Goal: Task Accomplishment & Management: Complete application form

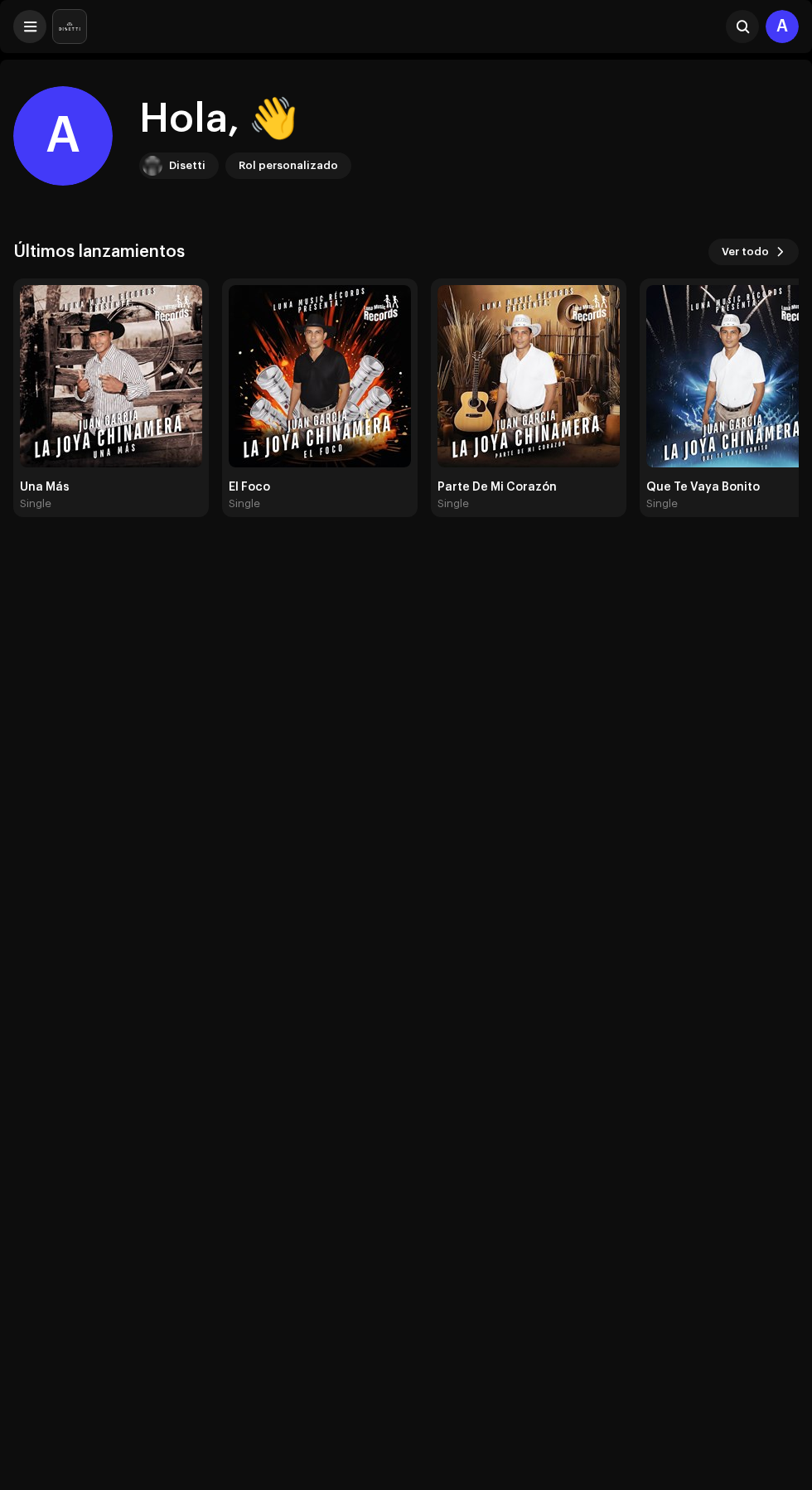
click at [30, 26] on span at bounding box center [30, 27] width 13 height 13
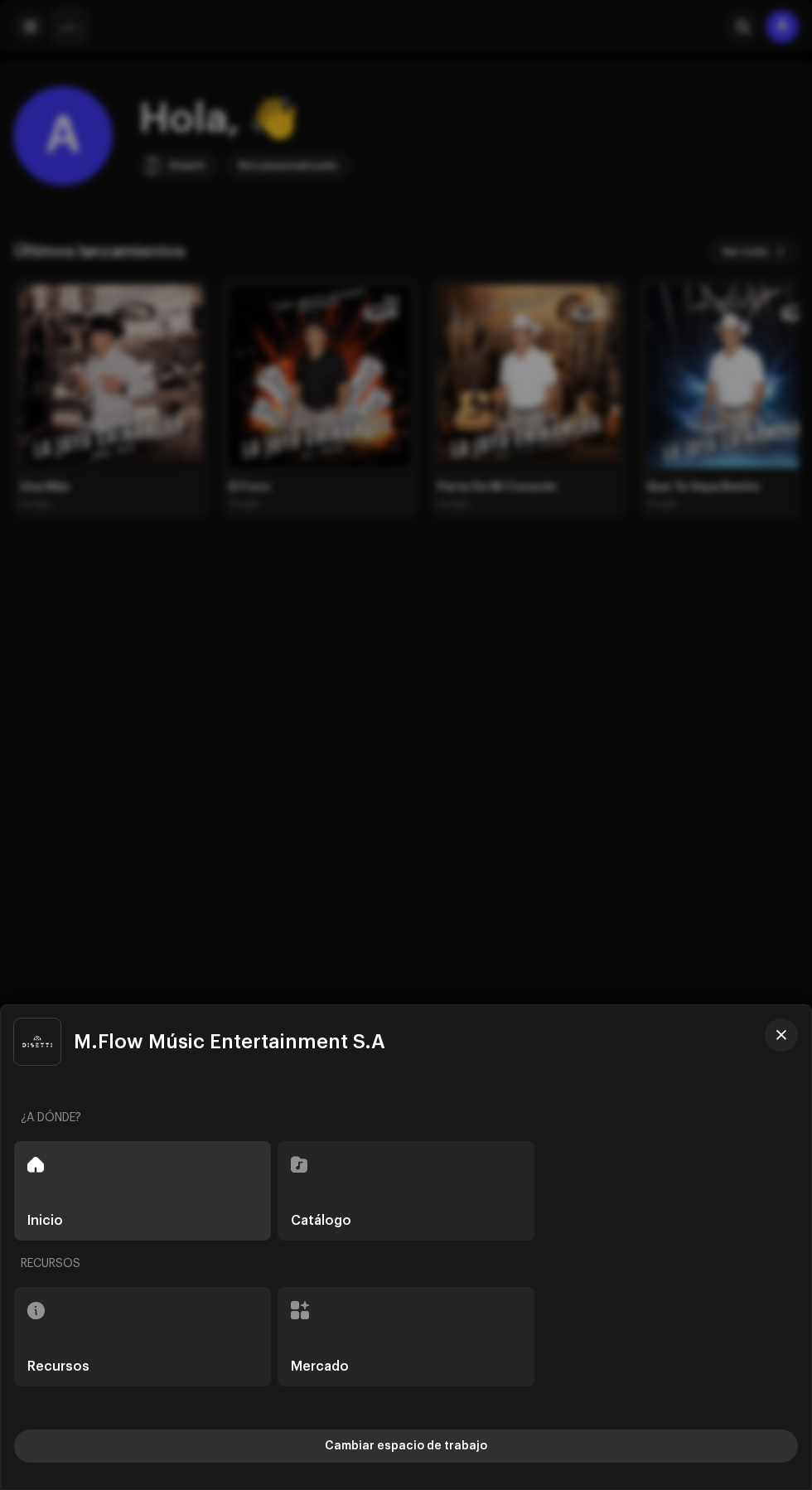
click at [528, 1449] on button "Cambiar espacio de trabajo" at bounding box center [406, 1446] width 783 height 34
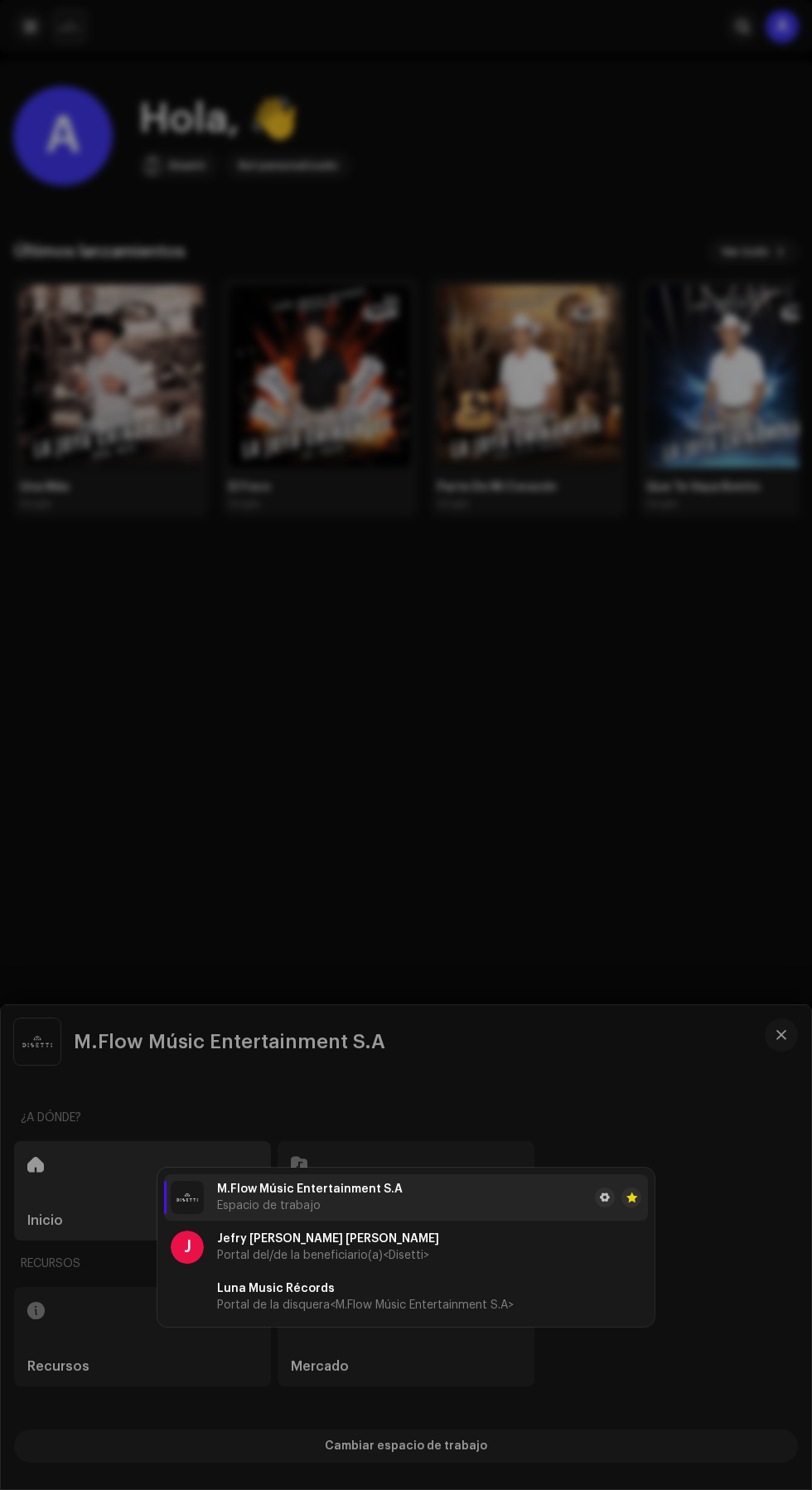
click at [497, 1196] on li "M.Flow Músic Entertainment S.A Espacio de trabajo" at bounding box center [406, 1196] width 484 height 46
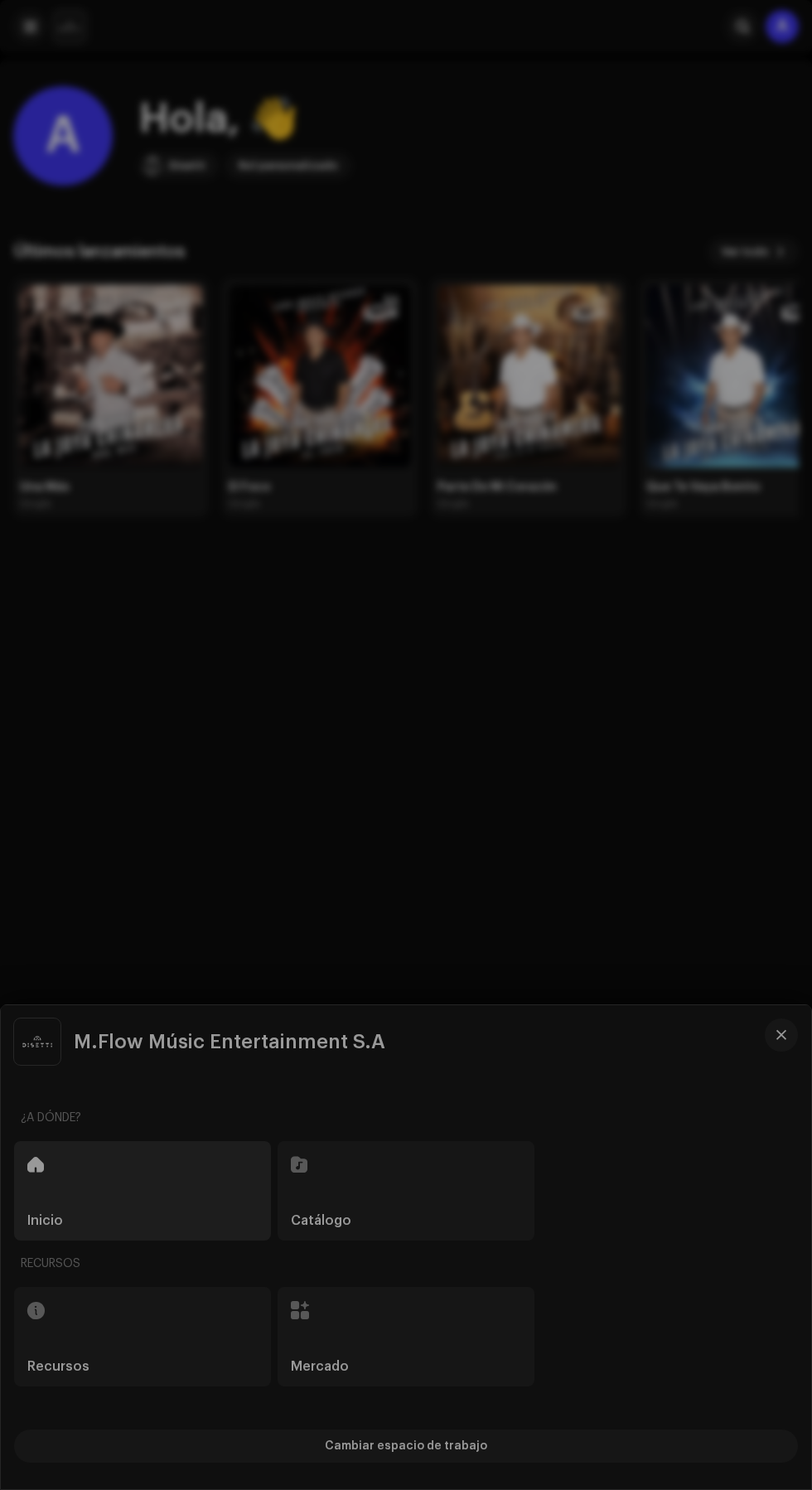
click at [606, 1060] on div "M.Flow Músic Entertainment S.A Espacio de trabajo J [PERSON_NAME] [PERSON_NAME]…" at bounding box center [406, 1247] width 810 height 484
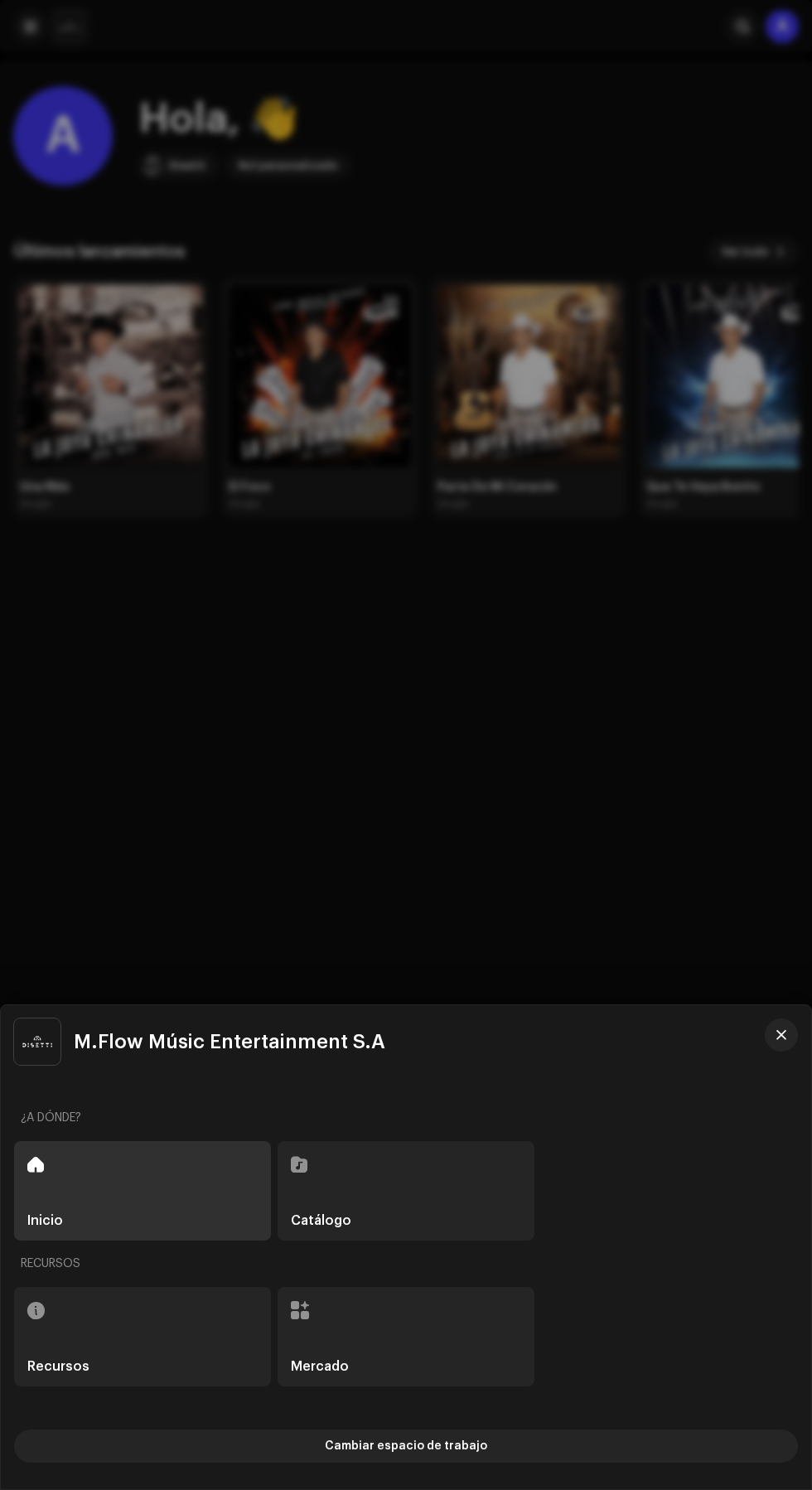
click at [458, 1187] on div "Catálogo" at bounding box center [406, 1190] width 257 height 100
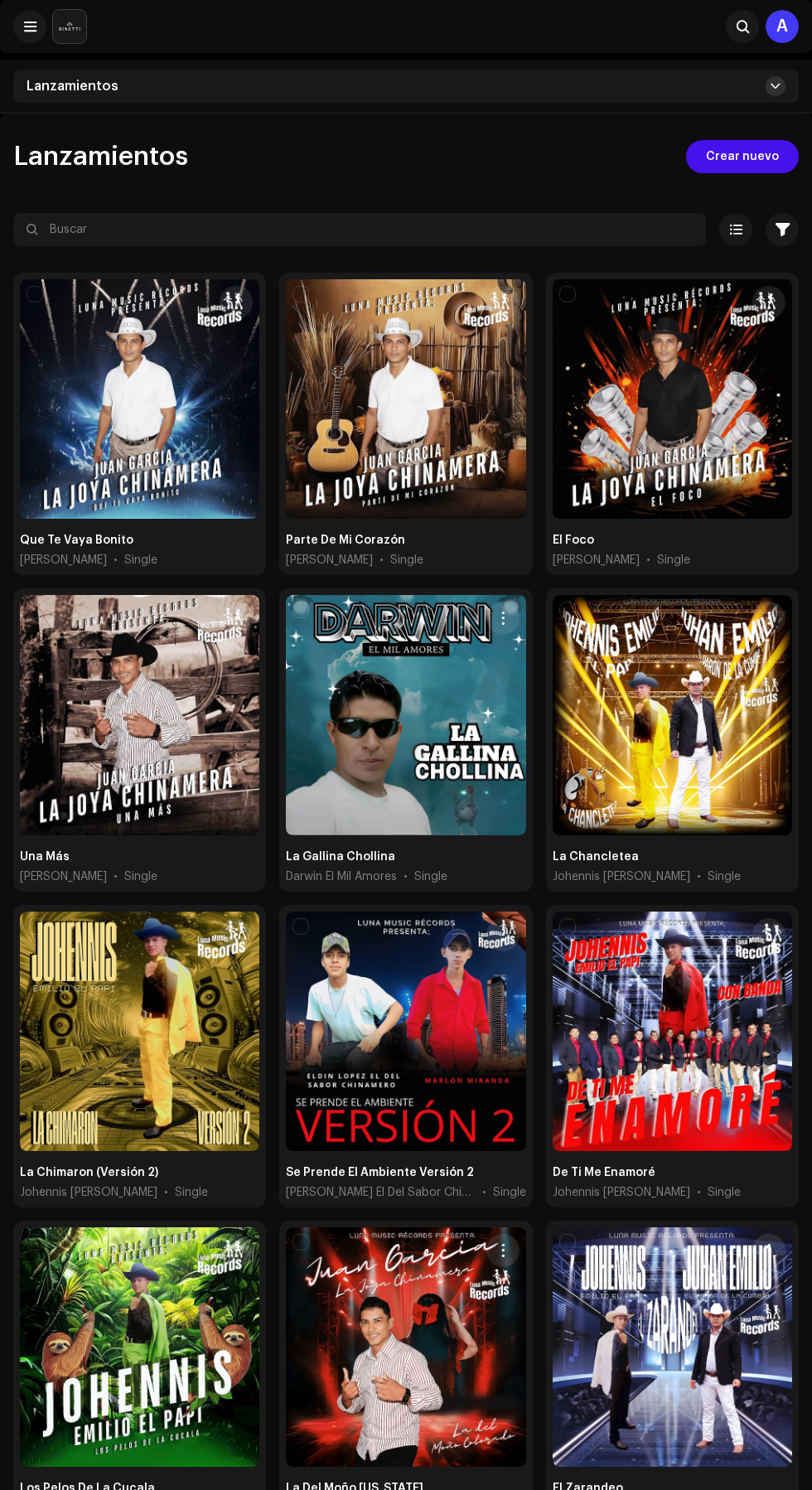
click at [775, 86] on span at bounding box center [775, 86] width 10 height 13
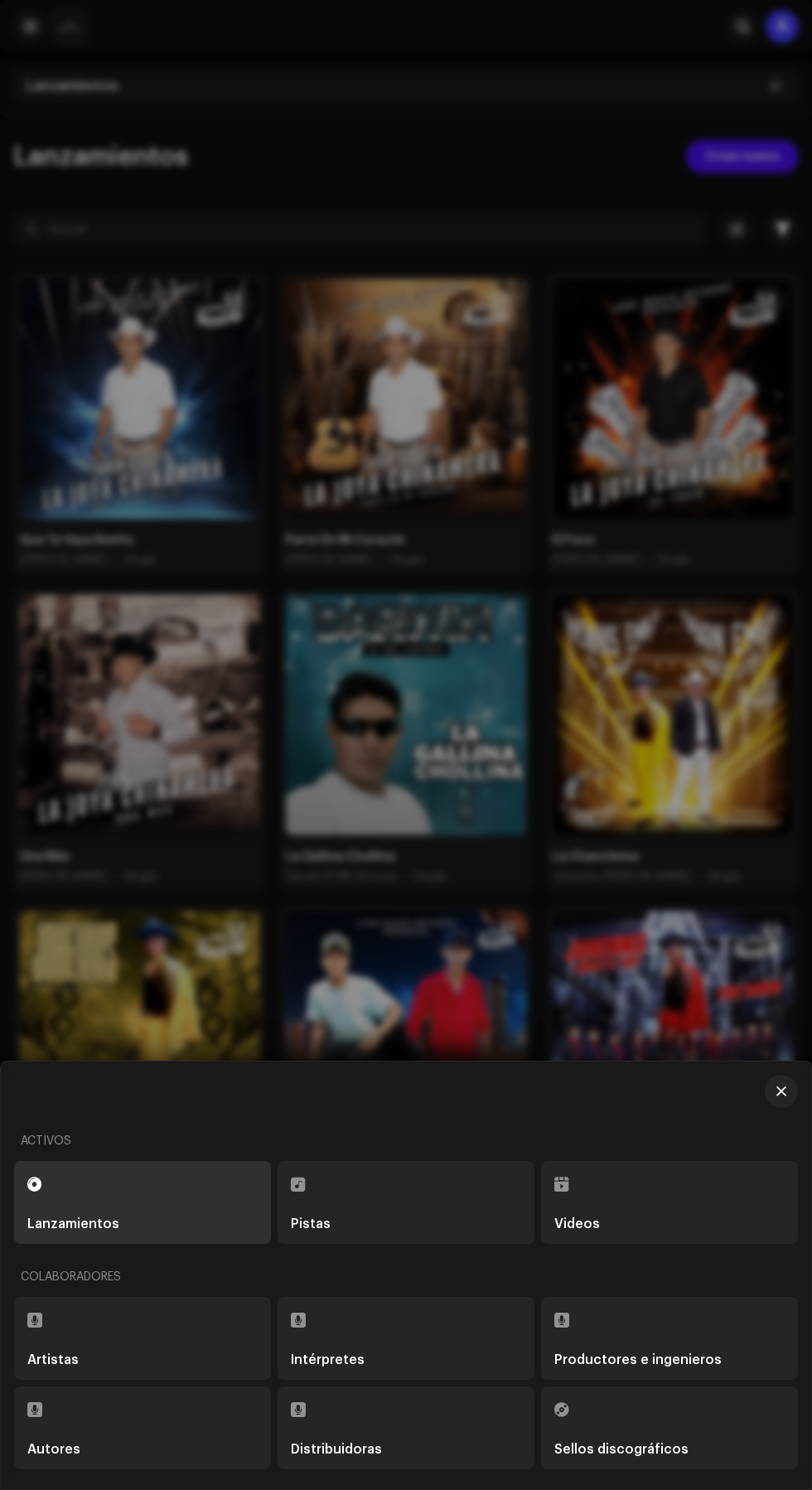
click at [664, 1450] on div "Sellos discográficos" at bounding box center [622, 1449] width 134 height 13
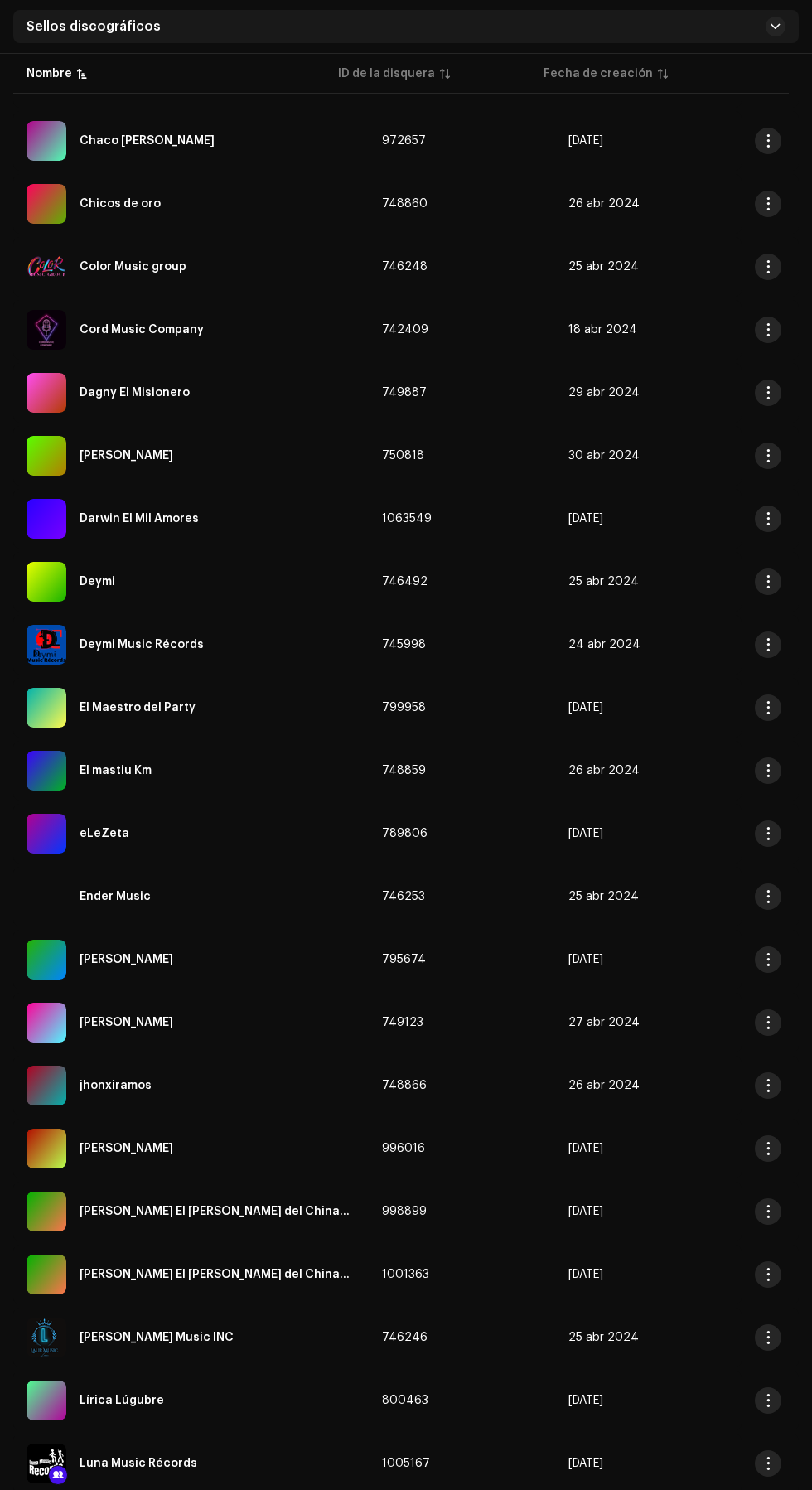
scroll to position [279, 0]
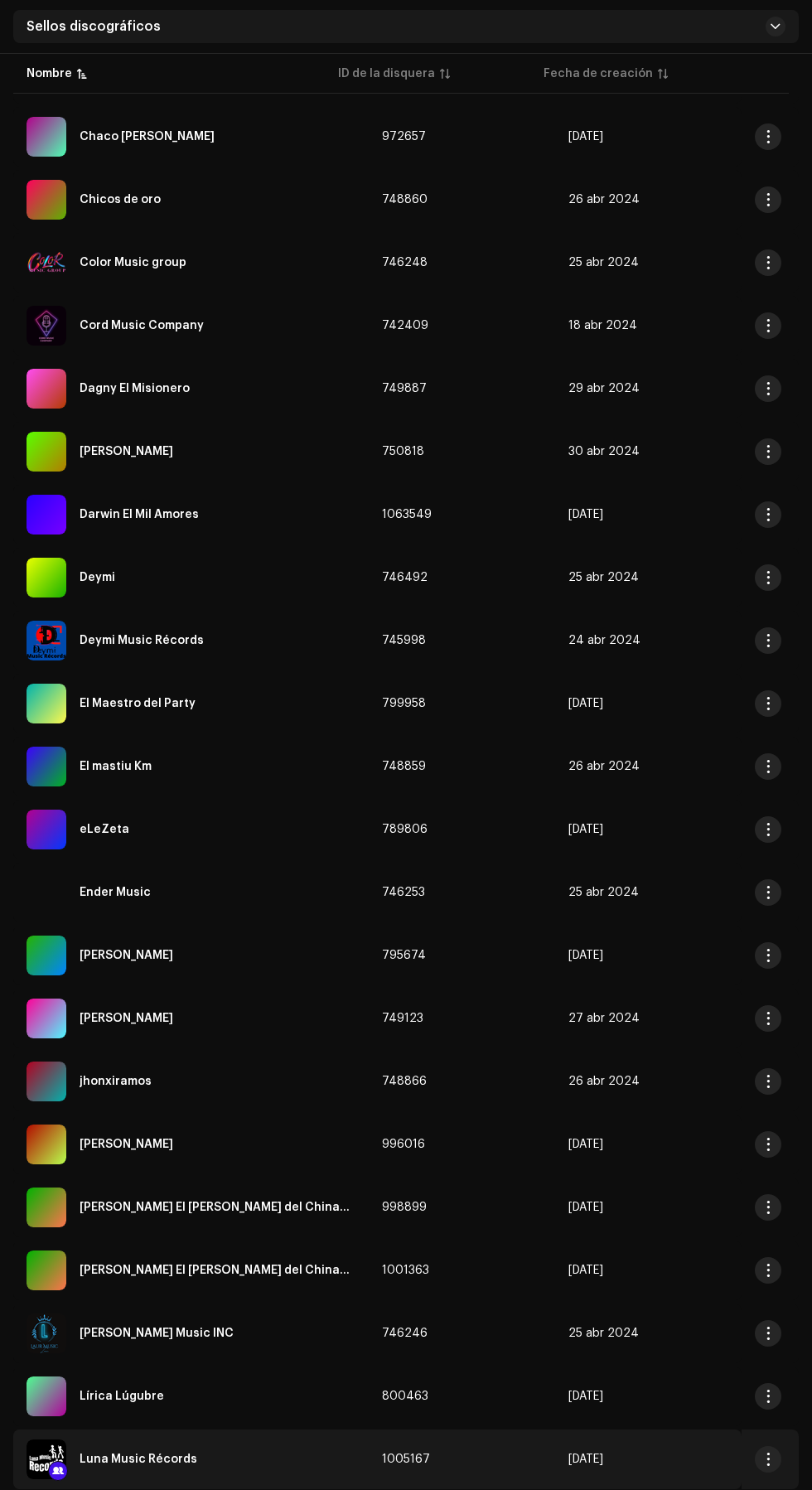
click at [252, 1452] on div "Luna Music Récords" at bounding box center [191, 1458] width 329 height 39
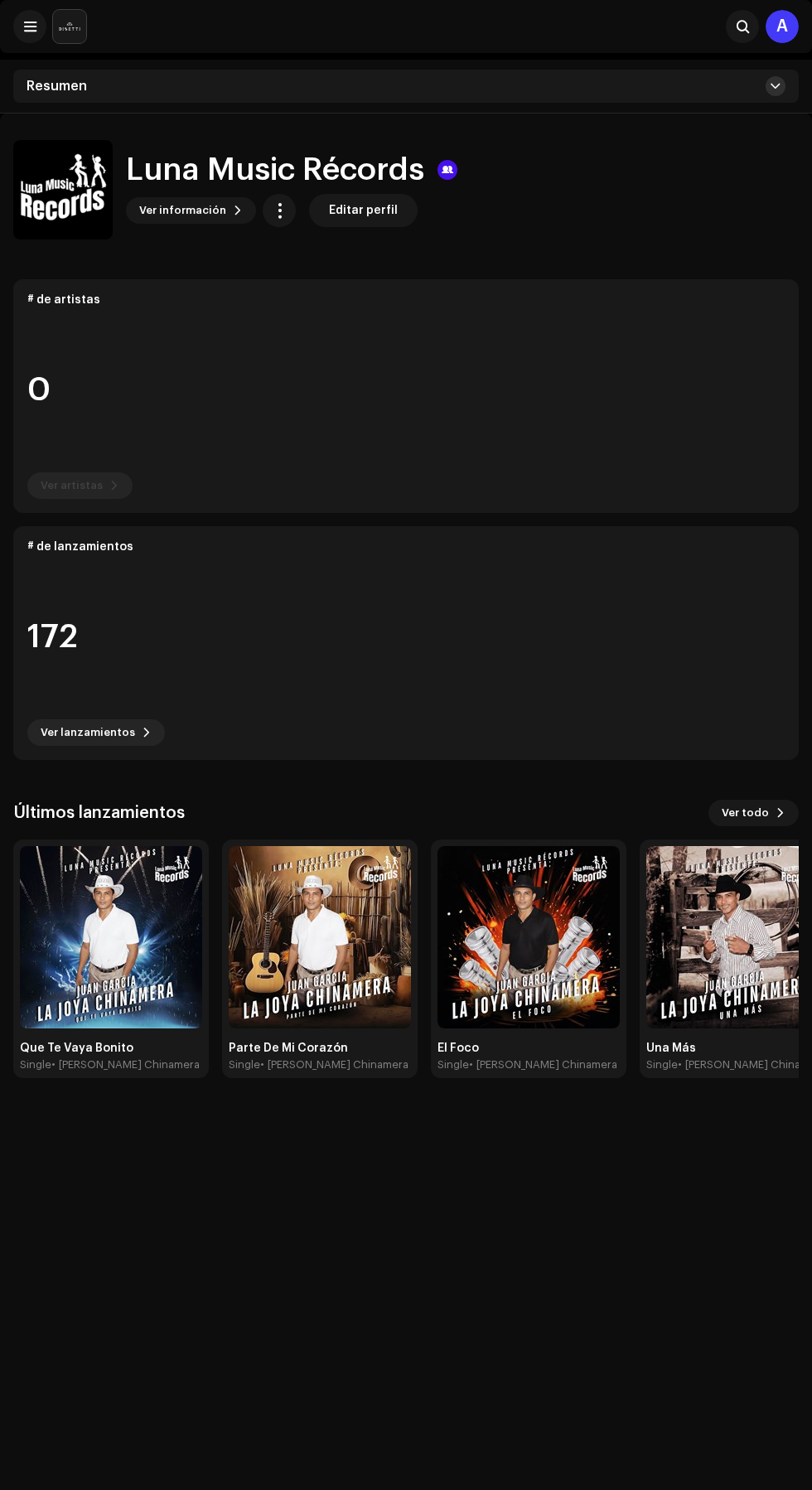
click at [767, 86] on button at bounding box center [775, 86] width 20 height 20
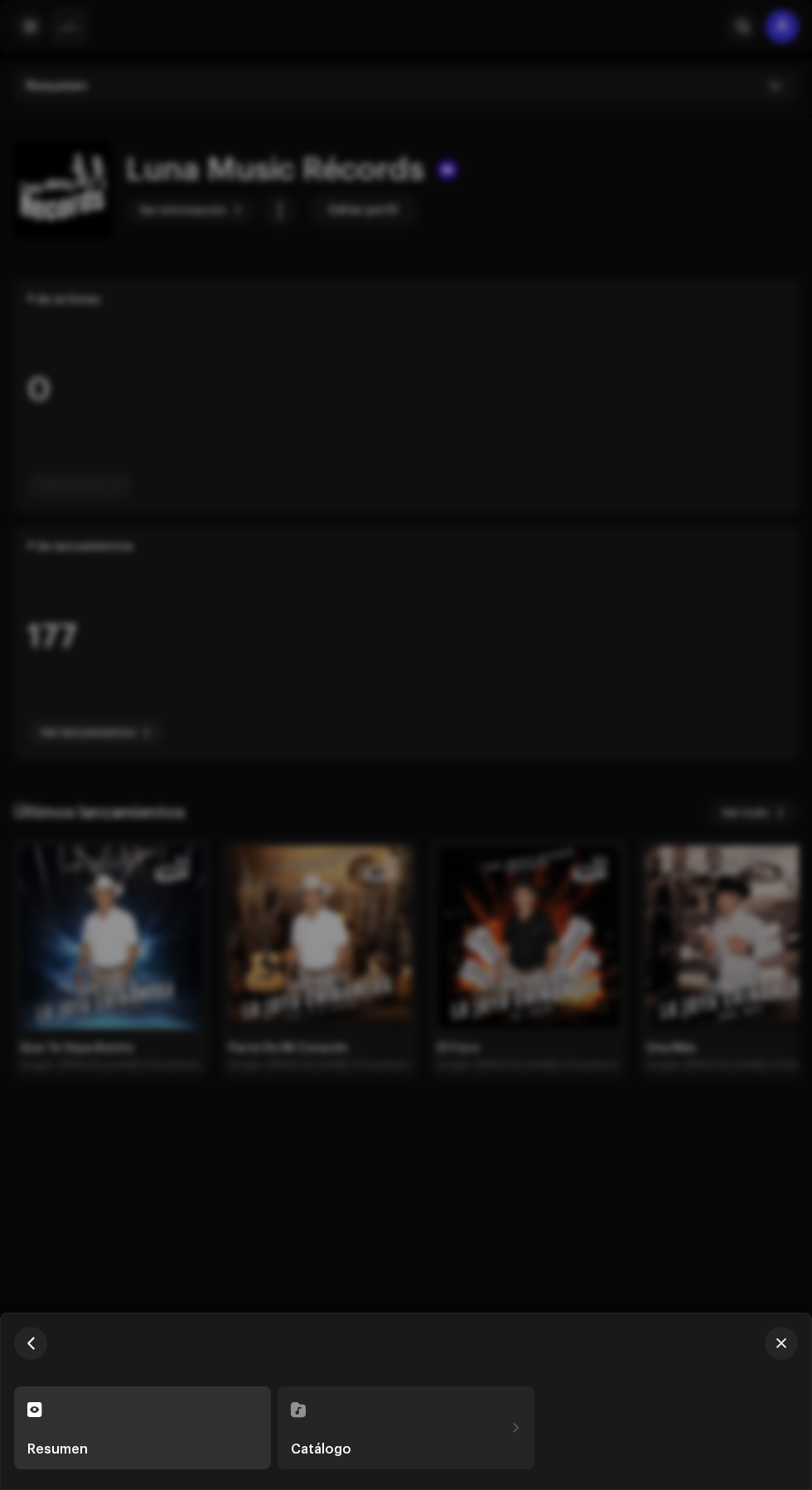
click at [471, 1456] on div "Catálogo" at bounding box center [398, 1427] width 214 height 56
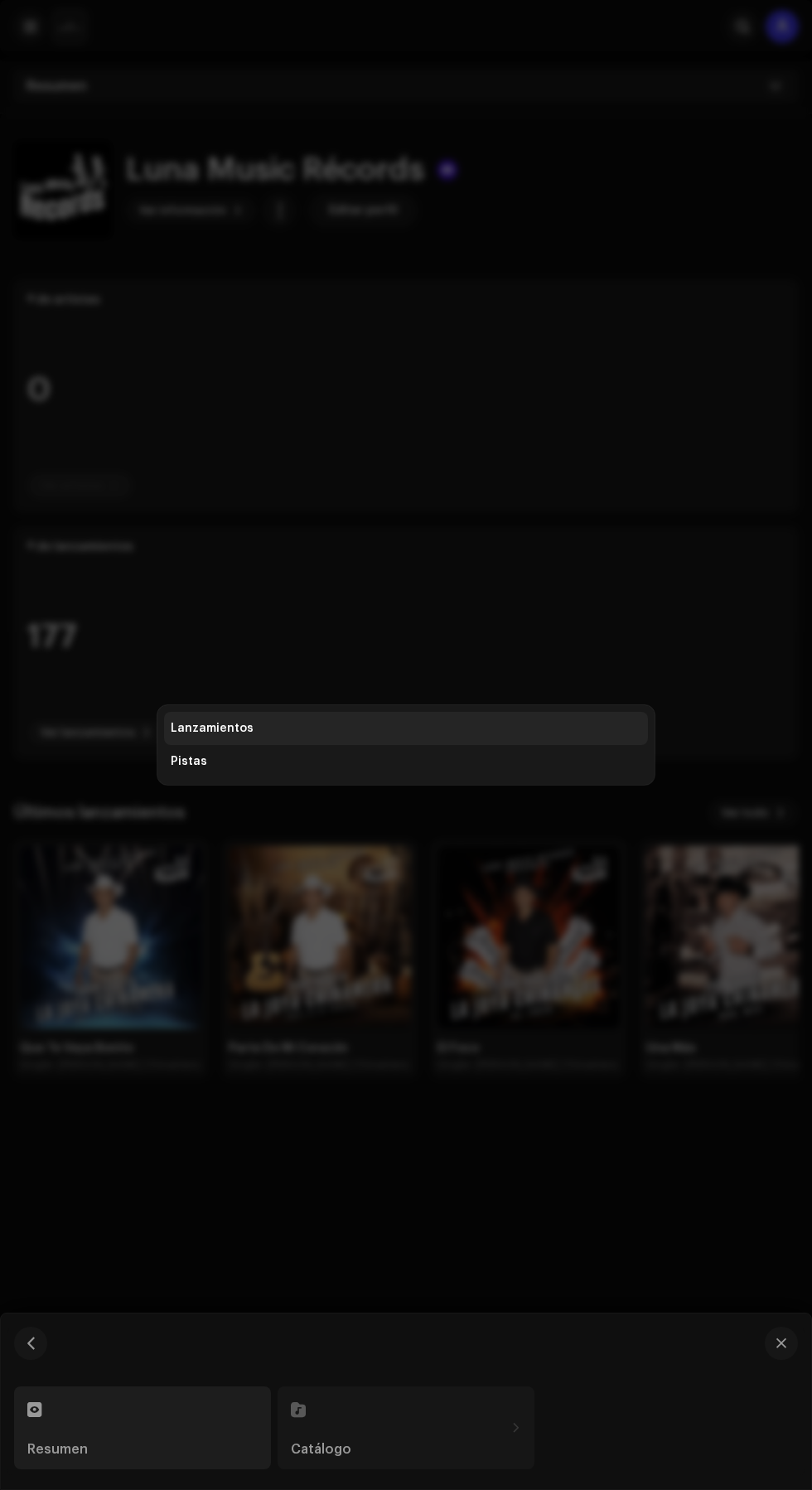
click at [534, 735] on div "Lanzamientos" at bounding box center [405, 728] width 471 height 13
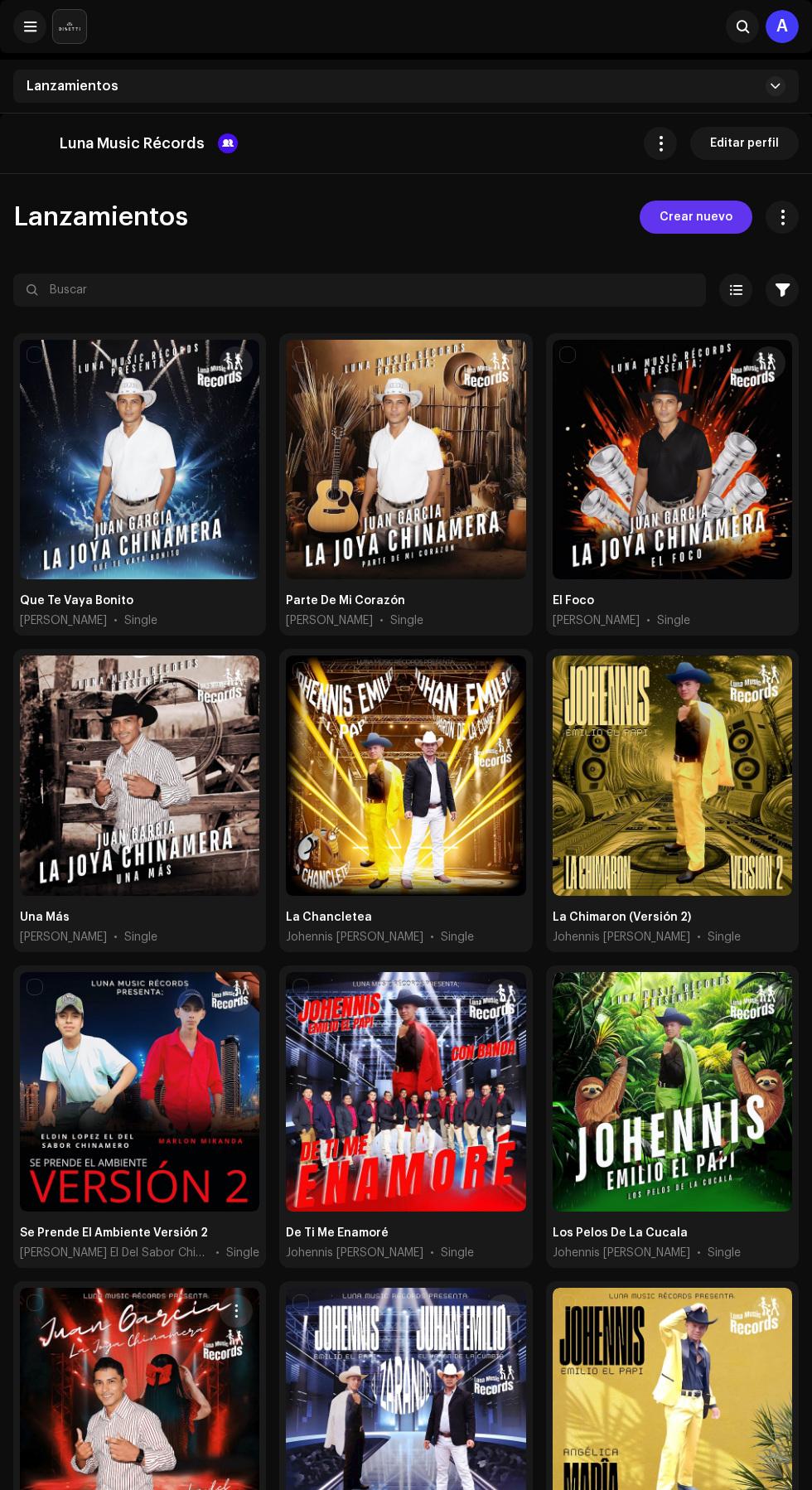
click at [717, 216] on span "Crear nuevo" at bounding box center [695, 217] width 73 height 34
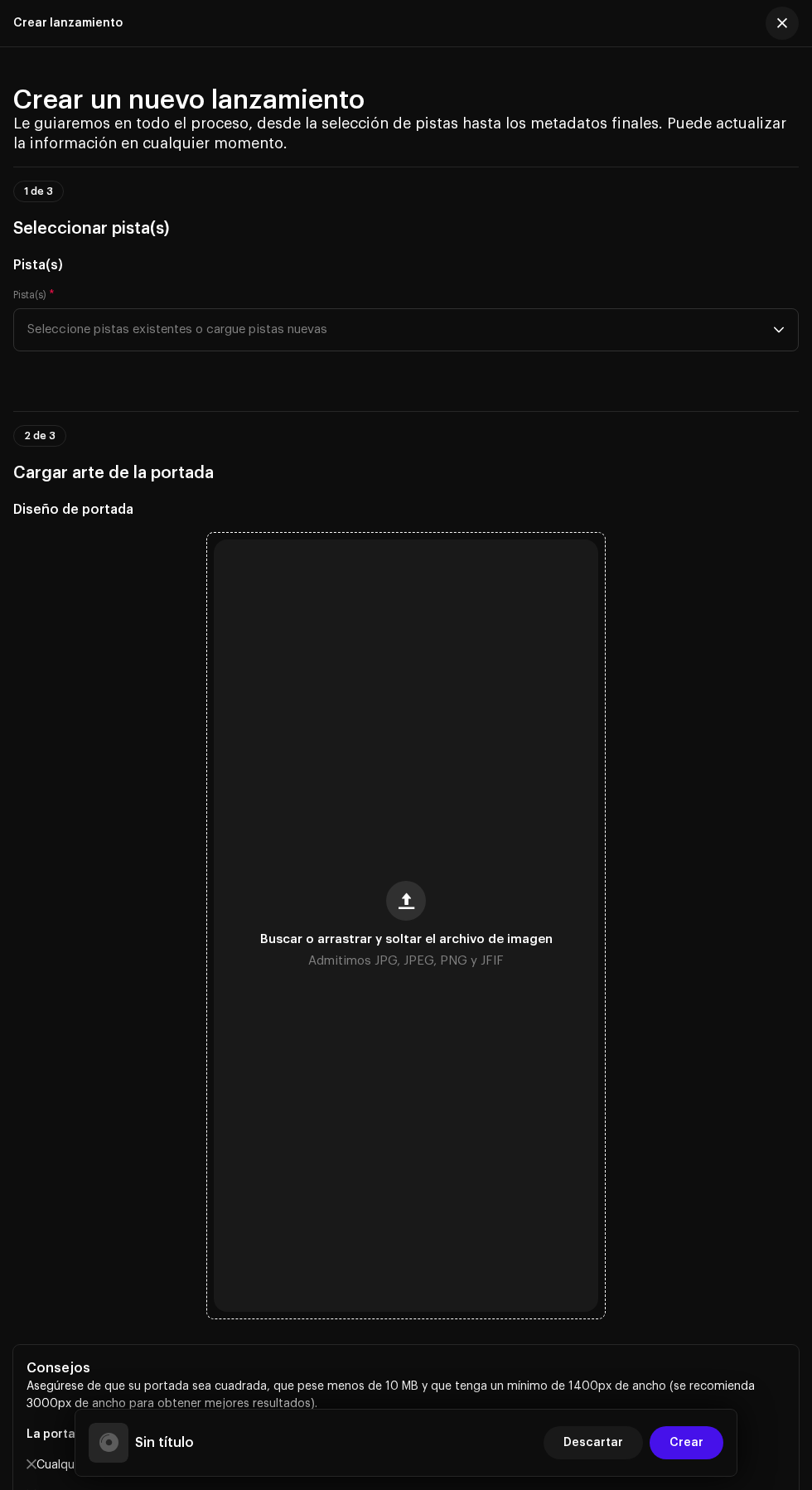
click at [406, 907] on span "button" at bounding box center [406, 901] width 16 height 13
click at [640, 351] on span "Seleccione pistas existentes o cargue pistas nuevas" at bounding box center [400, 329] width 746 height 41
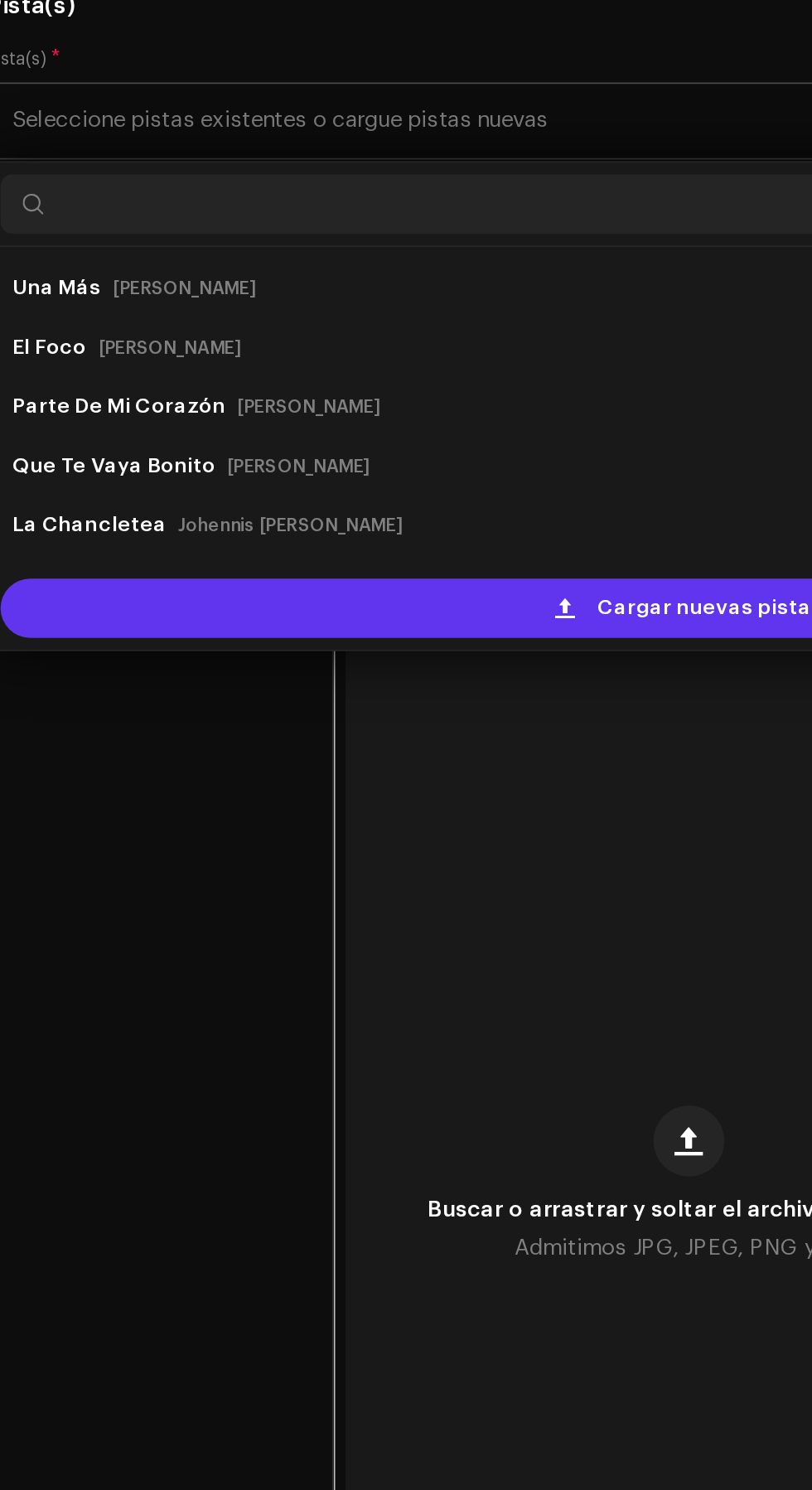
click at [423, 619] on span "Cargar nuevas pistas" at bounding box center [419, 602] width 126 height 34
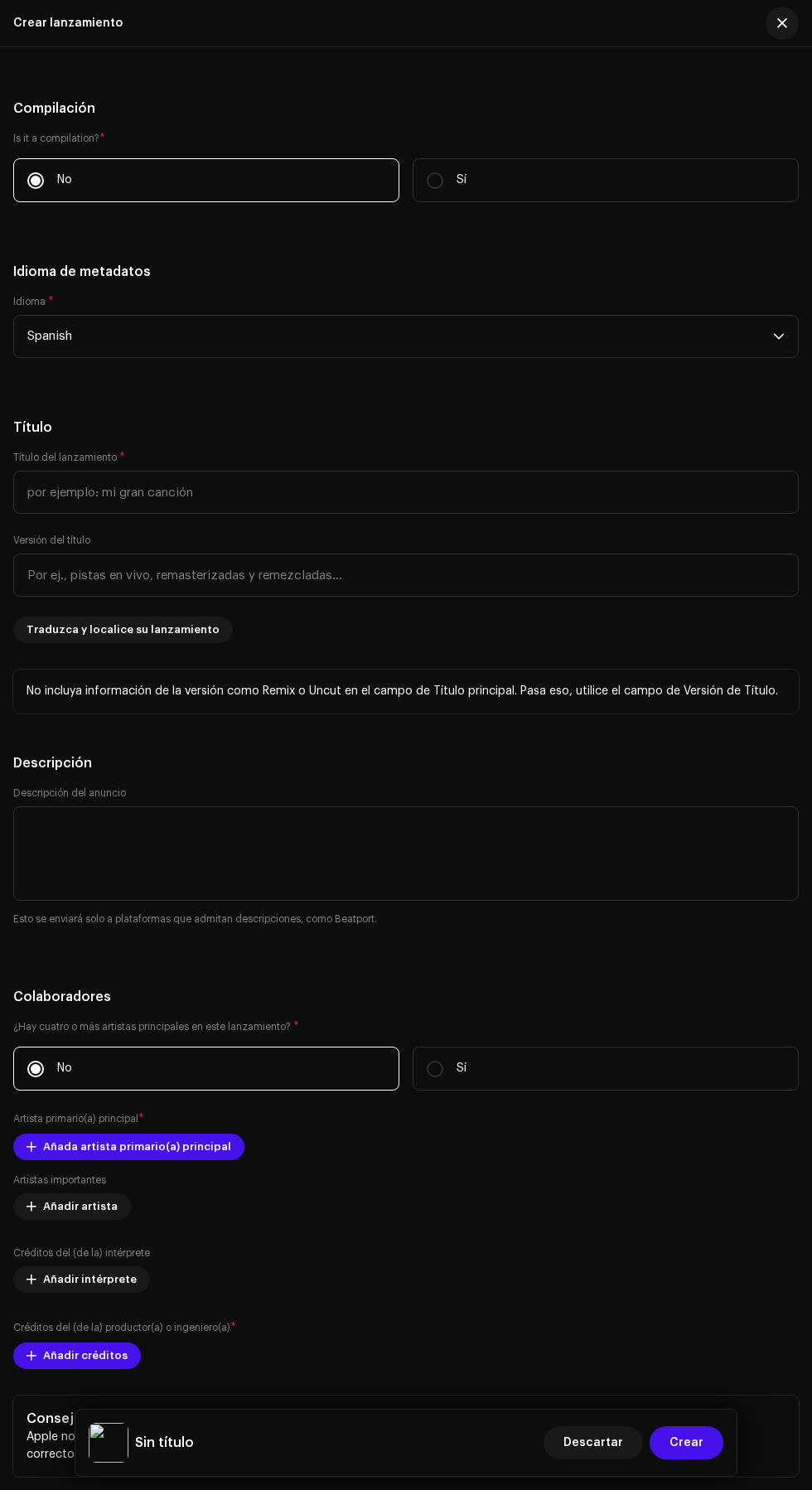
scroll to position [1878, 0]
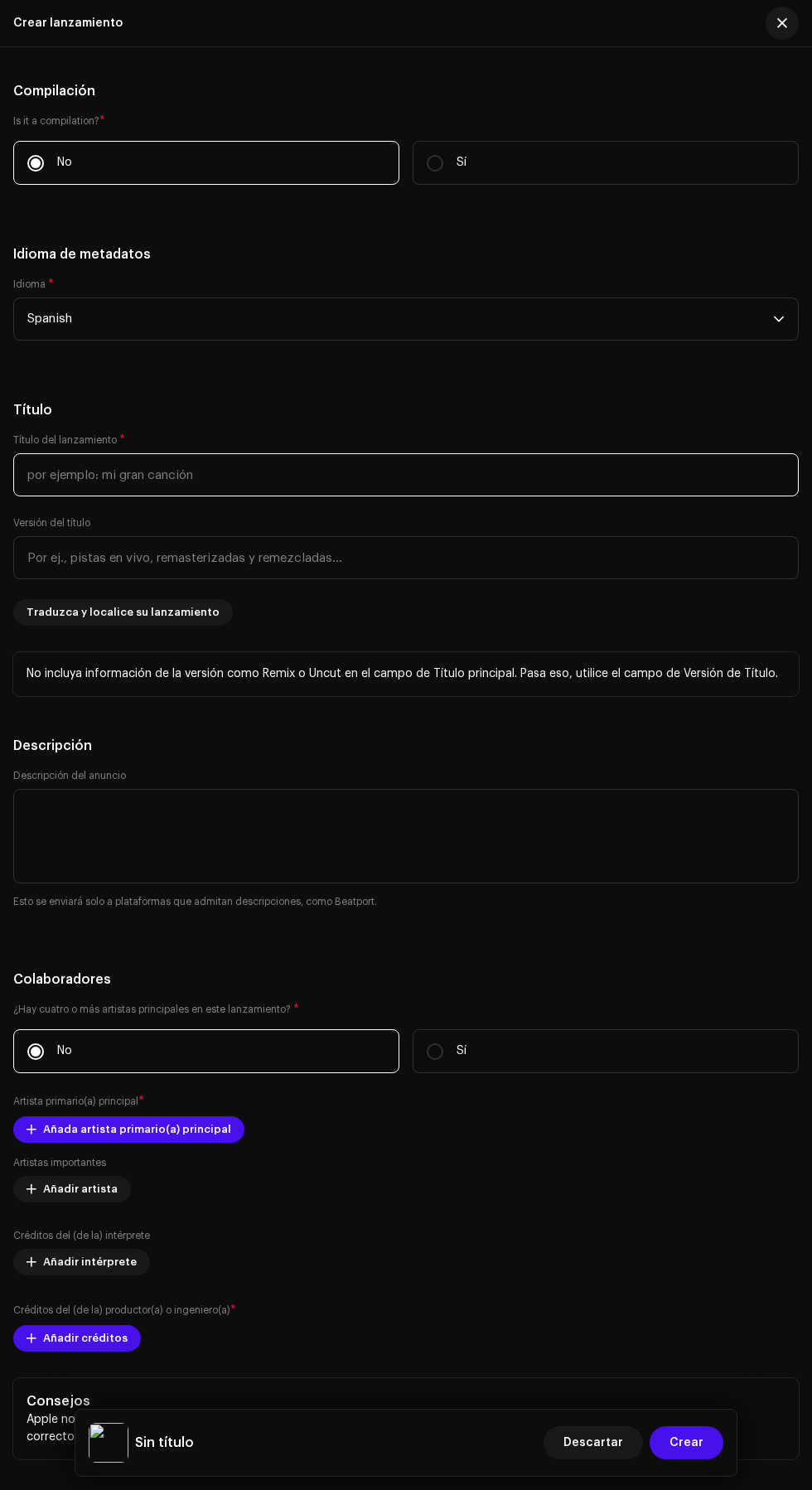
click at [427, 497] on input "text" at bounding box center [406, 474] width 785 height 43
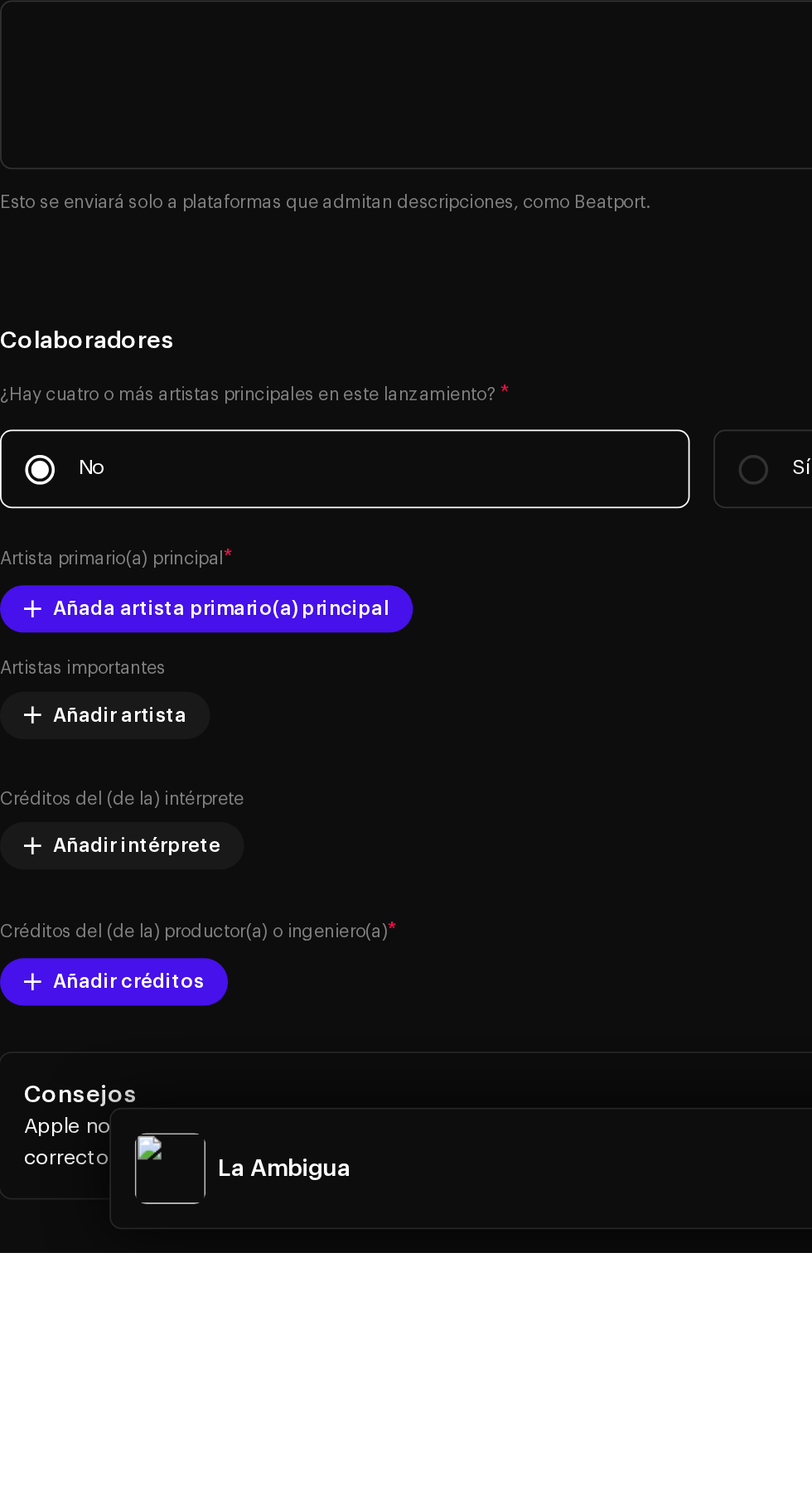
type input "La Ambigua"
click at [354, 420] on h5 "Título" at bounding box center [406, 410] width 785 height 20
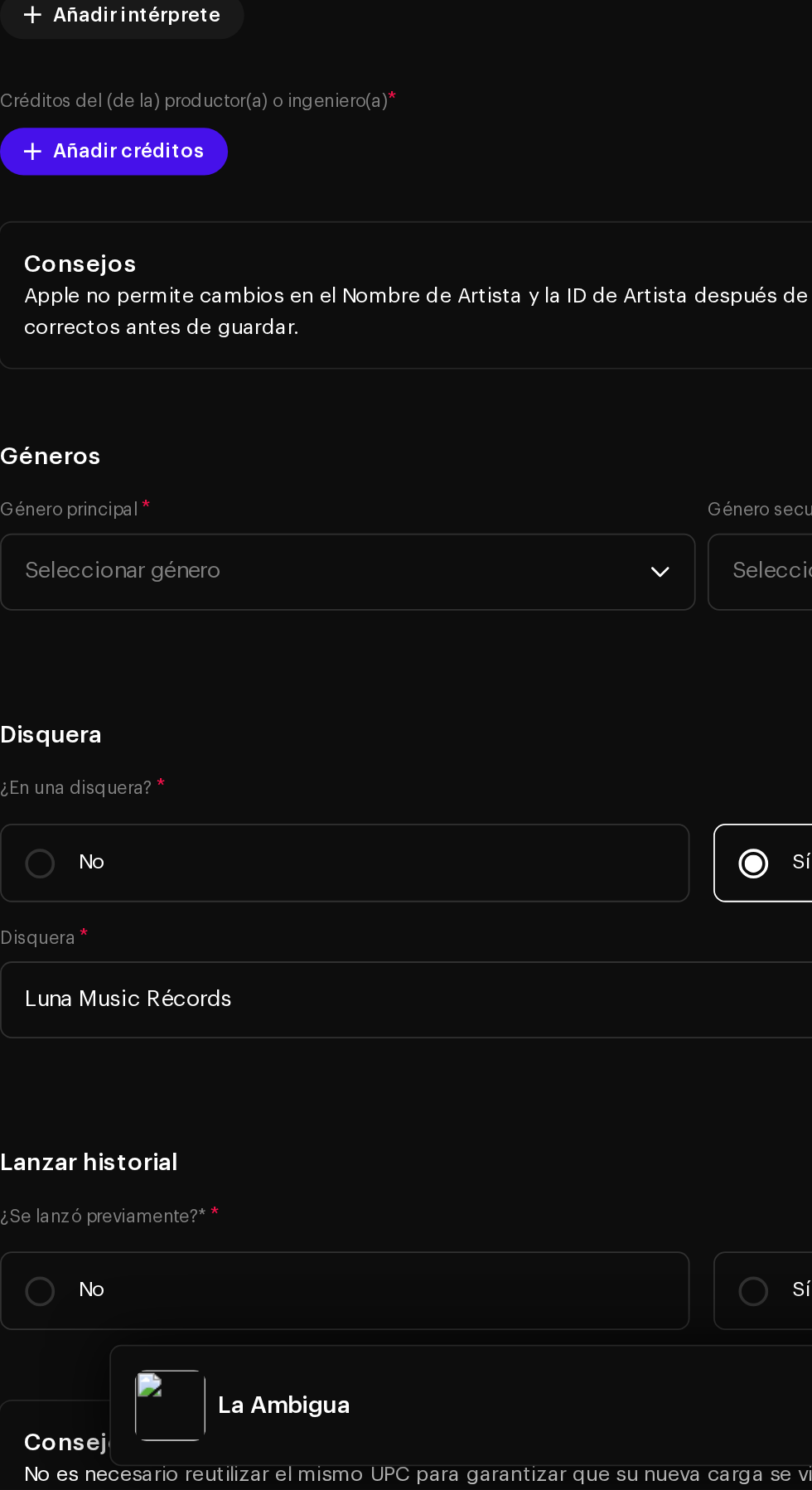
scroll to position [2482, 0]
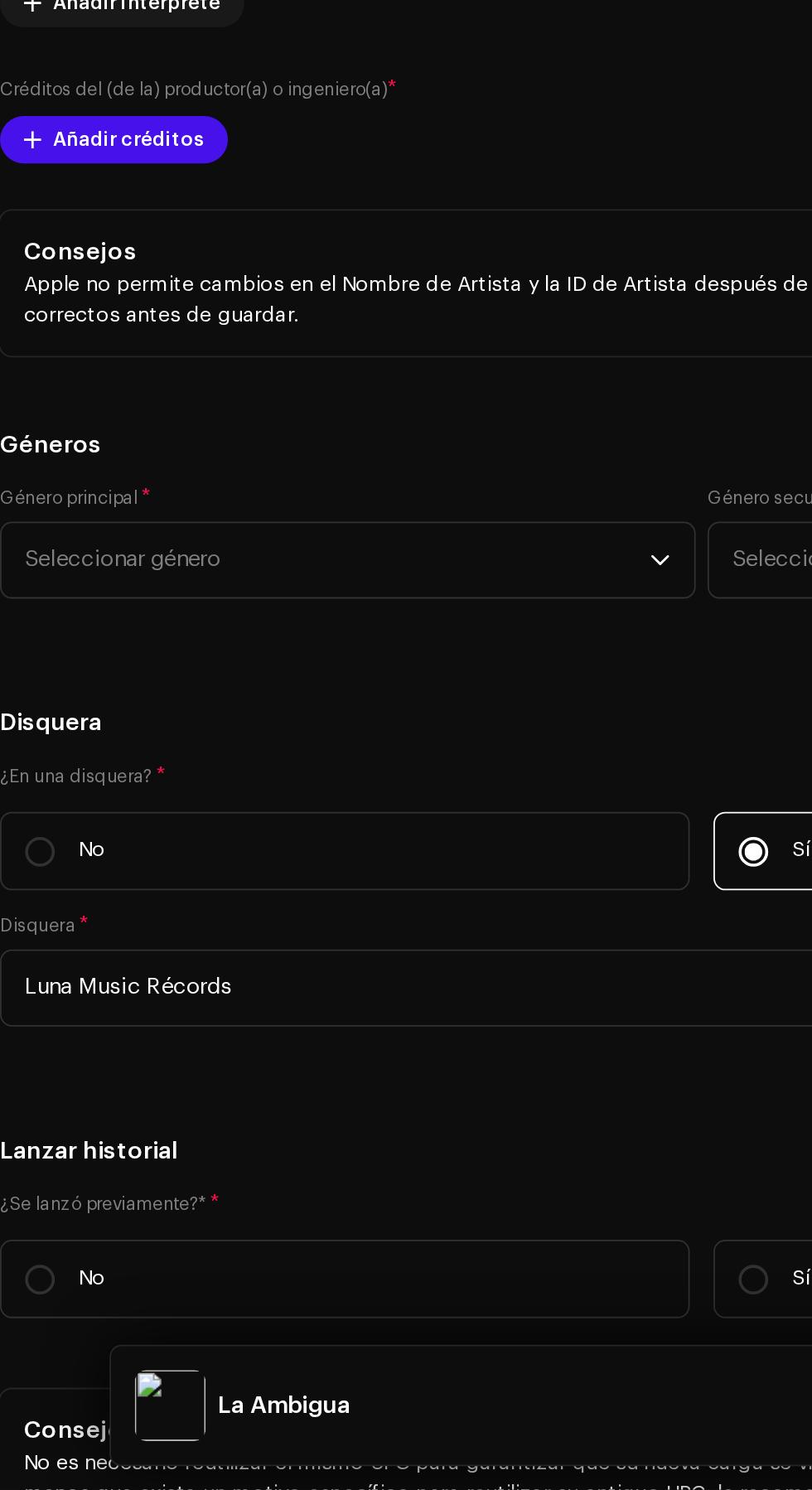
click at [33, 532] on span at bounding box center [32, 525] width 10 height 13
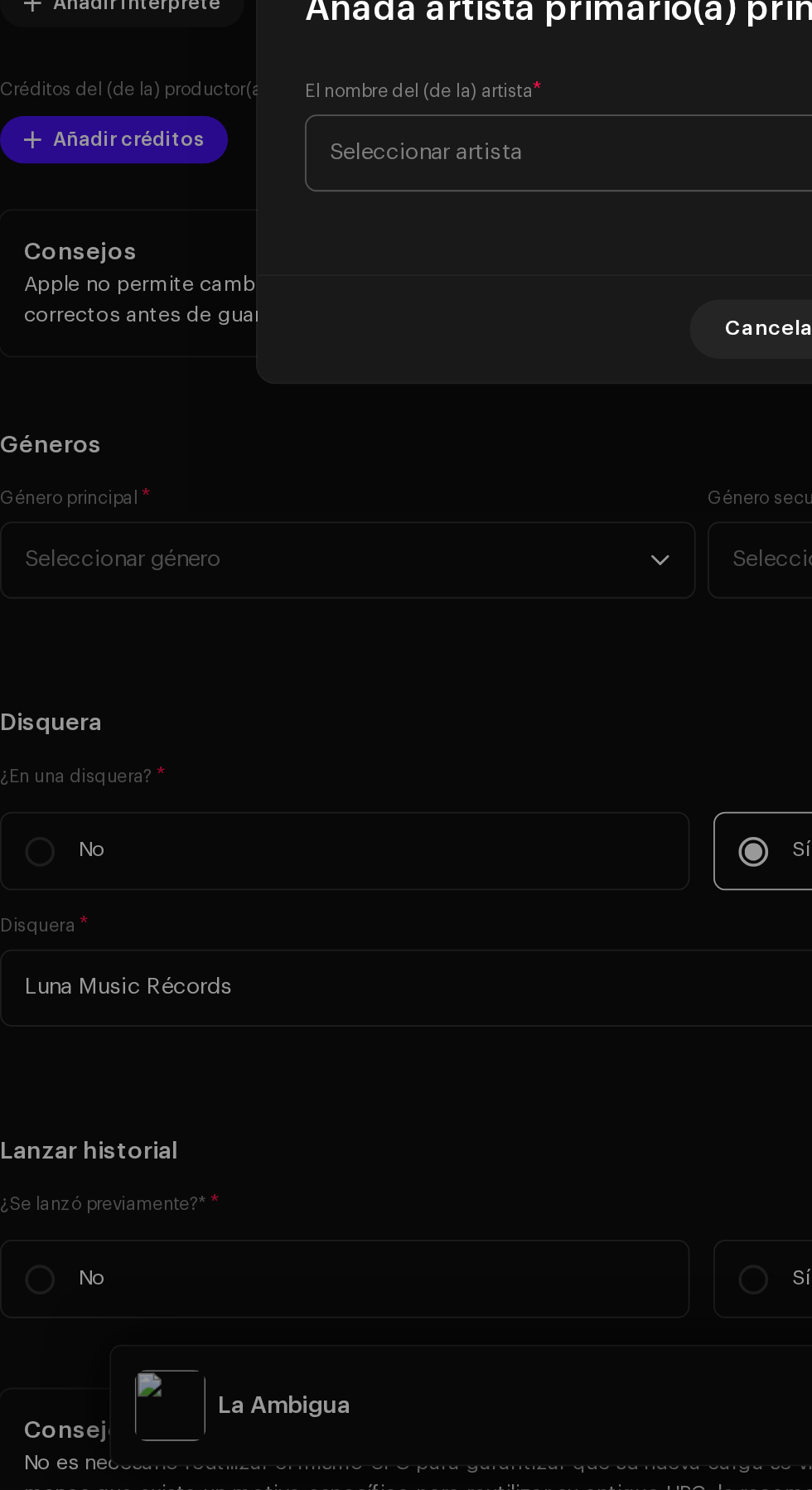
click at [359, 749] on span "Seleccionar artista" at bounding box center [400, 741] width 404 height 41
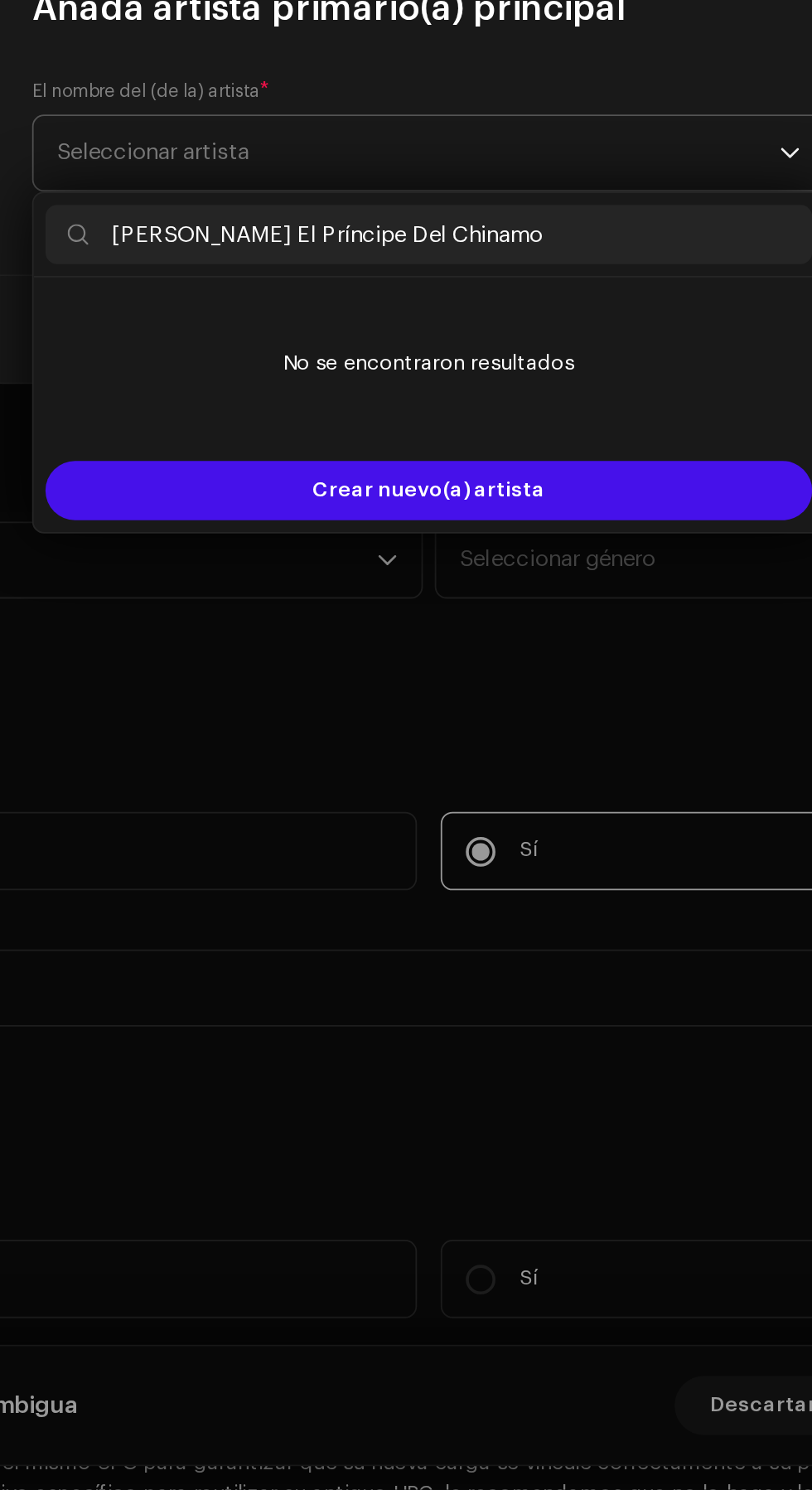
scroll to position [2549, 0]
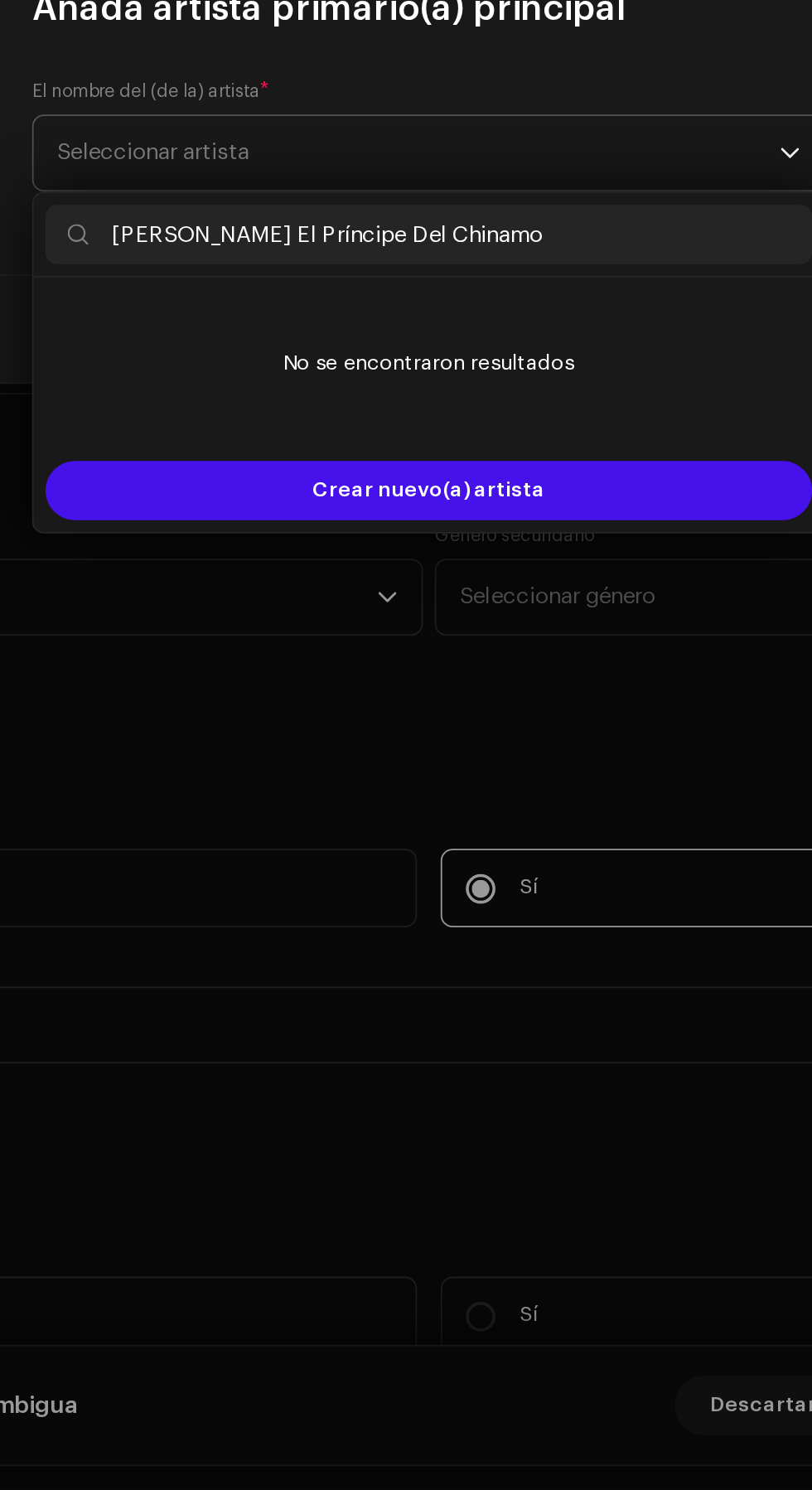
type input "[PERSON_NAME] El Príncipe Del Chinamo"
click at [554, 742] on span "Seleccionar artista" at bounding box center [400, 741] width 404 height 41
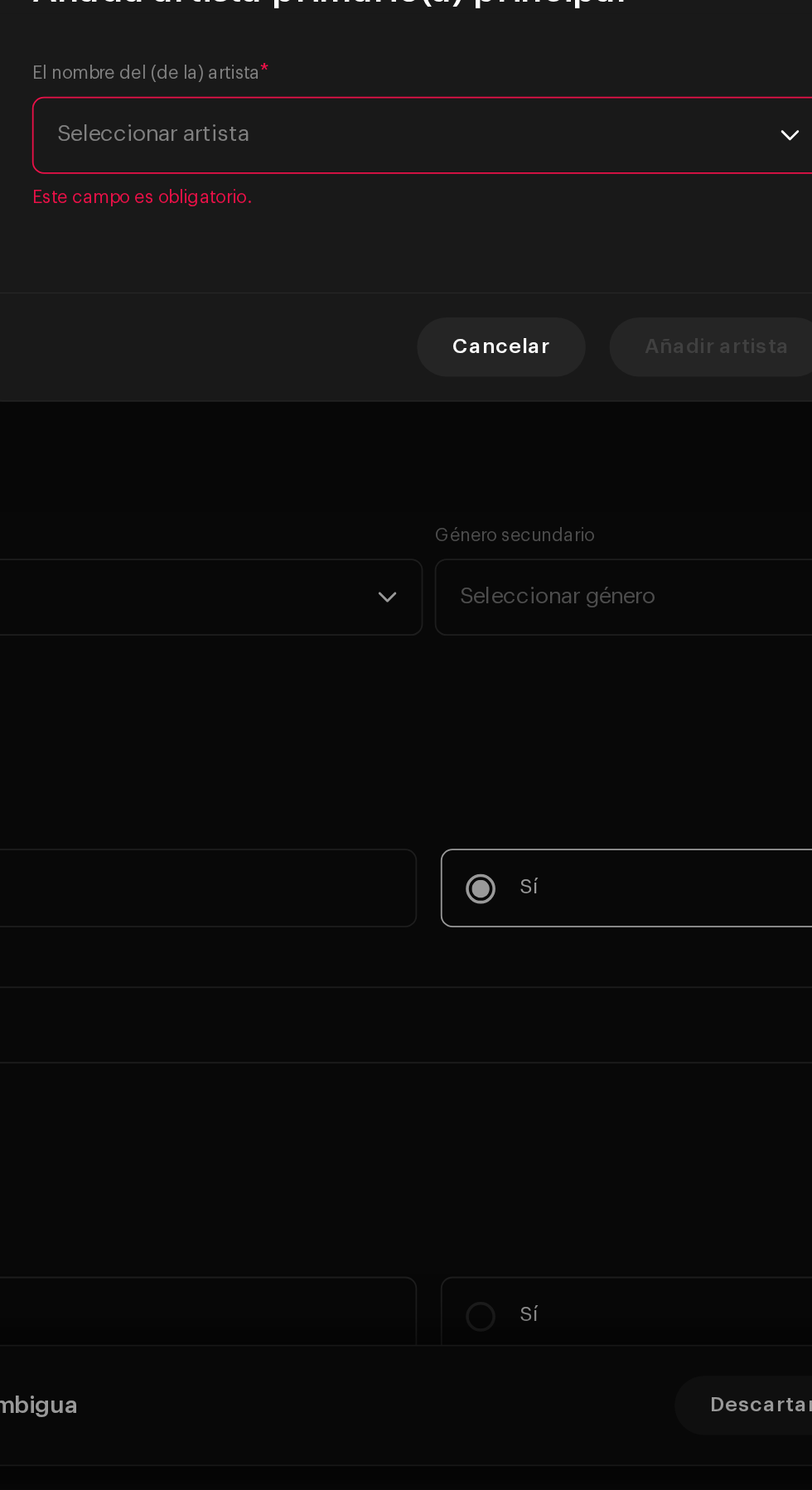
click at [544, 735] on span "Seleccionar artista" at bounding box center [400, 731] width 404 height 41
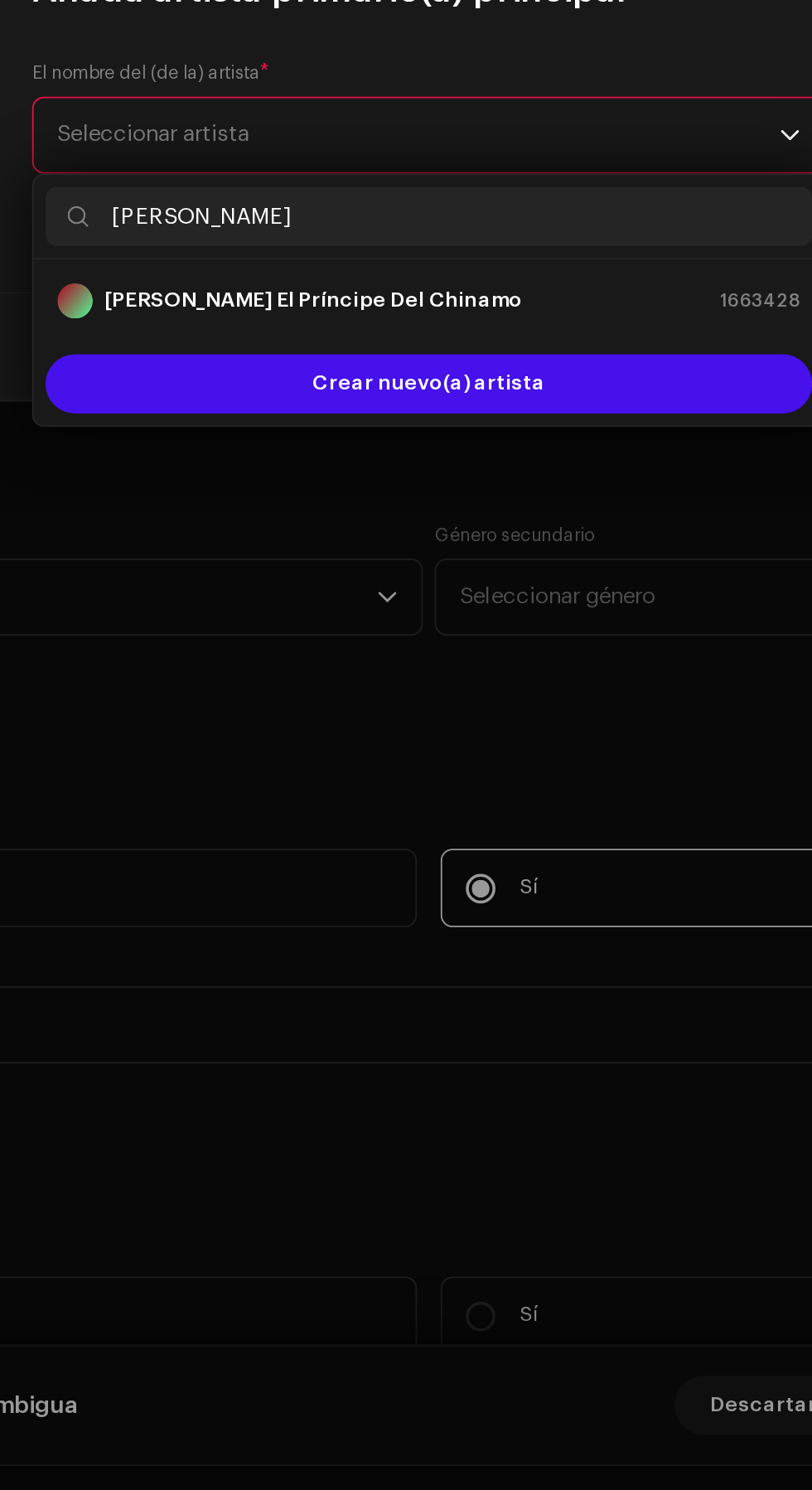
type input "[PERSON_NAME]"
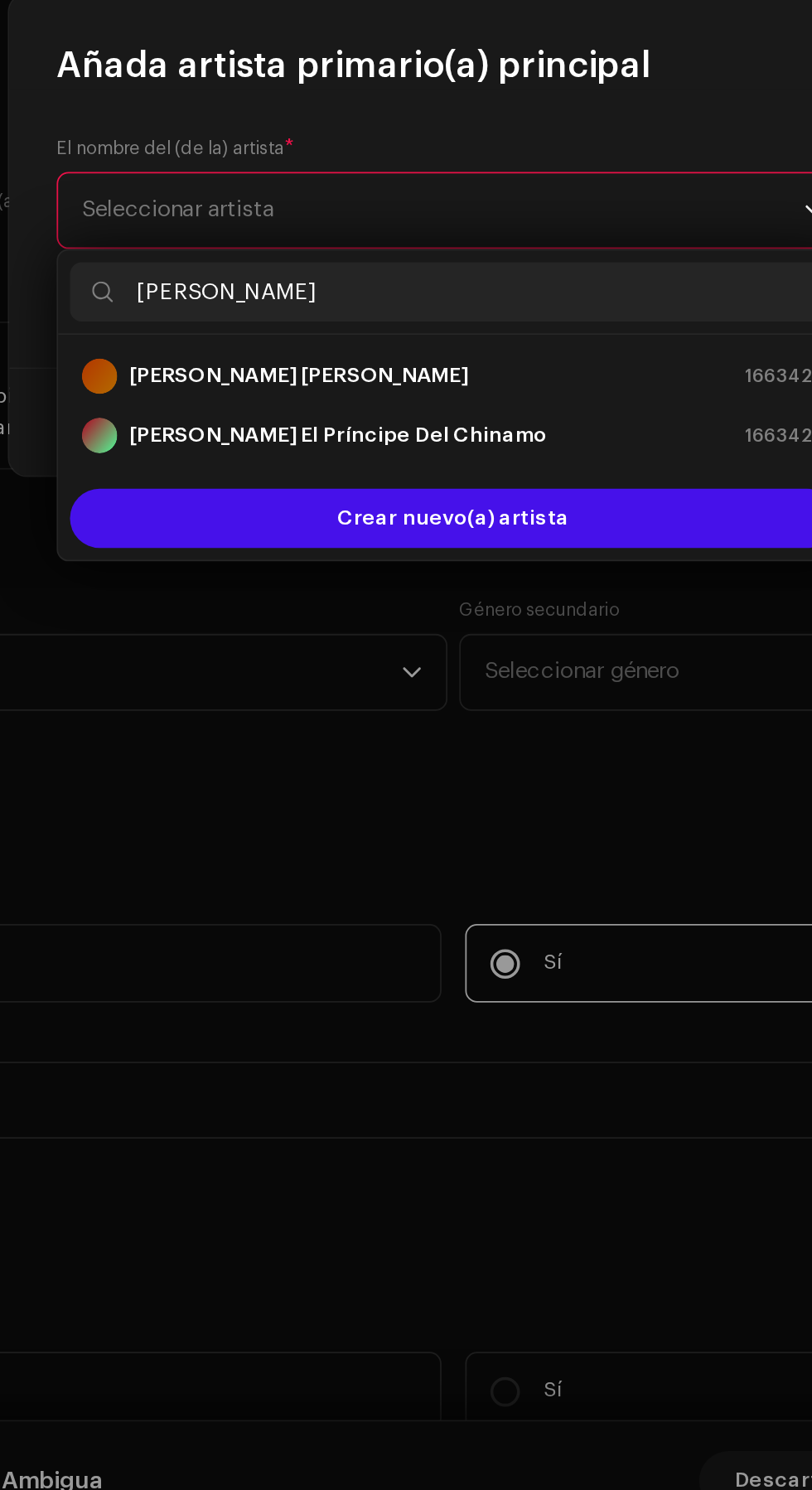
type input "[PERSON_NAME]"
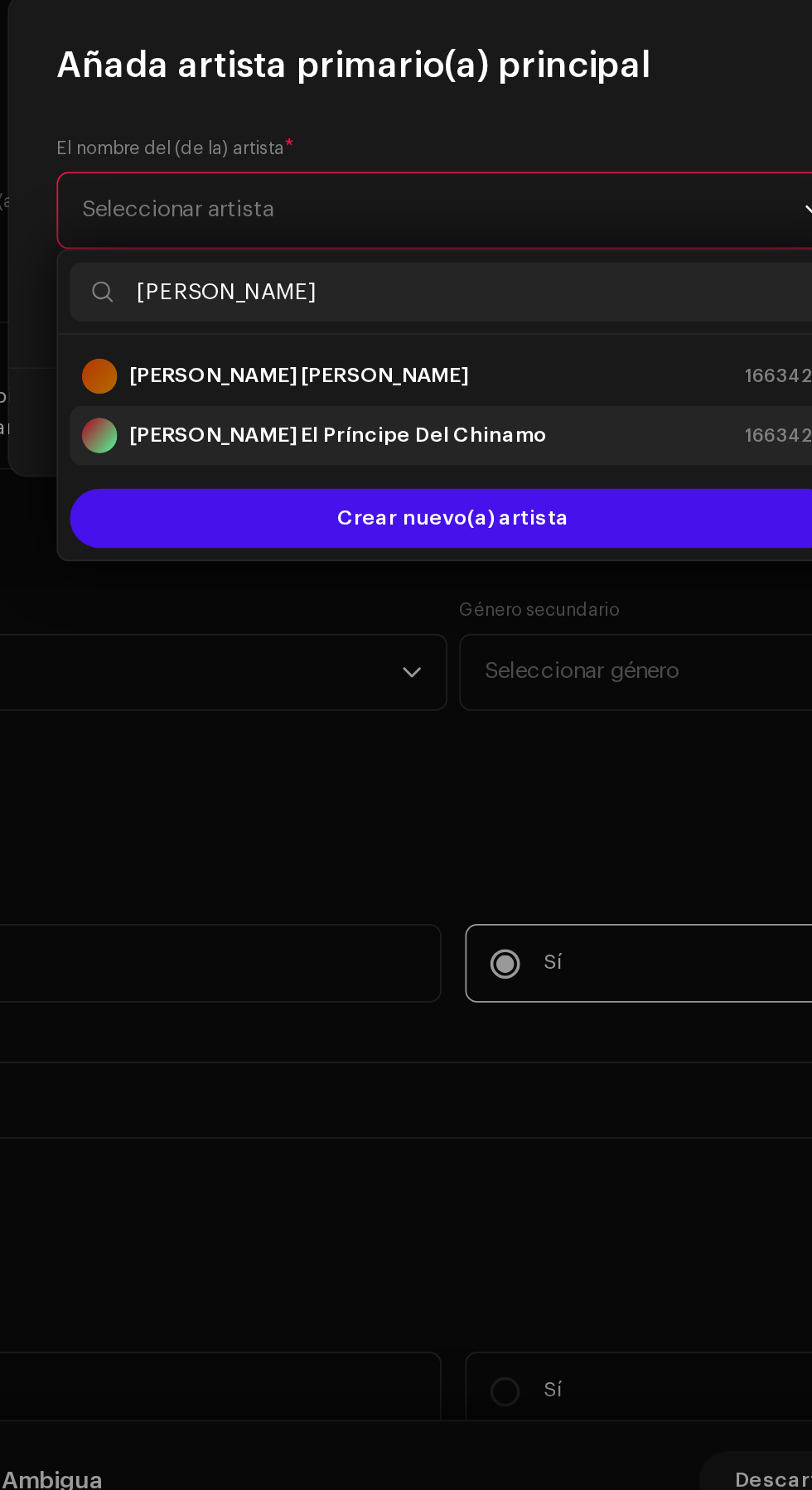
click at [503, 853] on div "[PERSON_NAME] El Príncipe Del Chinamo 1663428" at bounding box center [406, 857] width 416 height 20
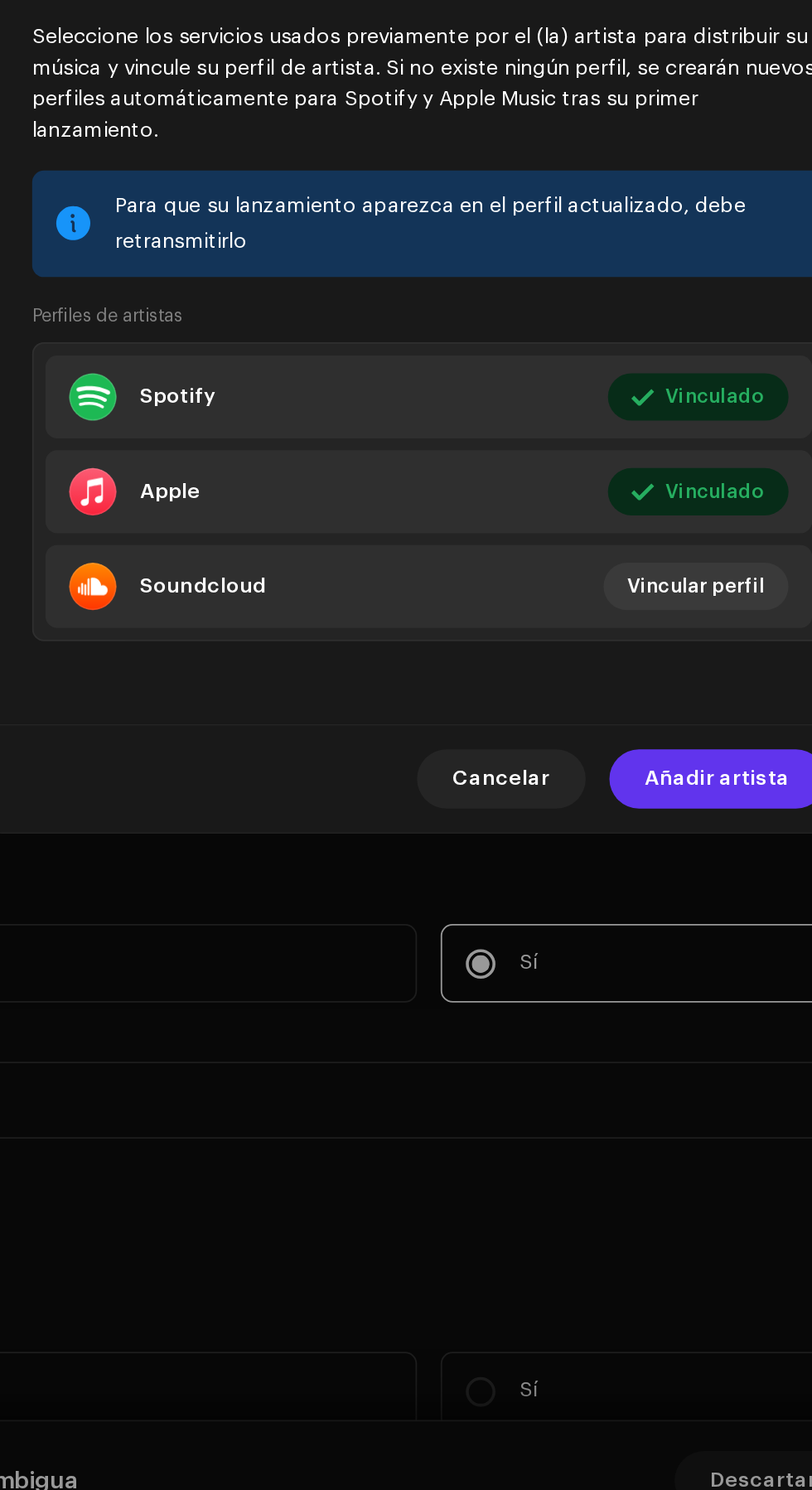
click at [586, 1062] on span "Añadir artista" at bounding box center [567, 1050] width 81 height 34
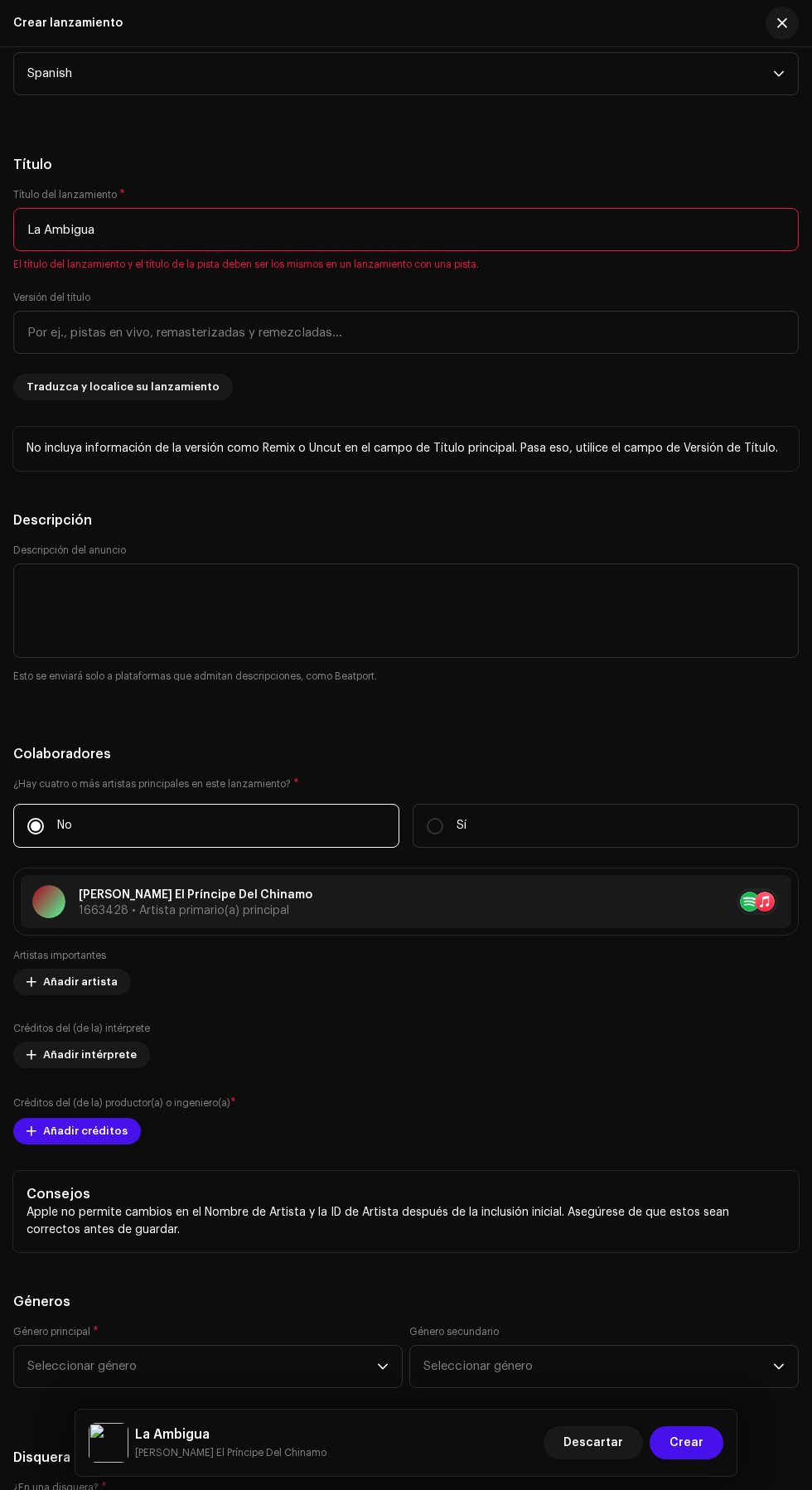
scroll to position [2187, 0]
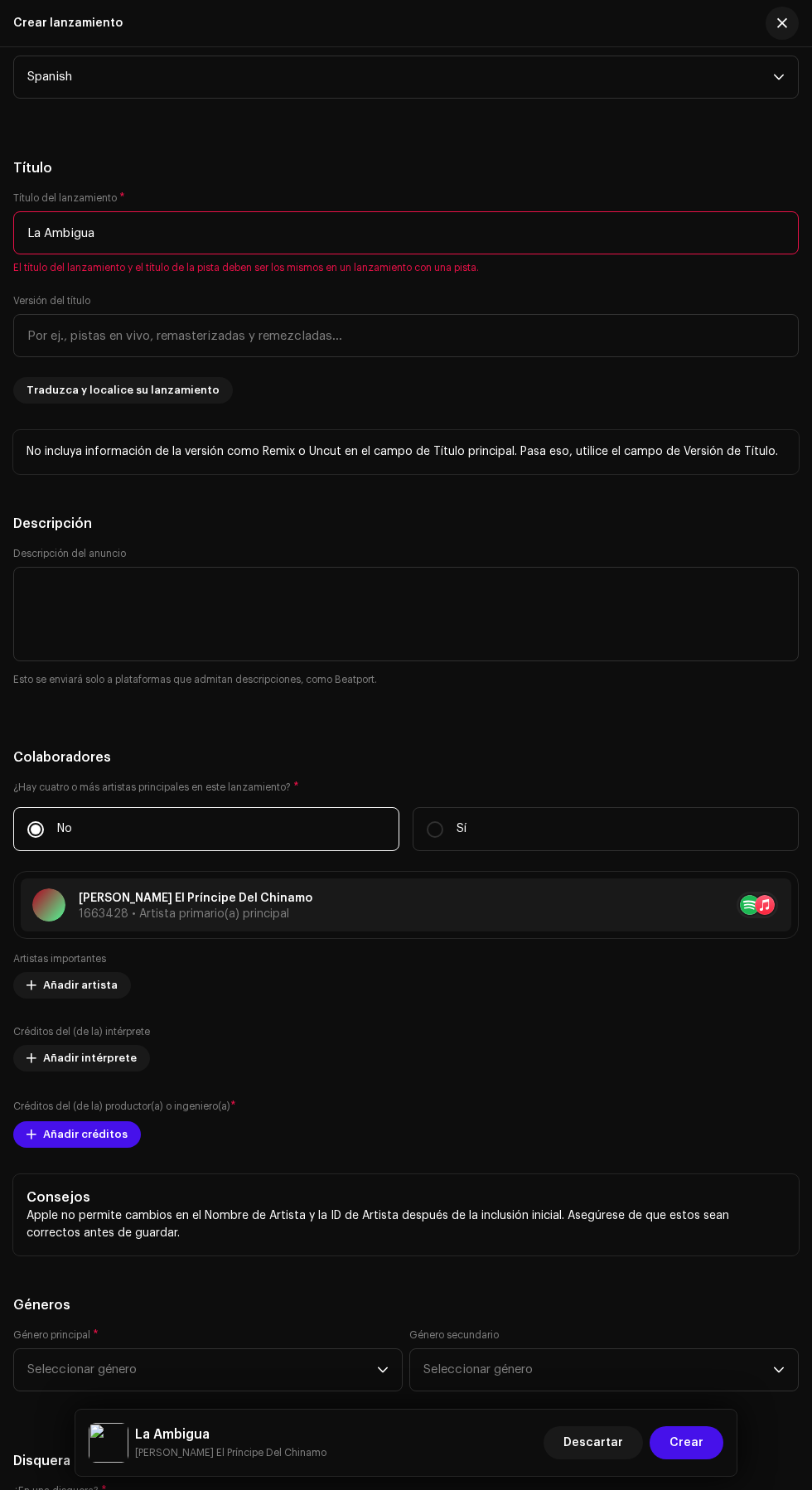
click at [587, 178] on h5 "Título" at bounding box center [406, 169] width 785 height 20
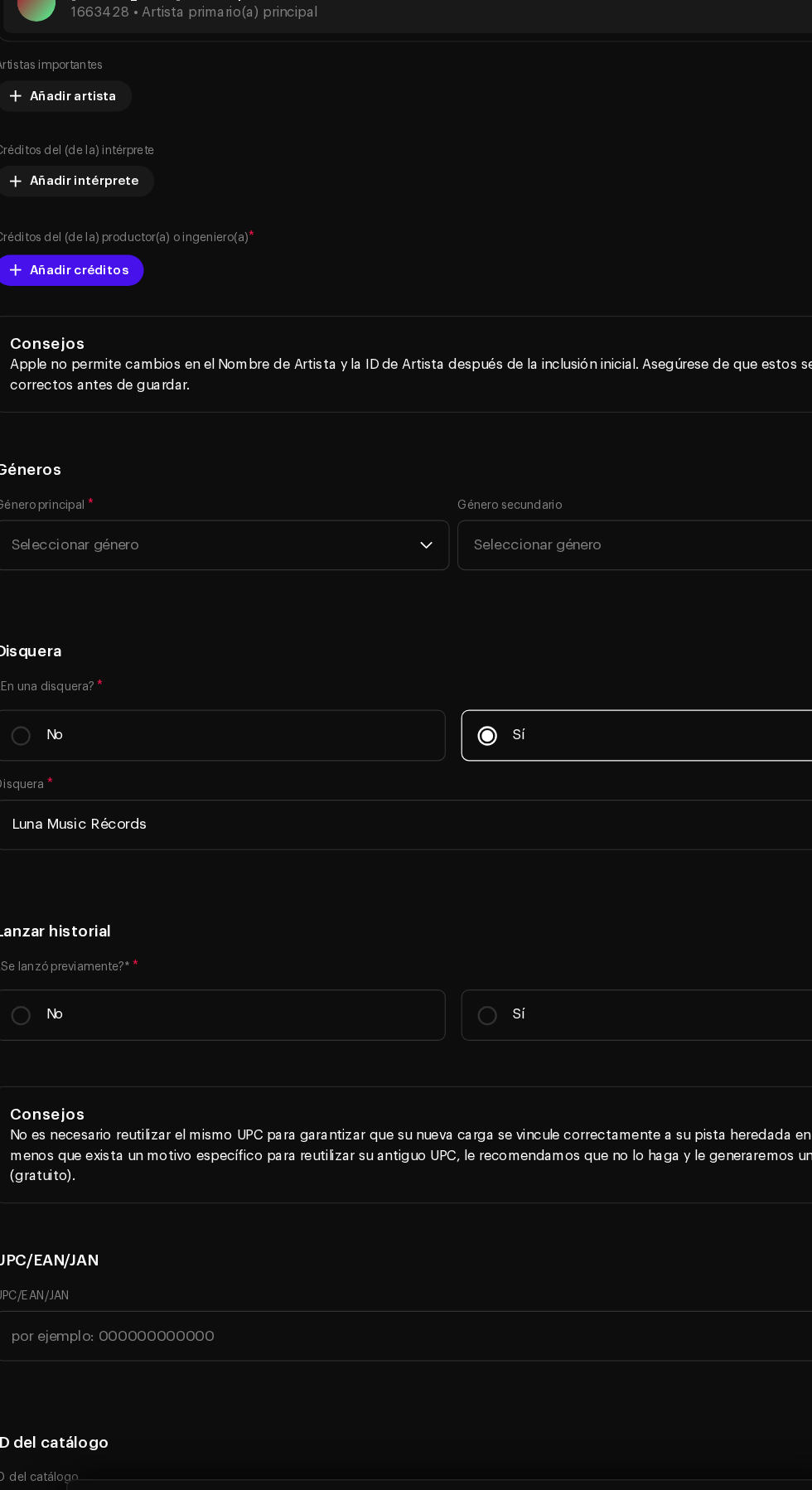
scroll to position [2946, 0]
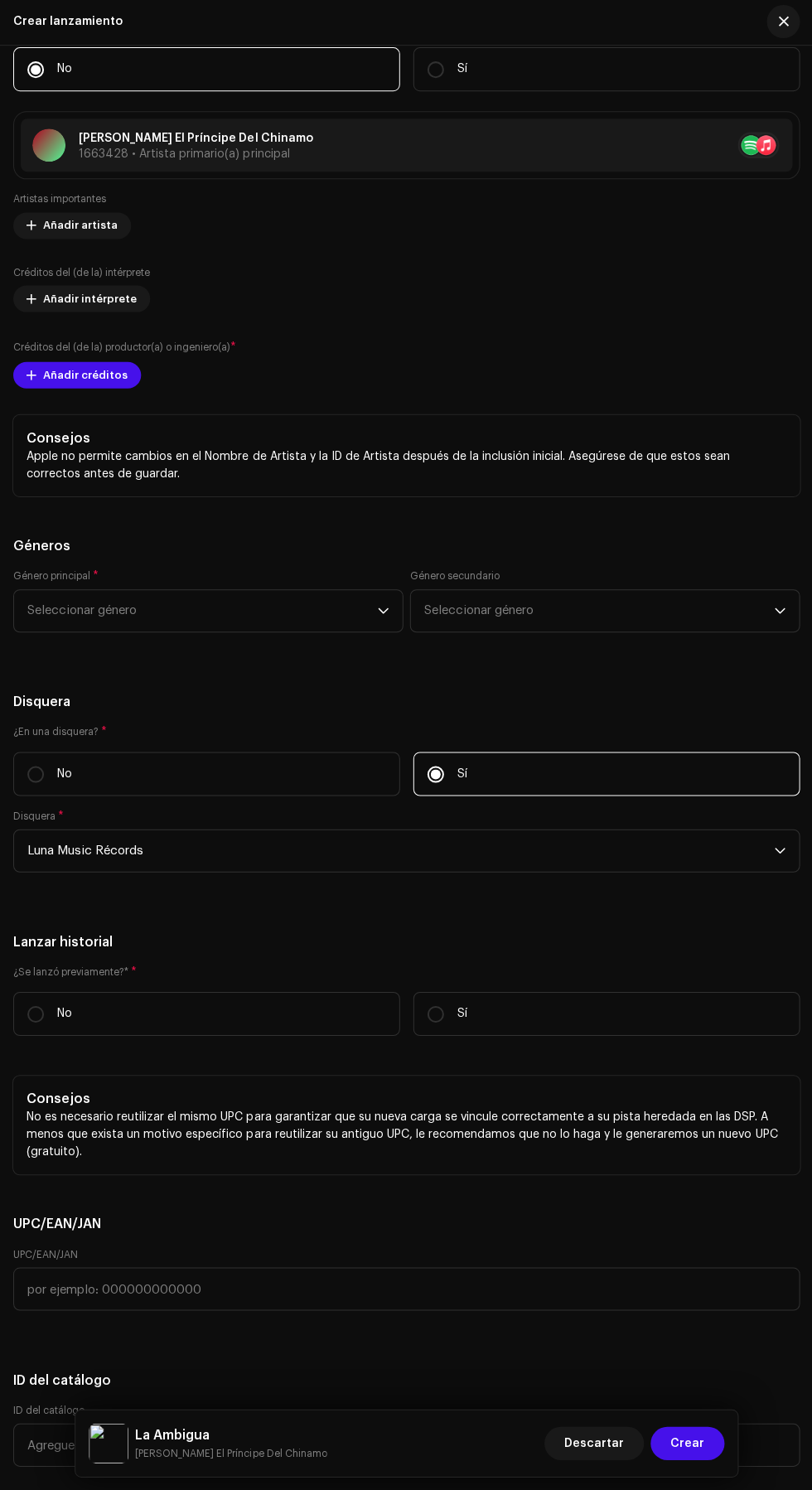
click at [55, 280] on label "Créditos del (de la) intérprete" at bounding box center [81, 274] width 137 height 13
click at [69, 316] on span "Añadir intérprete" at bounding box center [90, 300] width 94 height 34
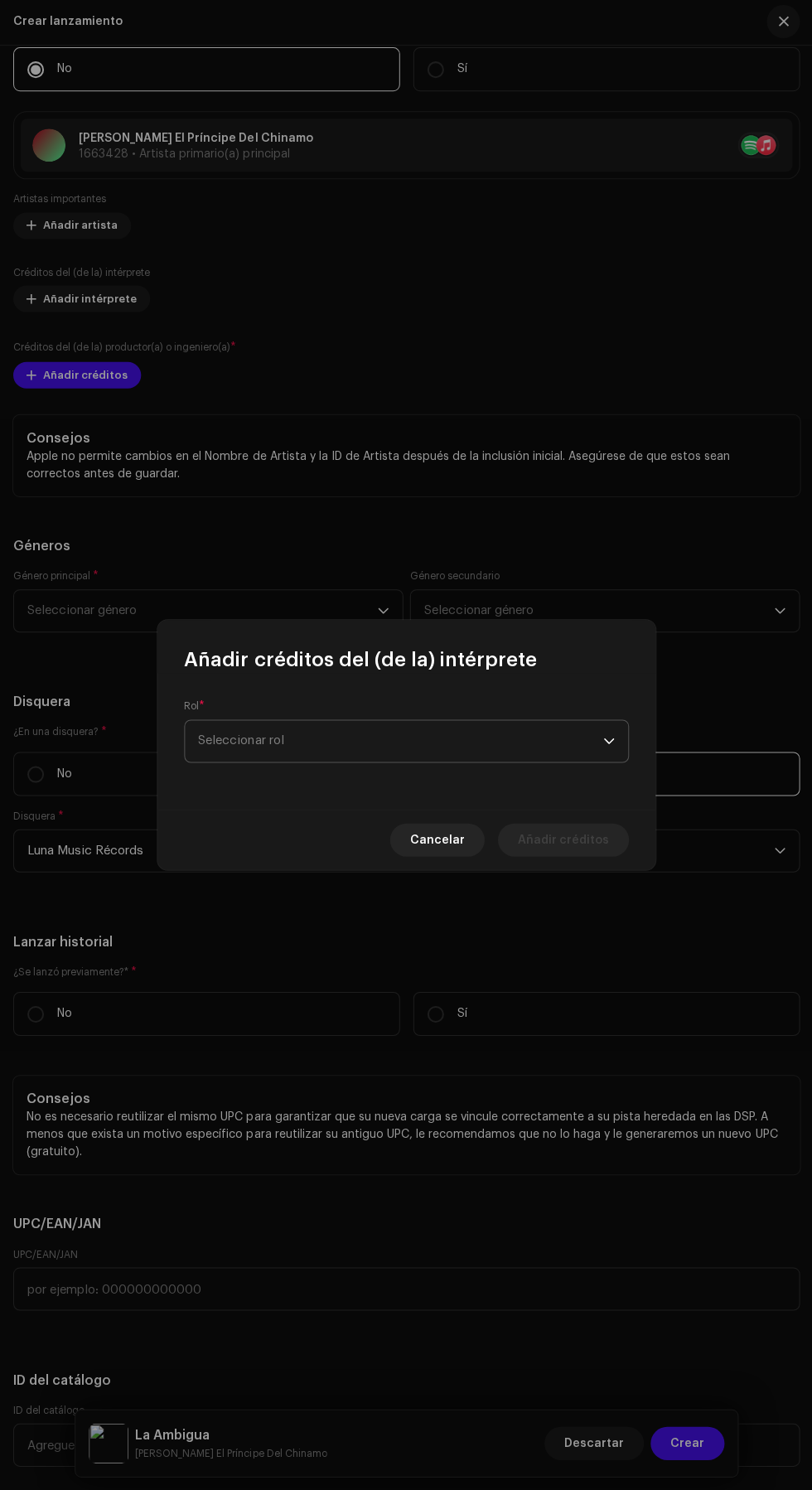
click at [471, 742] on span "Seleccionar rol" at bounding box center [400, 741] width 404 height 41
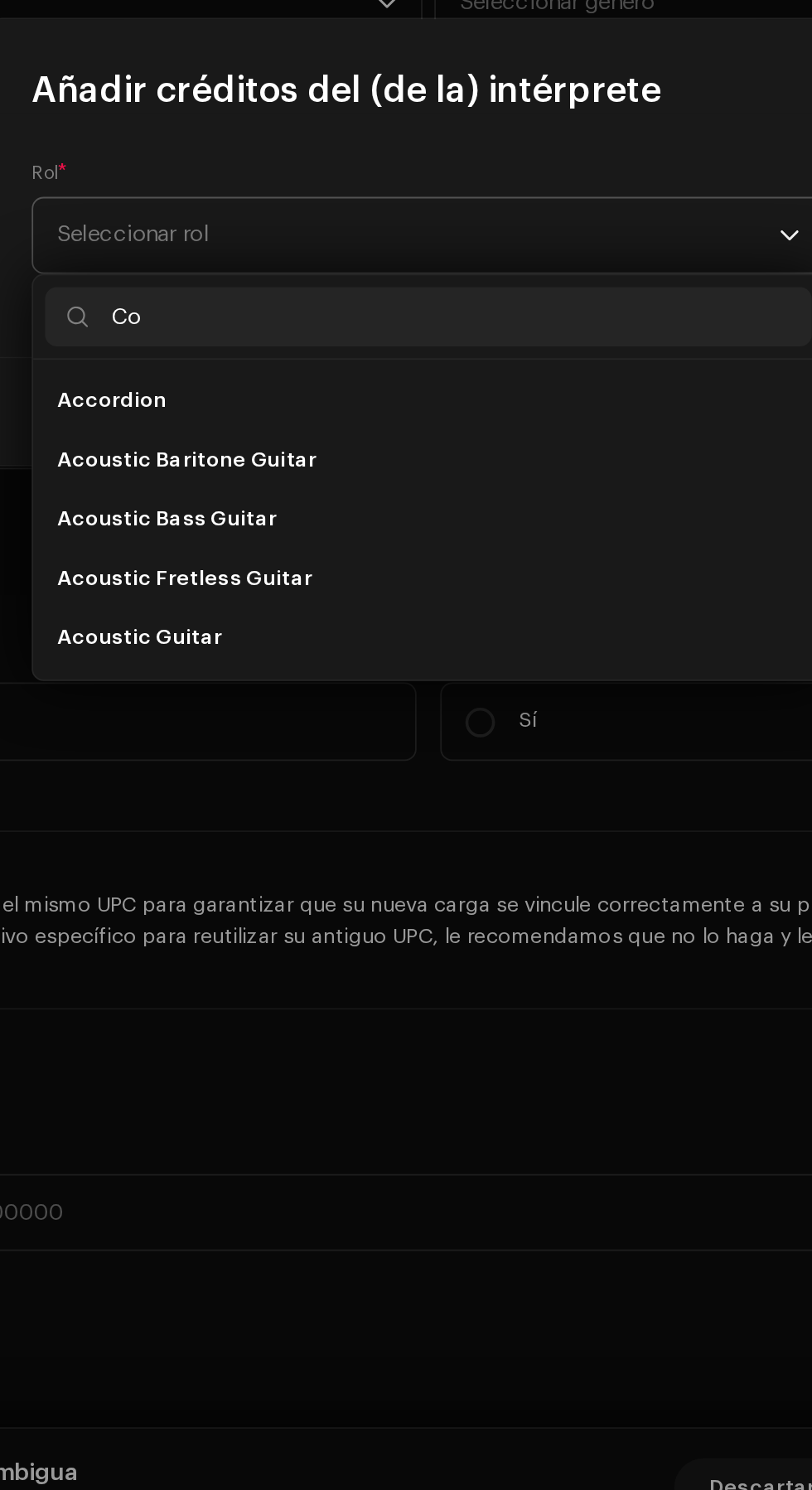
type input "C"
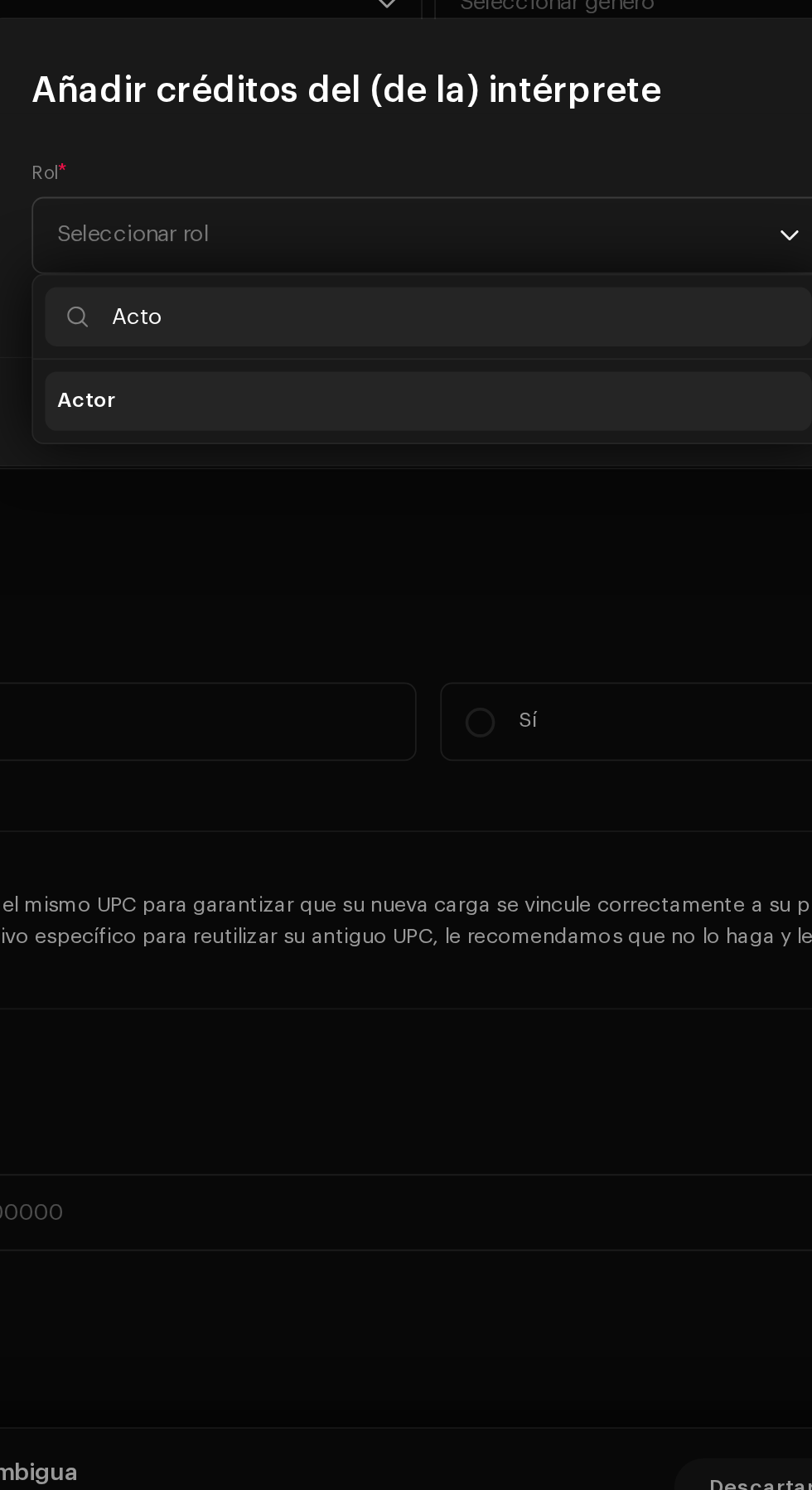
type input "Acto"
click at [472, 841] on li "Actor" at bounding box center [406, 835] width 429 height 34
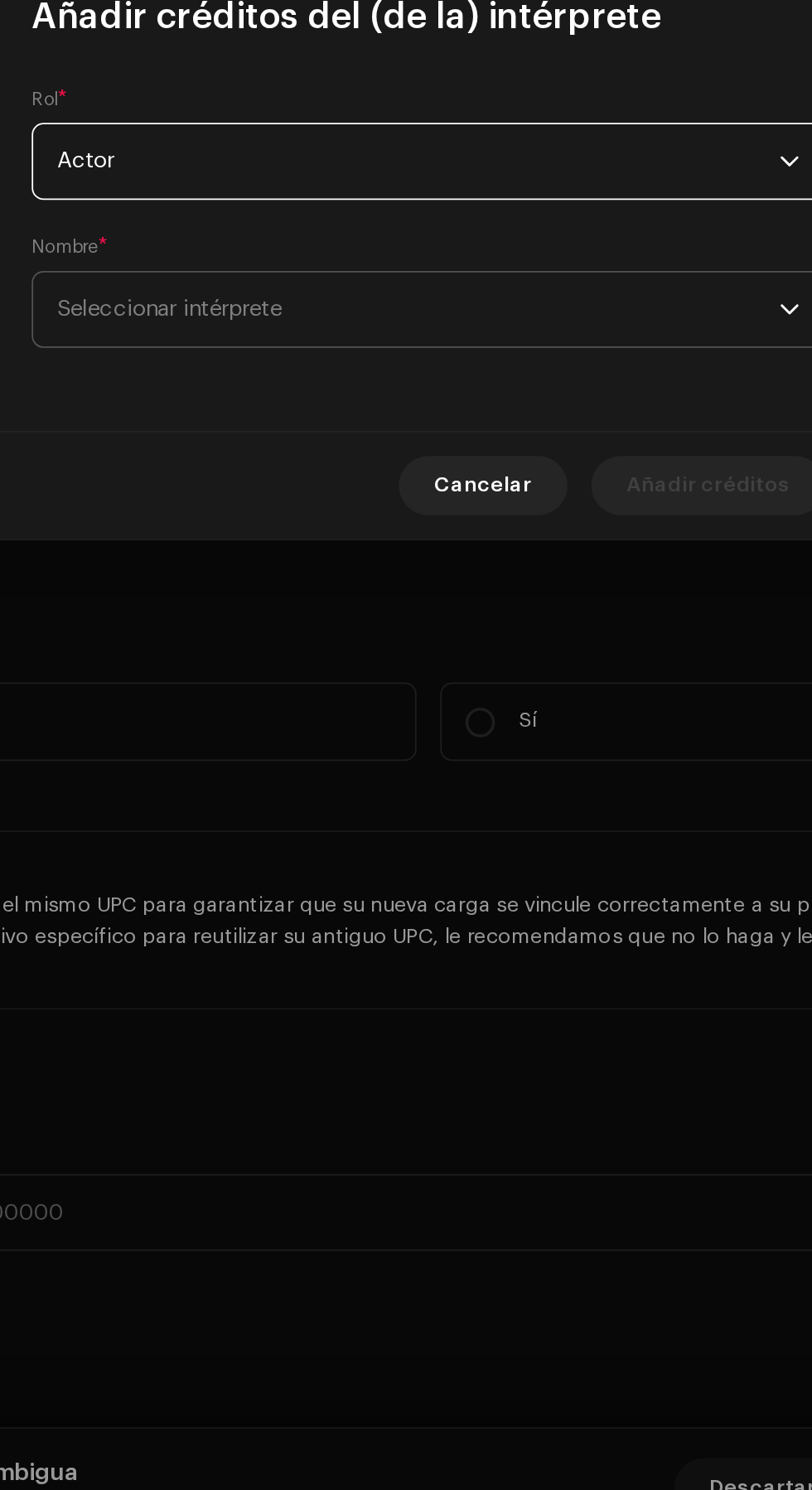
click at [564, 785] on span "Seleccionar intérprete" at bounding box center [400, 783] width 404 height 41
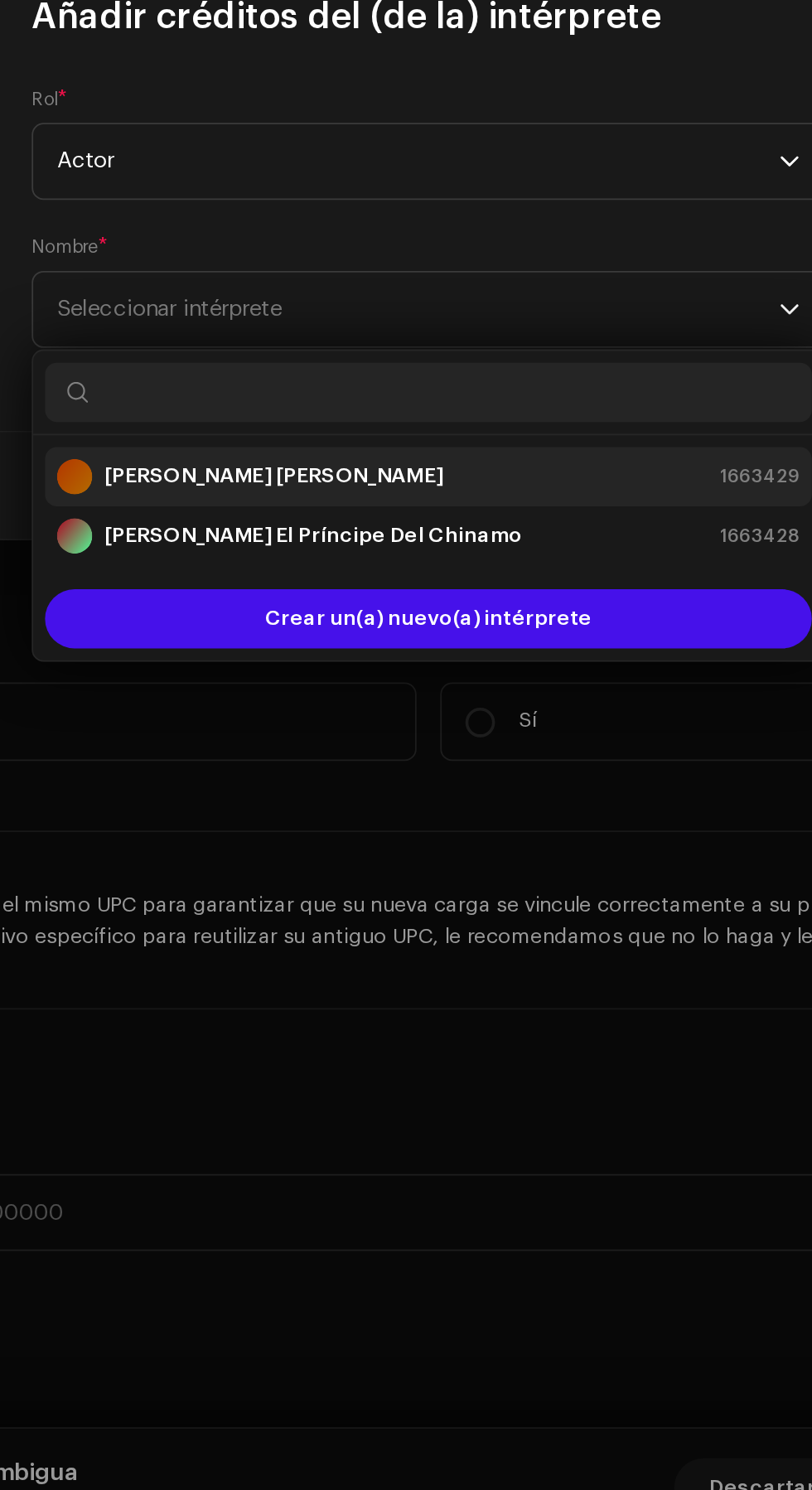
click at [457, 872] on div "[PERSON_NAME] [PERSON_NAME] 1663429" at bounding box center [406, 877] width 416 height 20
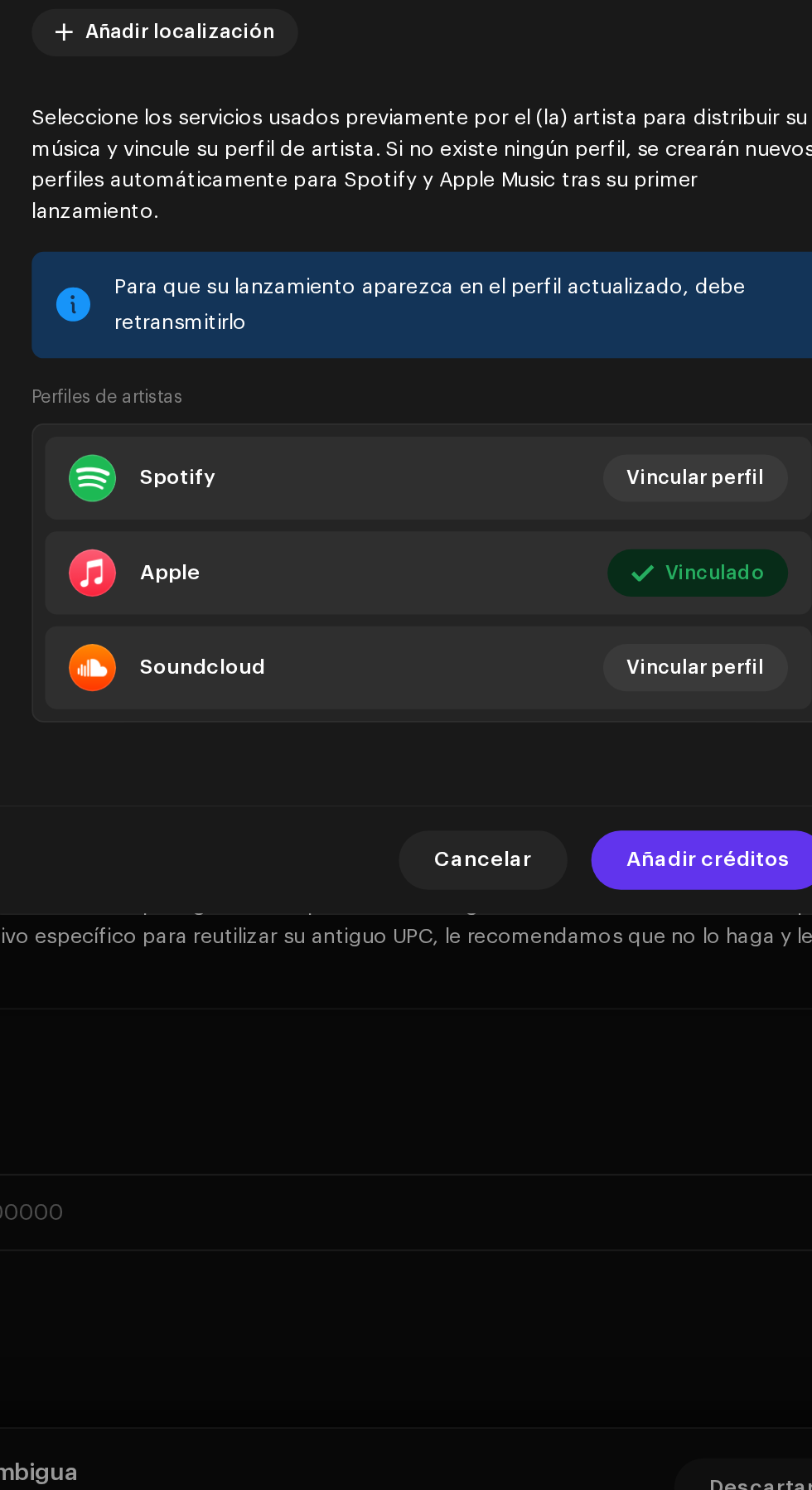
click at [582, 1107] on span "Añadir créditos" at bounding box center [562, 1091] width 91 height 34
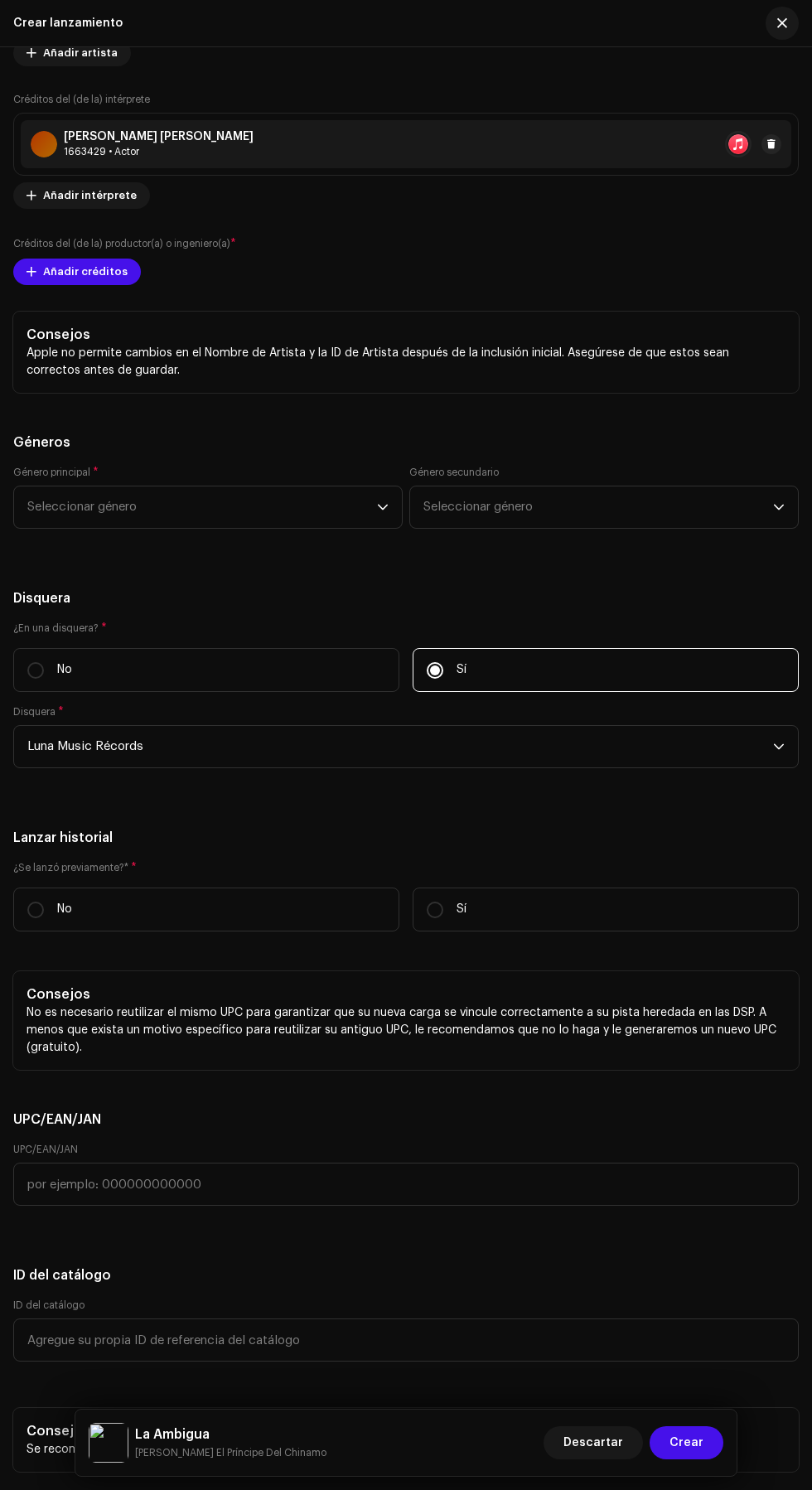
scroll to position [3197, 0]
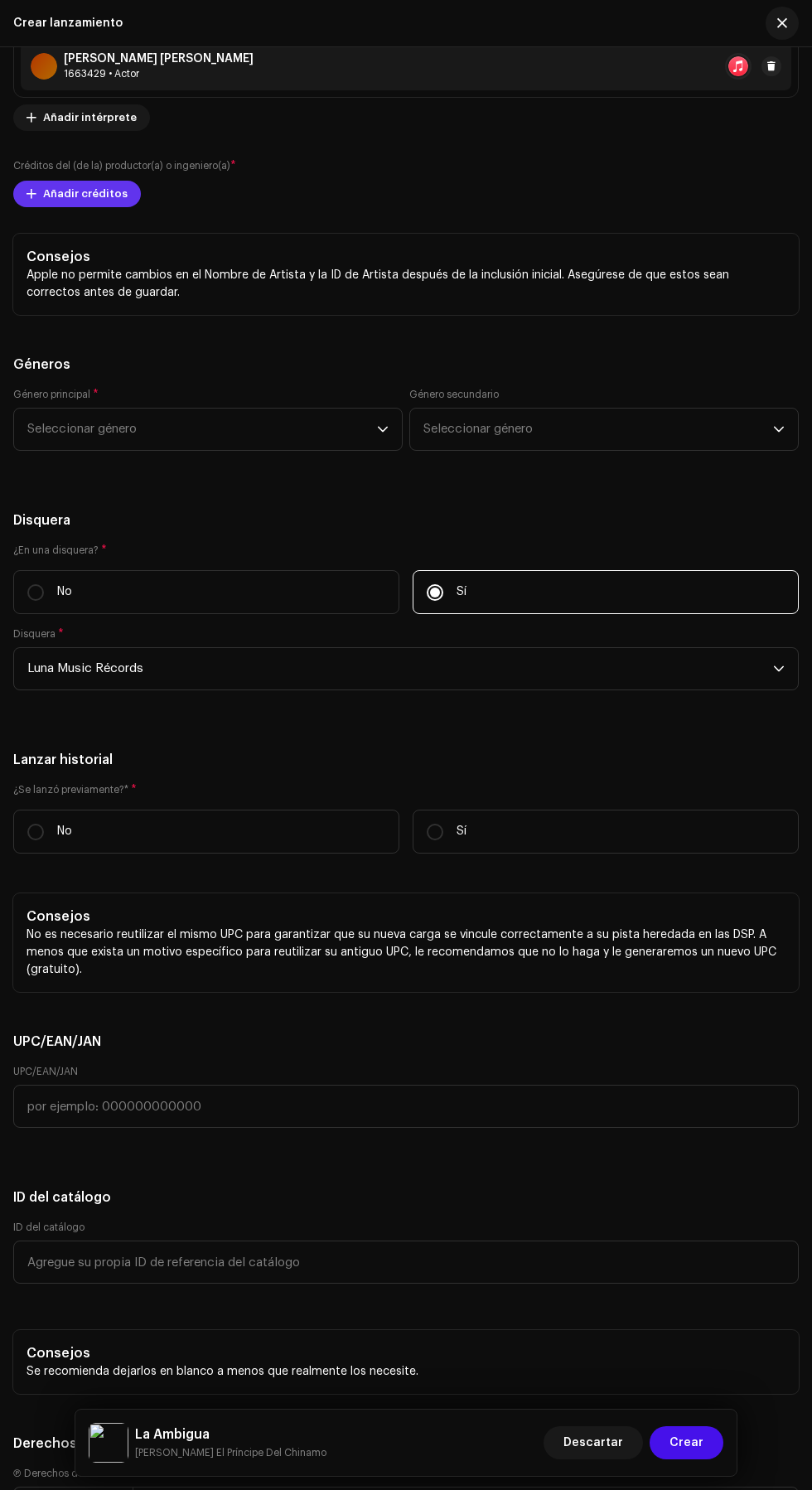
click at [59, 211] on span "Añadir créditos" at bounding box center [85, 194] width 85 height 34
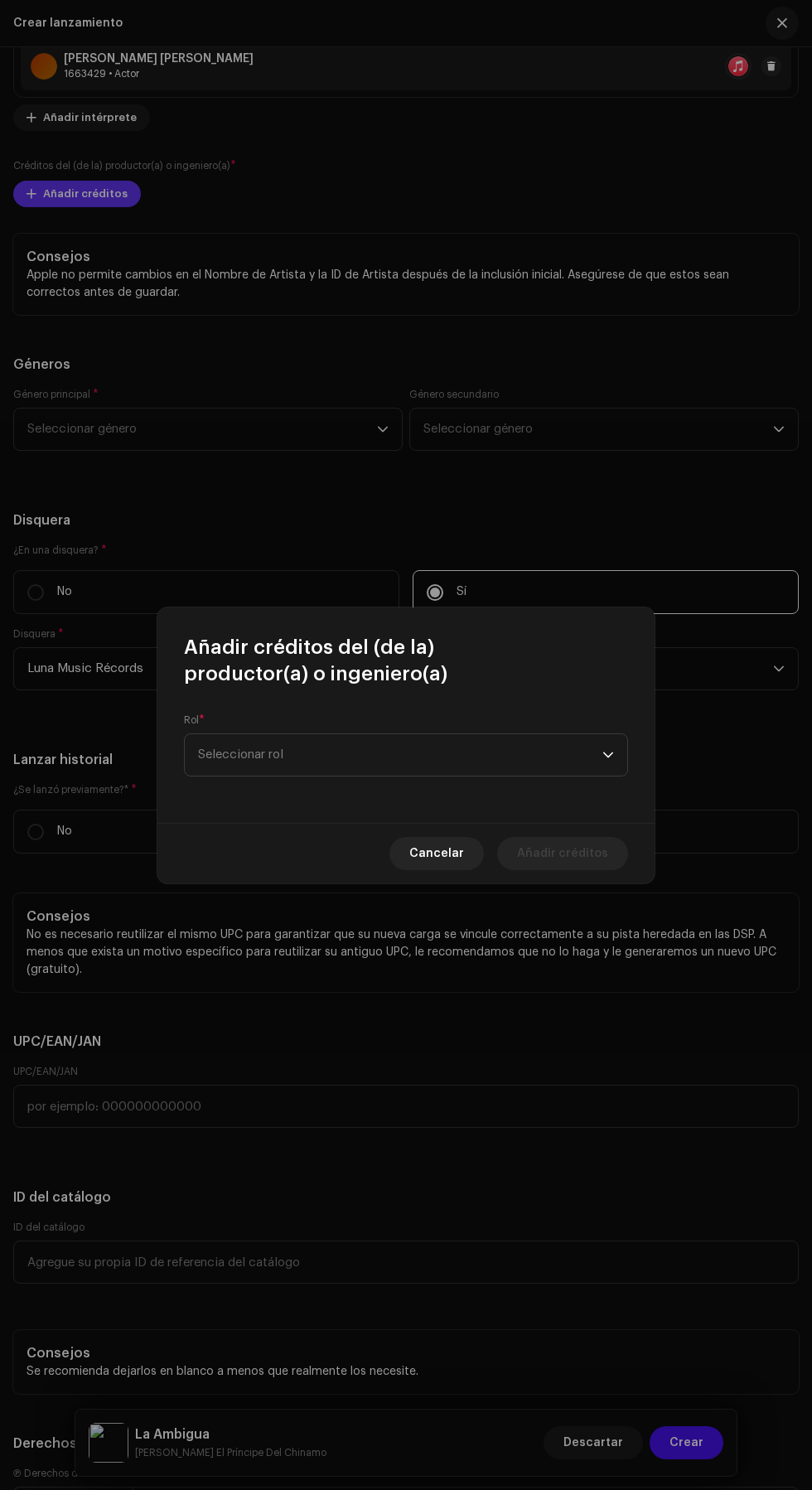
click at [471, 742] on span "Seleccionar rol" at bounding box center [400, 754] width 404 height 41
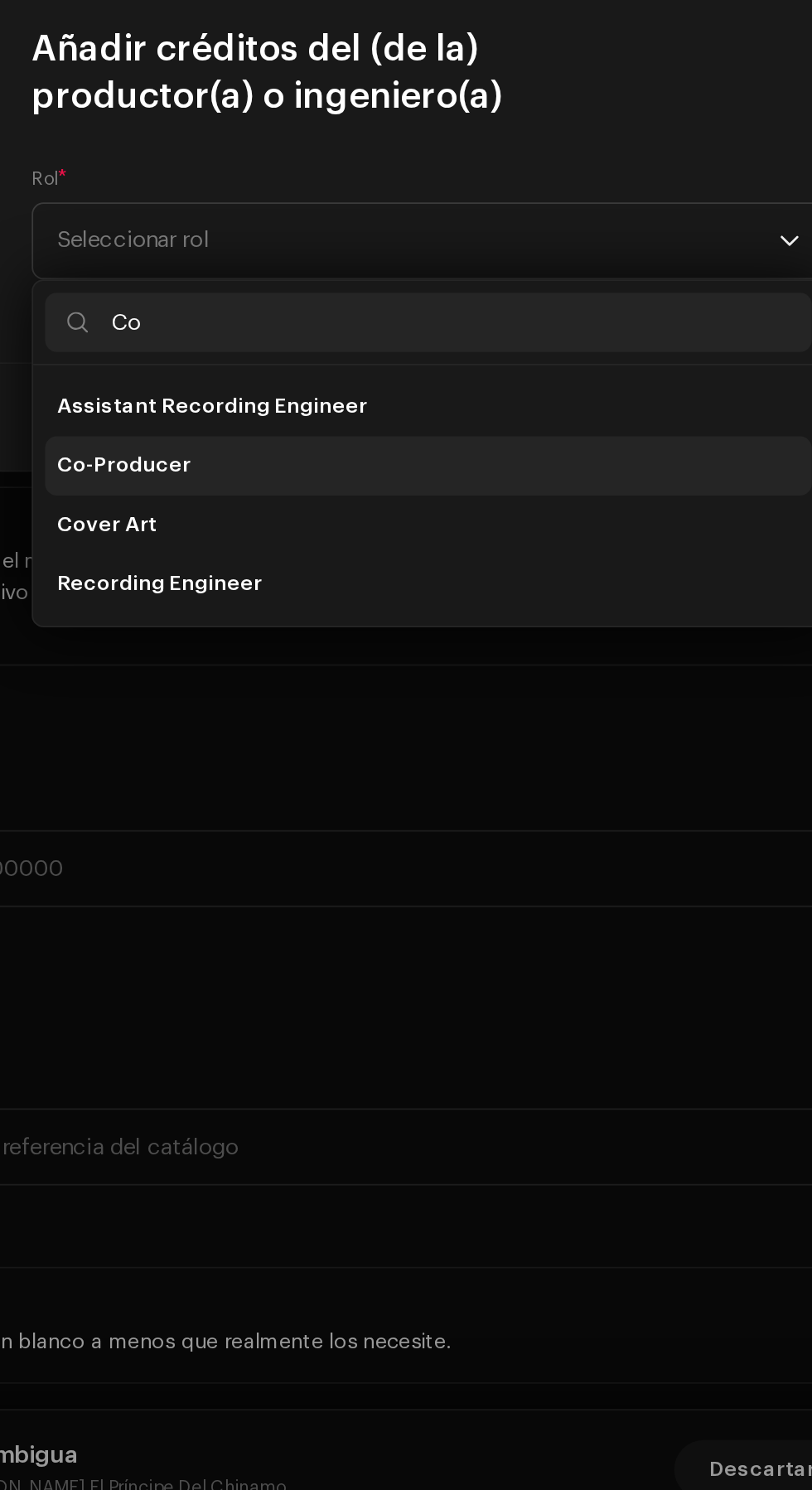
type input "Co"
click at [422, 883] on li "Co-Producer" at bounding box center [406, 881] width 429 height 34
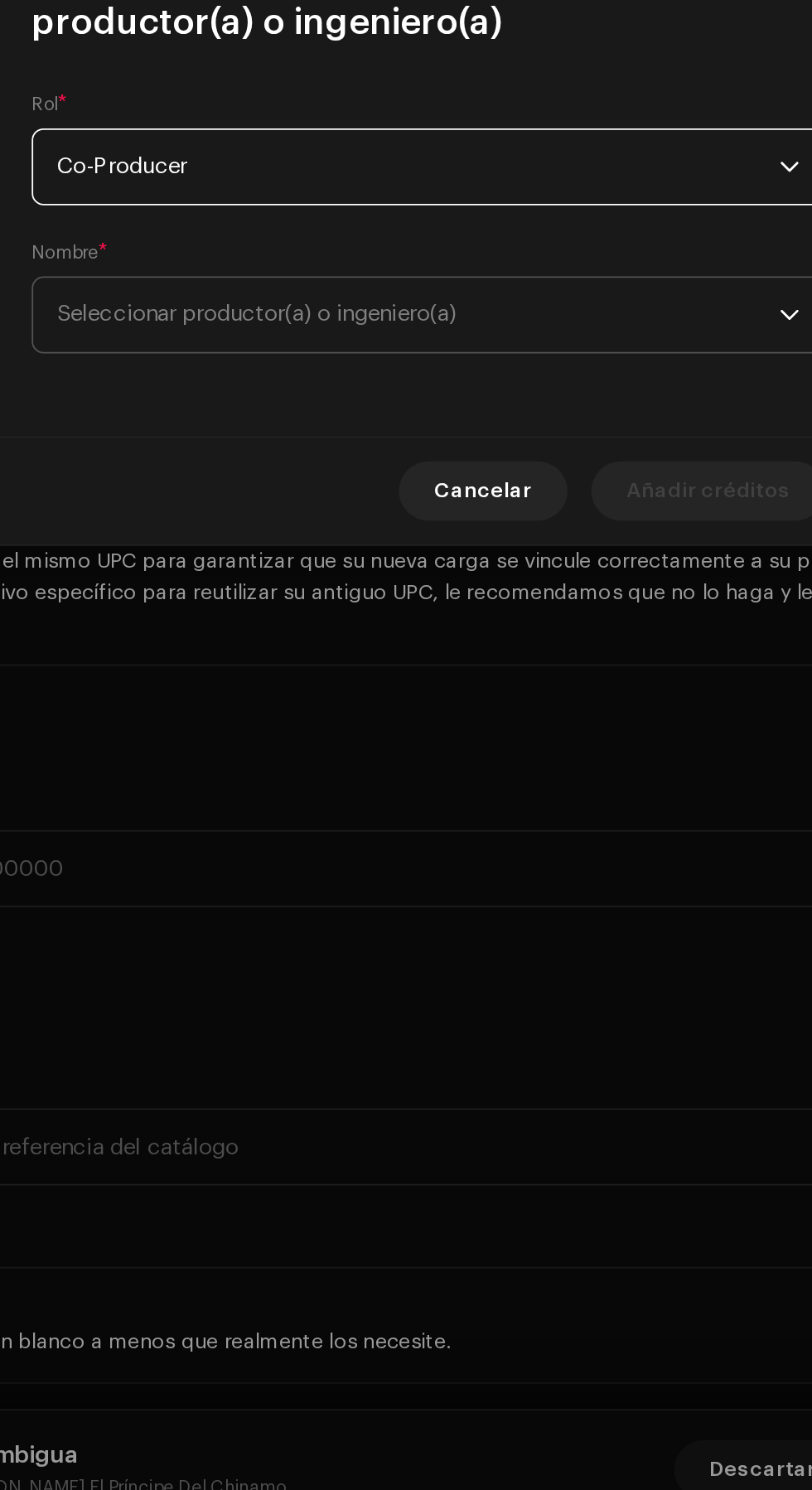
click at [497, 801] on span "Seleccionar productor(a) o ingeniero(a)" at bounding box center [400, 795] width 404 height 41
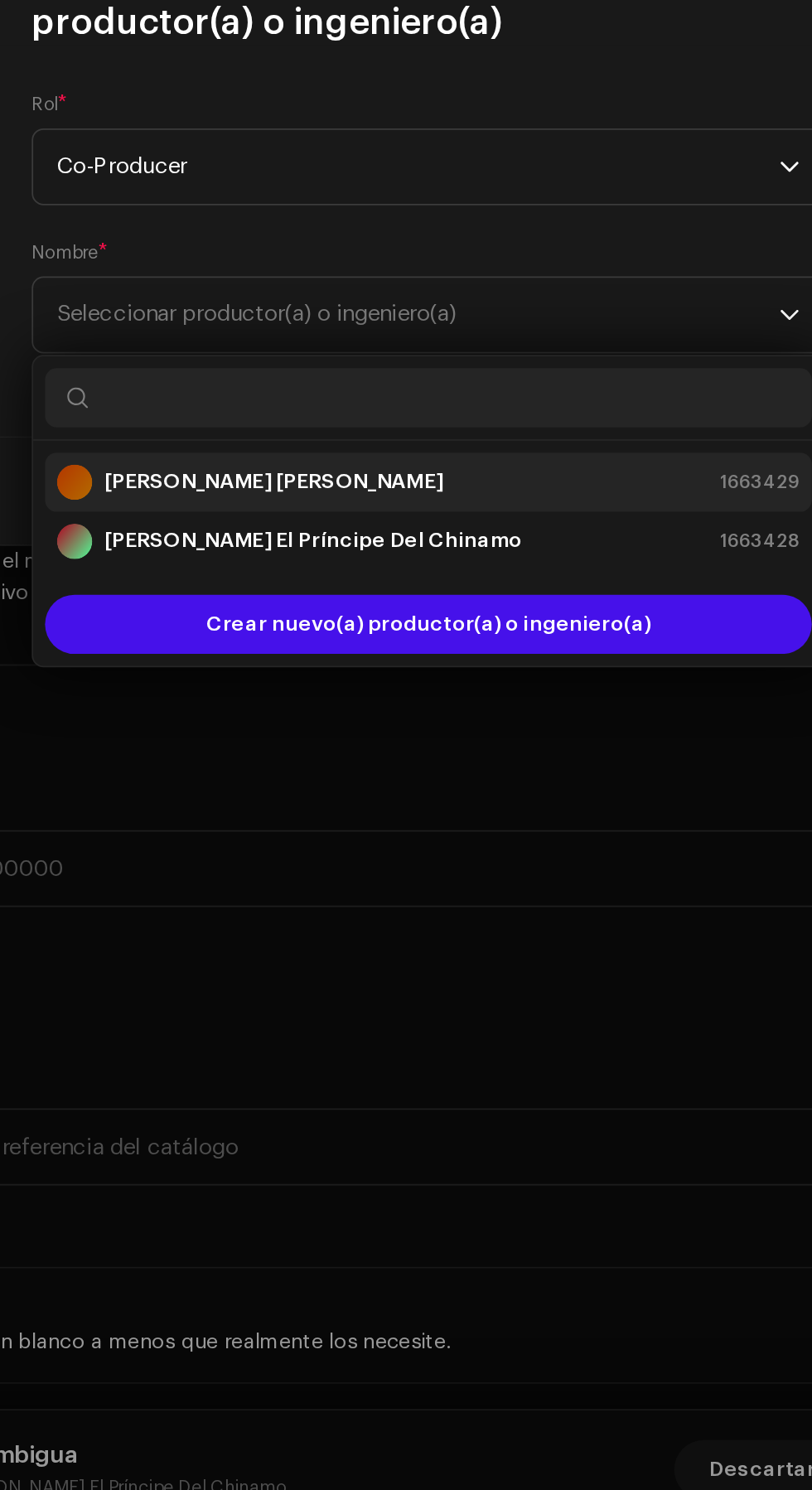
click at [470, 884] on div "[PERSON_NAME] [PERSON_NAME] 1663429" at bounding box center [406, 890] width 416 height 20
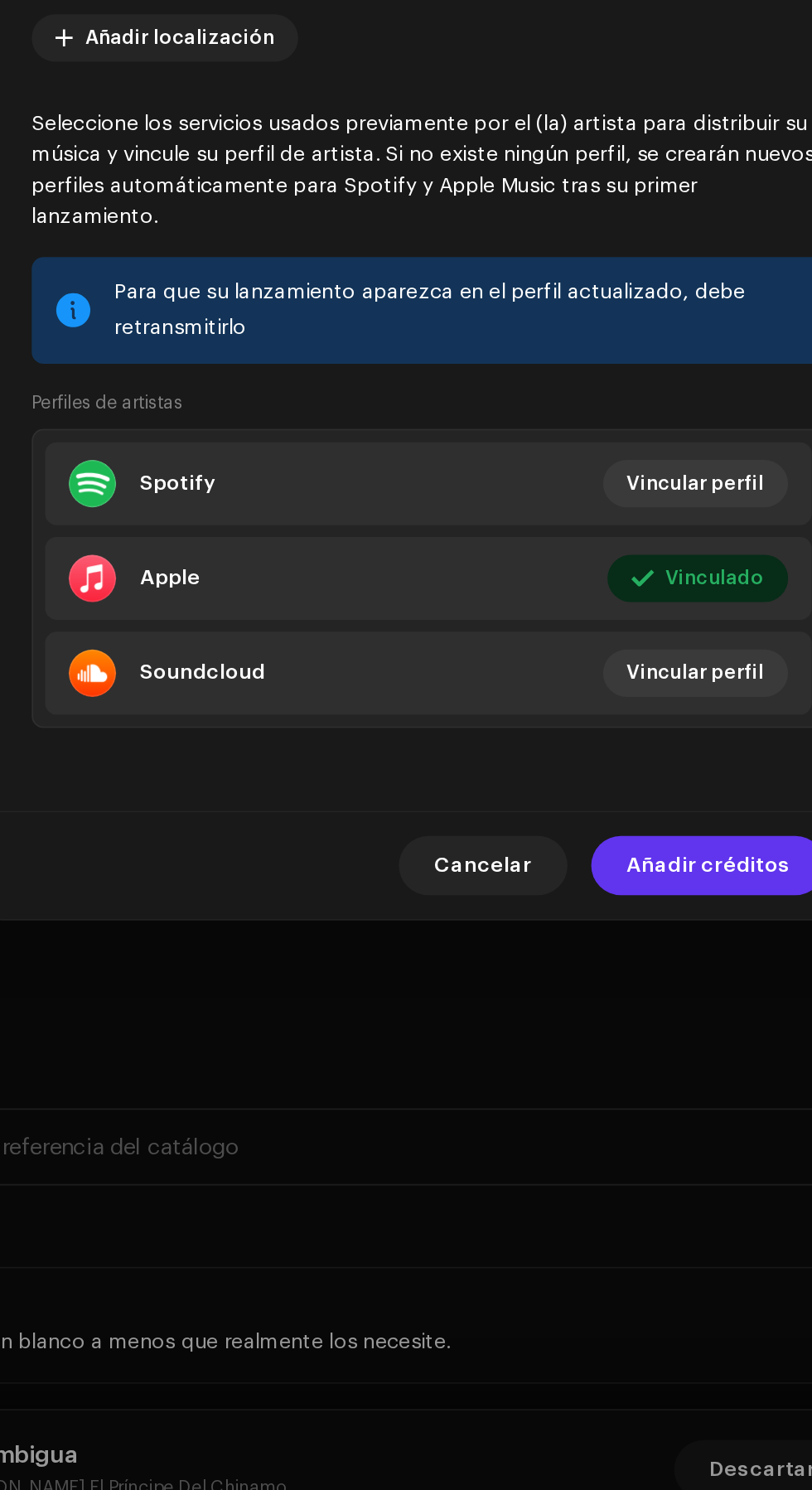
click at [569, 1119] on span "Añadir créditos" at bounding box center [562, 1105] width 91 height 34
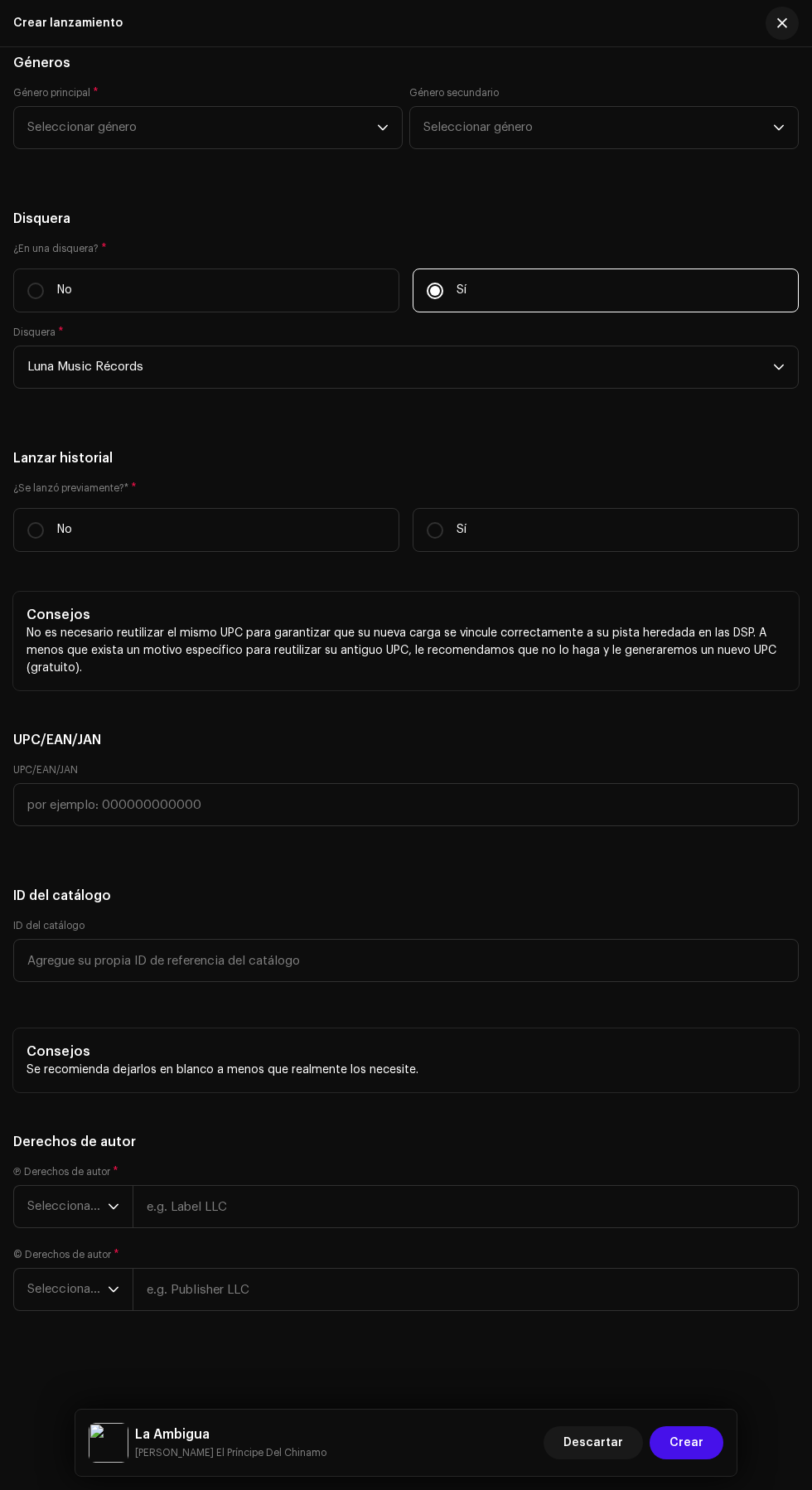
scroll to position [3699, 0]
click at [62, 148] on span "Seleccionar género" at bounding box center [202, 127] width 350 height 41
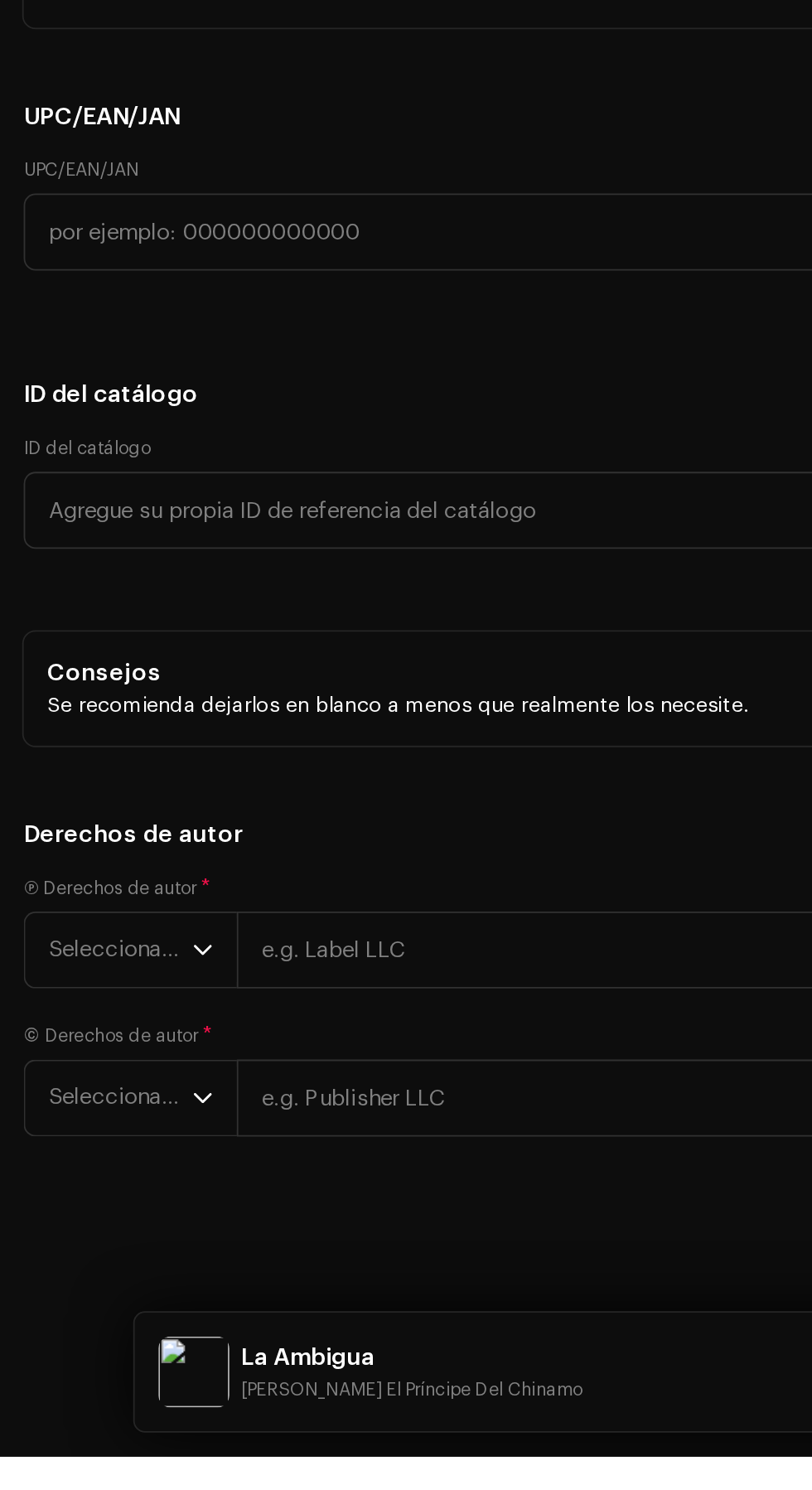
type input "Latin"
click at [129, 271] on li "Latin Rap" at bounding box center [208, 254] width 374 height 34
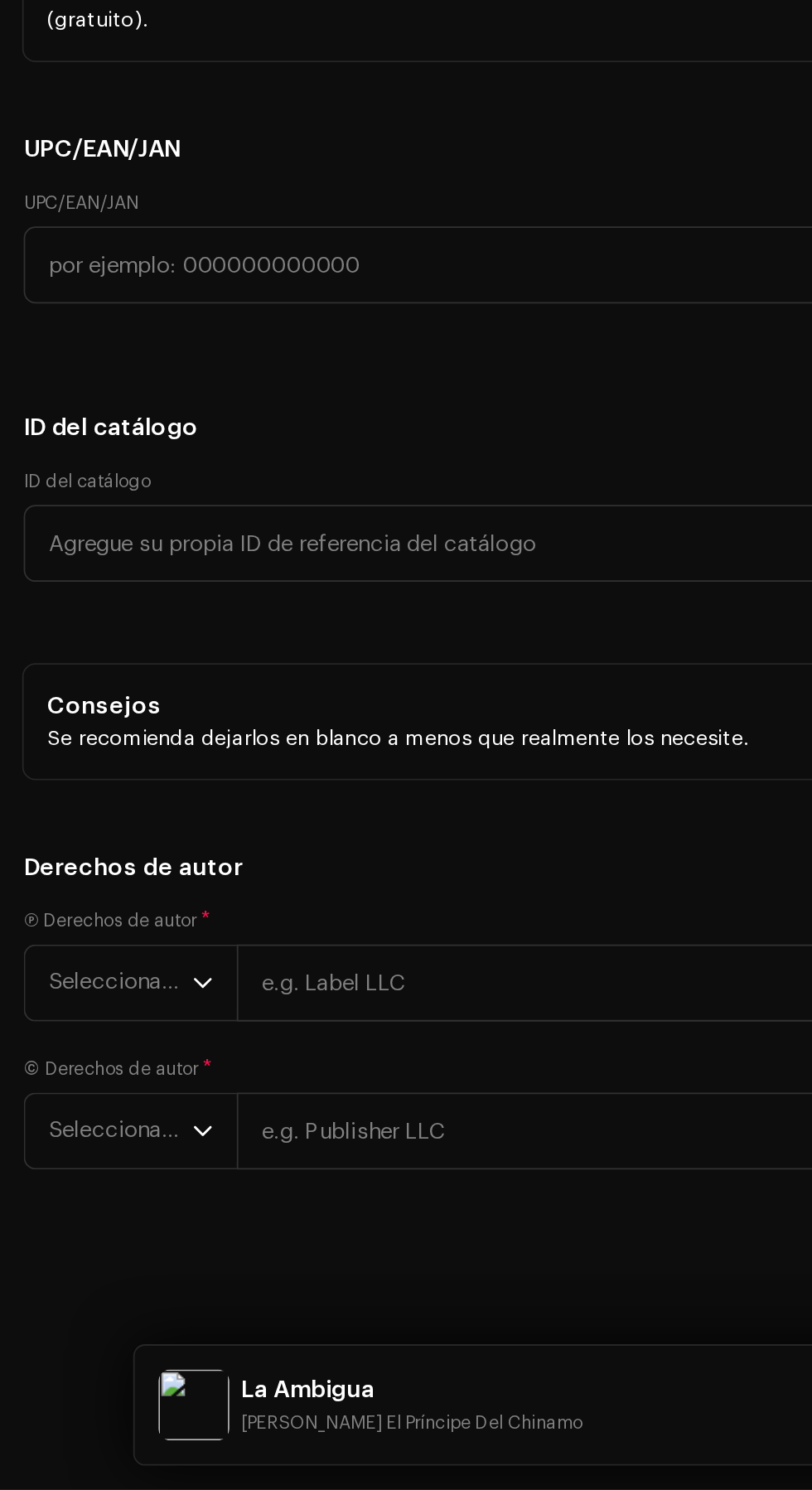
click at [181, 148] on span "Latin Rap" at bounding box center [202, 127] width 350 height 41
type input "Latin"
click at [165, 272] on li "Latin" at bounding box center [208, 255] width 374 height 34
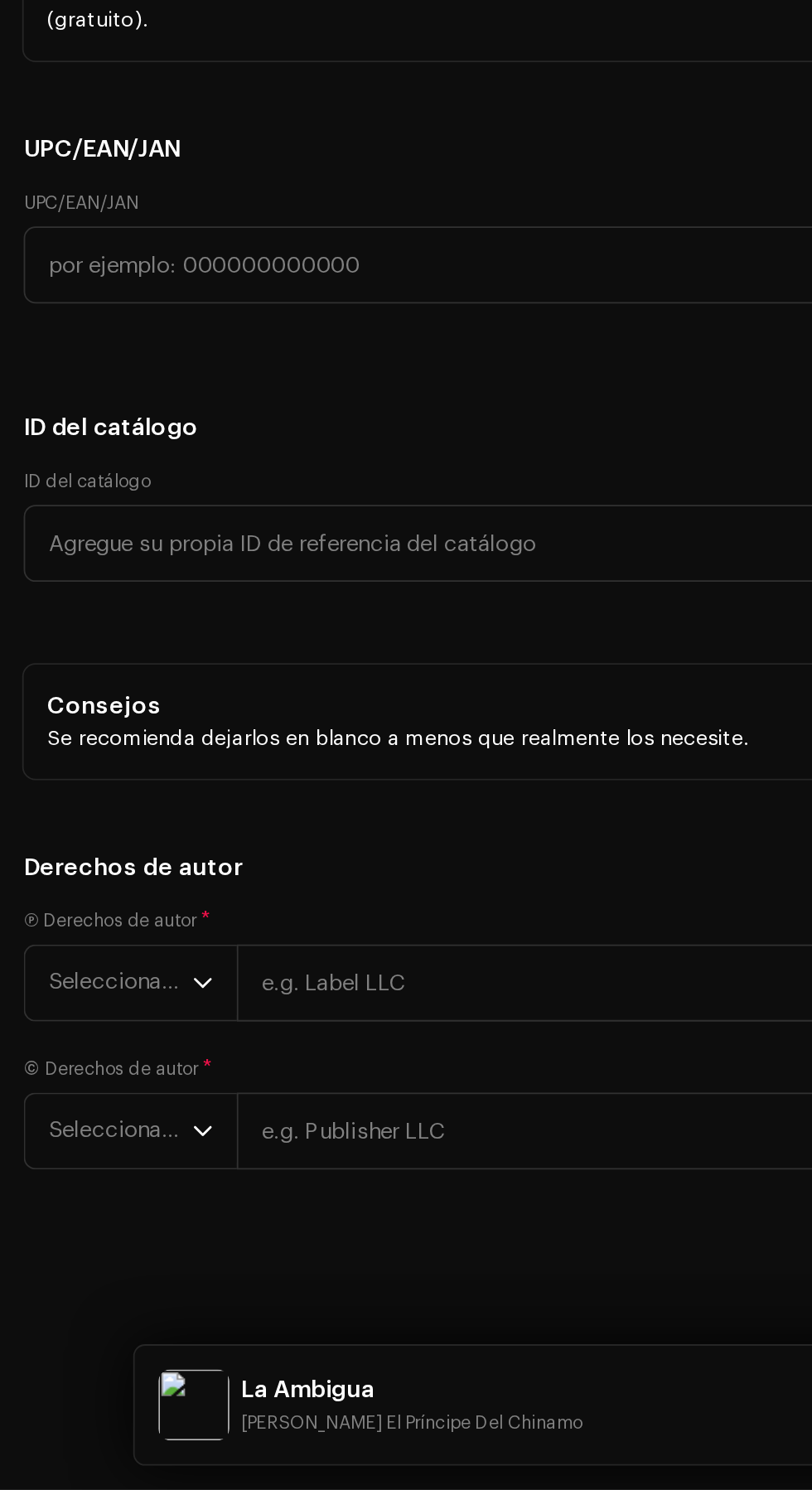
click at [346, 255] on label "¿En una disquera? *" at bounding box center [406, 248] width 785 height 13
click at [31, 539] on input "No" at bounding box center [36, 530] width 17 height 17
radio input "true"
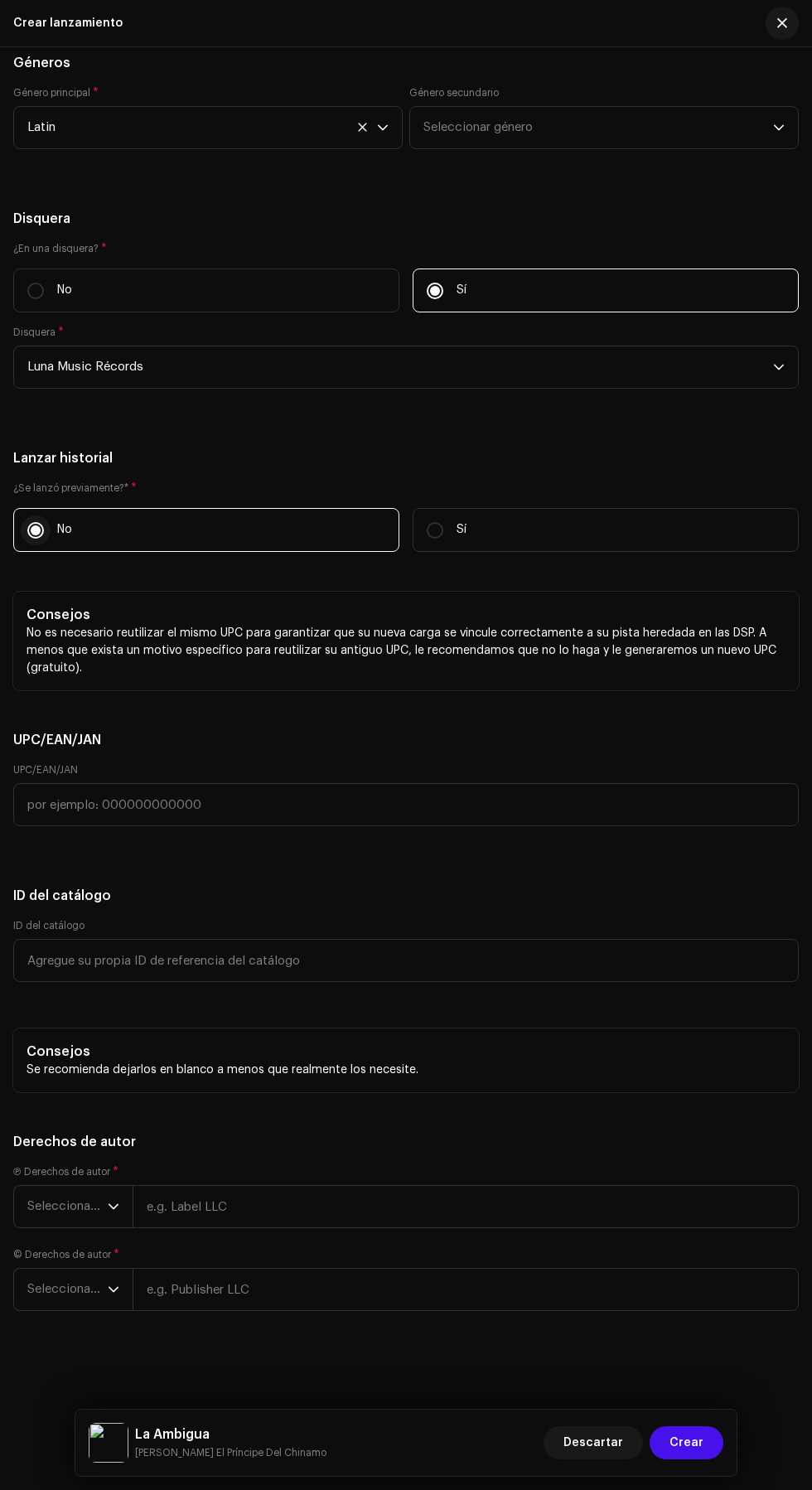
scroll to position [4661, 0]
click at [46, 1211] on span "Seleccionar año" at bounding box center [68, 1206] width 81 height 41
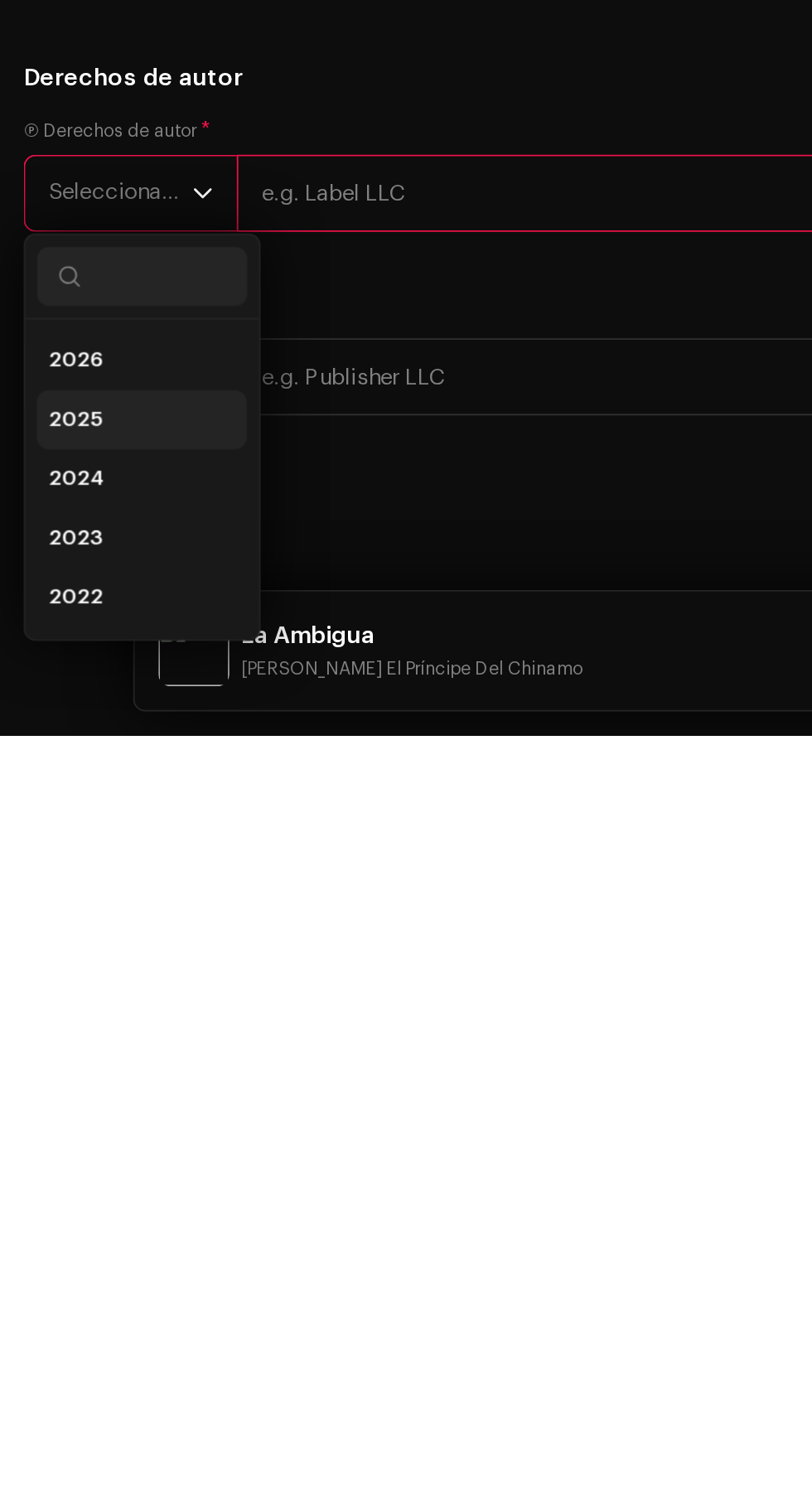
click at [86, 1330] on li "2025" at bounding box center [80, 1313] width 117 height 34
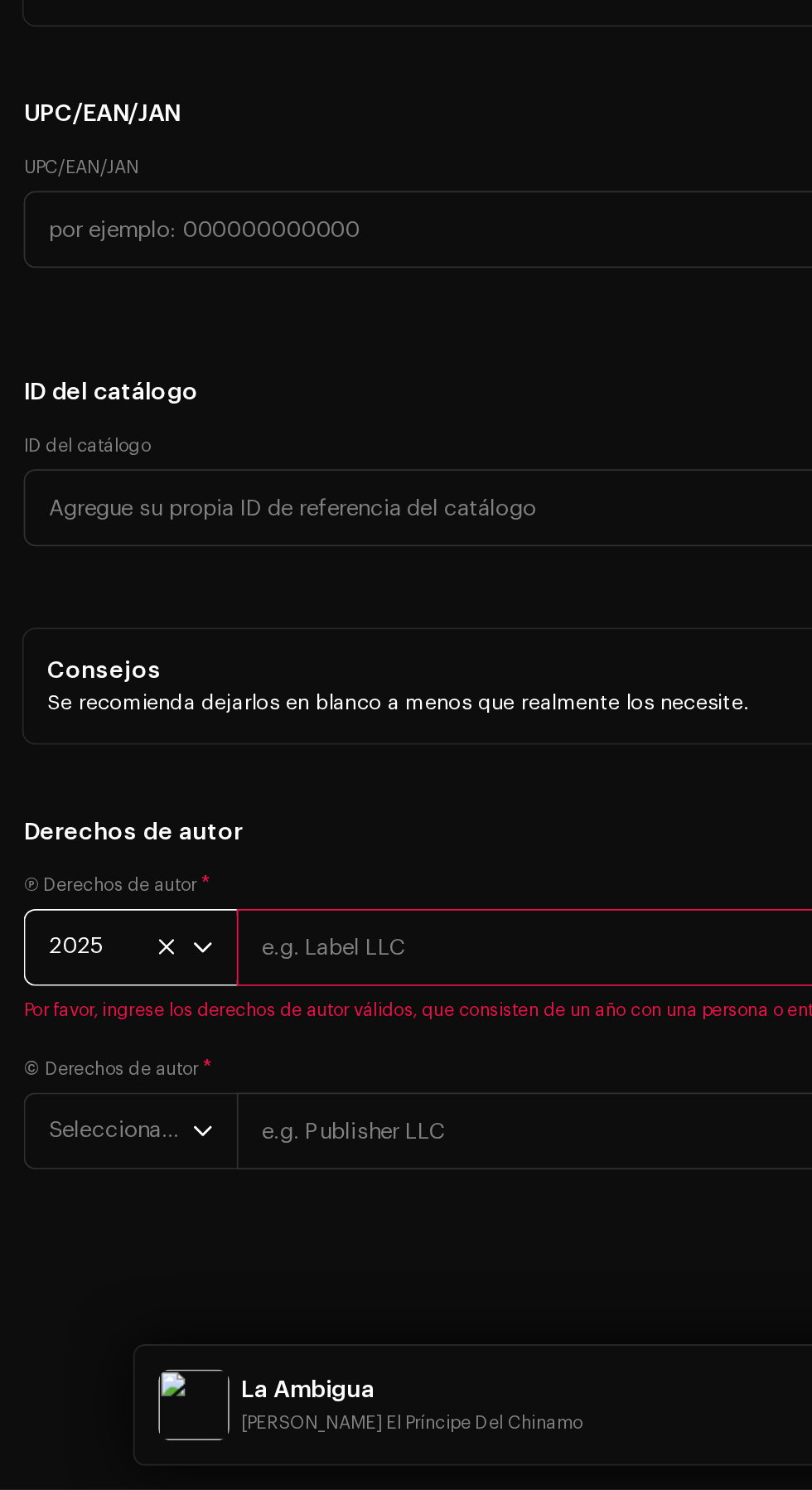
click at [325, 1208] on input "text" at bounding box center [466, 1185] width 666 height 43
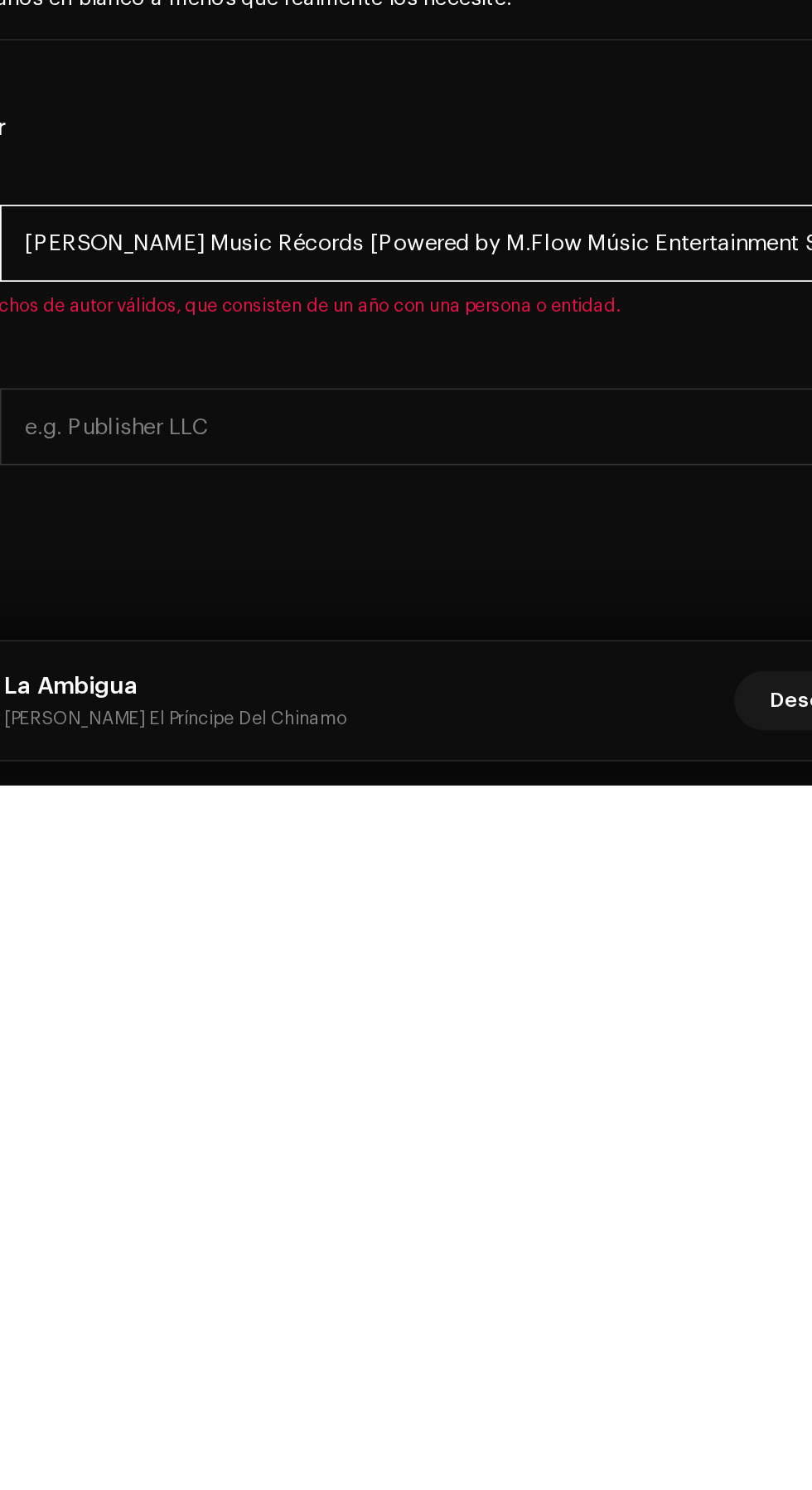
type input "[PERSON_NAME] Music Récords [Powered by M.Flow Músic Entertainment S.A]"
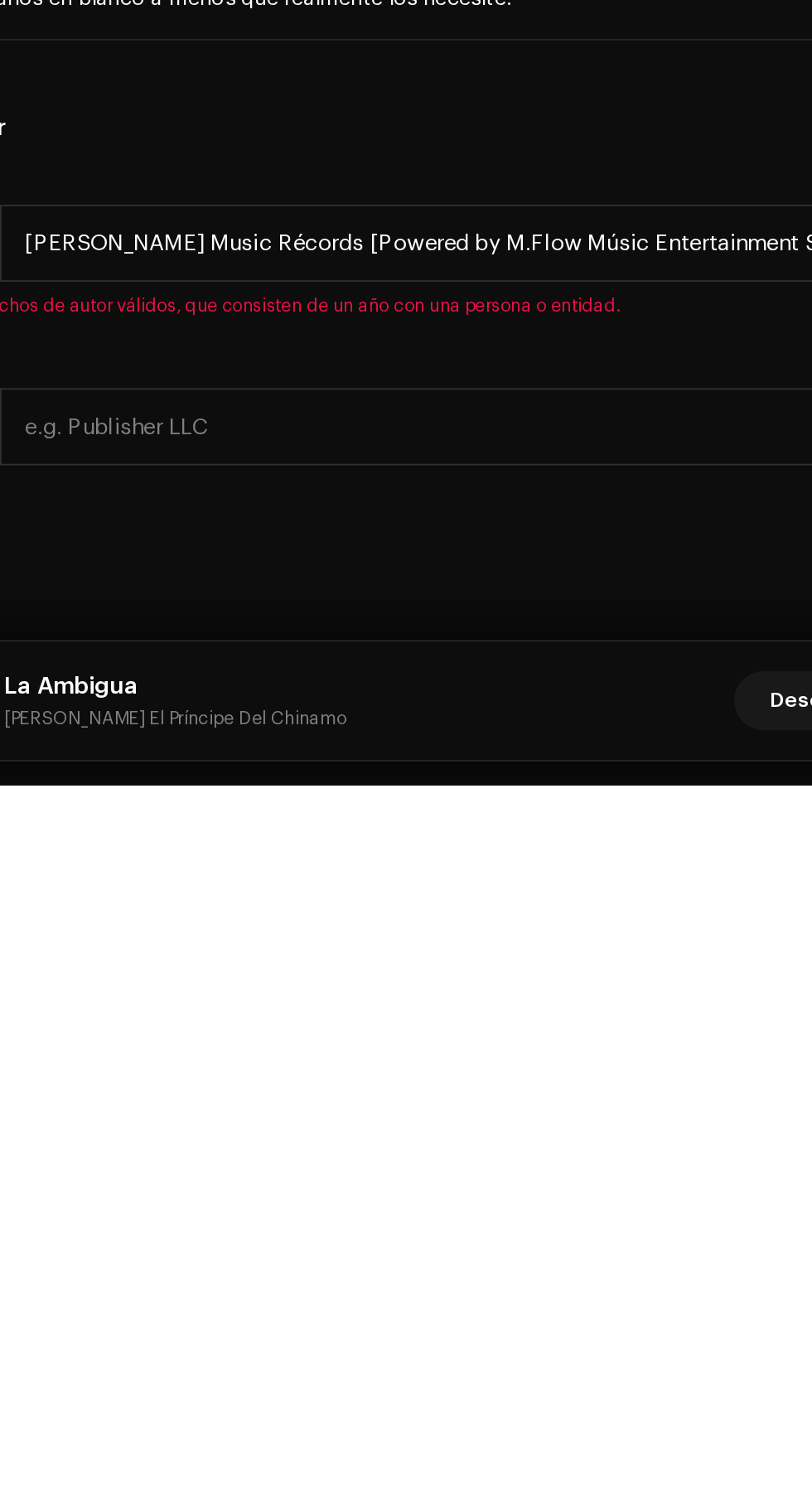
click at [523, 1132] on h5 "Derechos de autor" at bounding box center [406, 1122] width 785 height 20
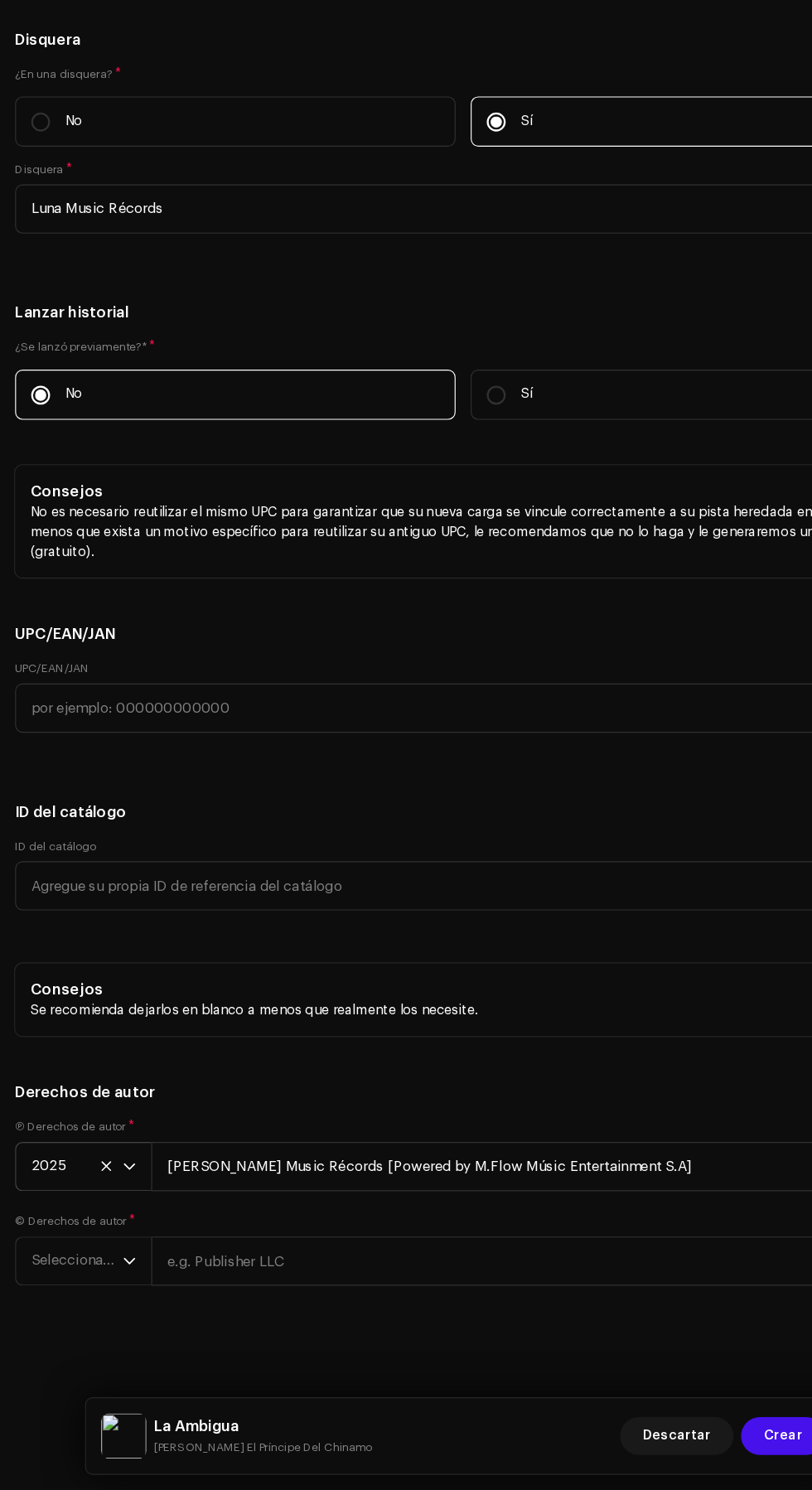
scroll to position [0, 0]
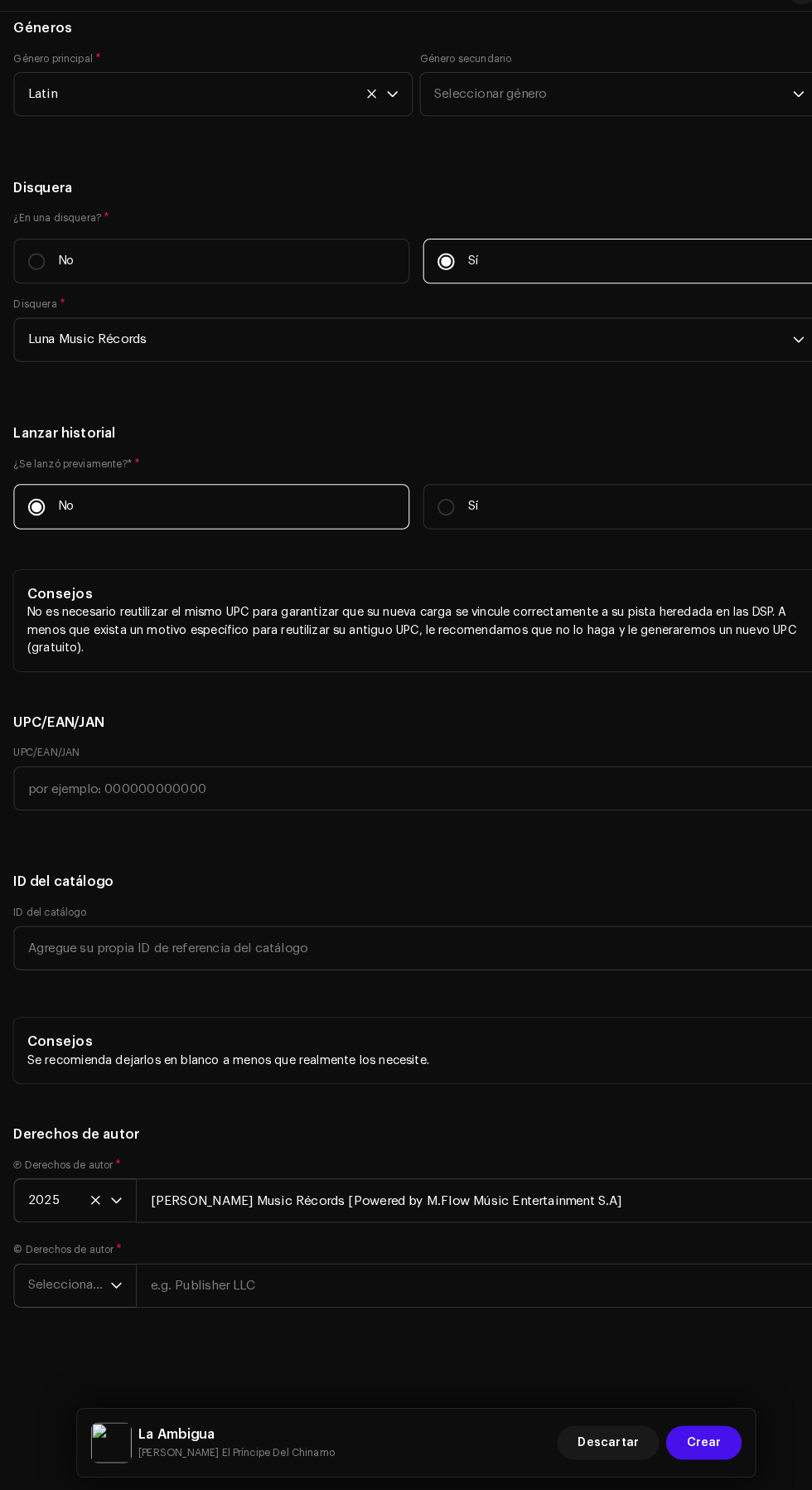
click at [36, 1298] on span "Seleccionar año" at bounding box center [68, 1289] width 81 height 41
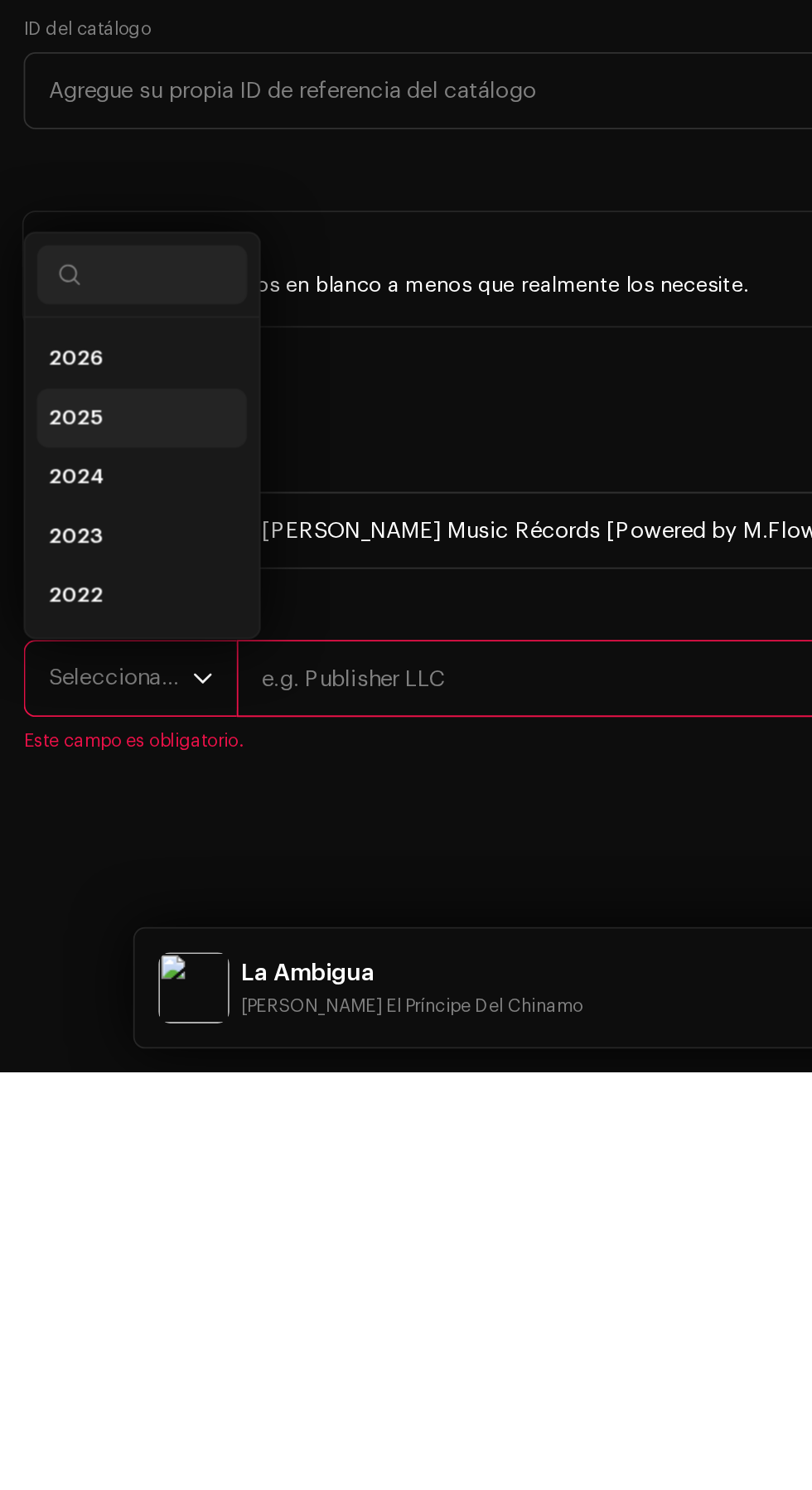
click at [54, 1132] on span "2025" at bounding box center [43, 1123] width 30 height 17
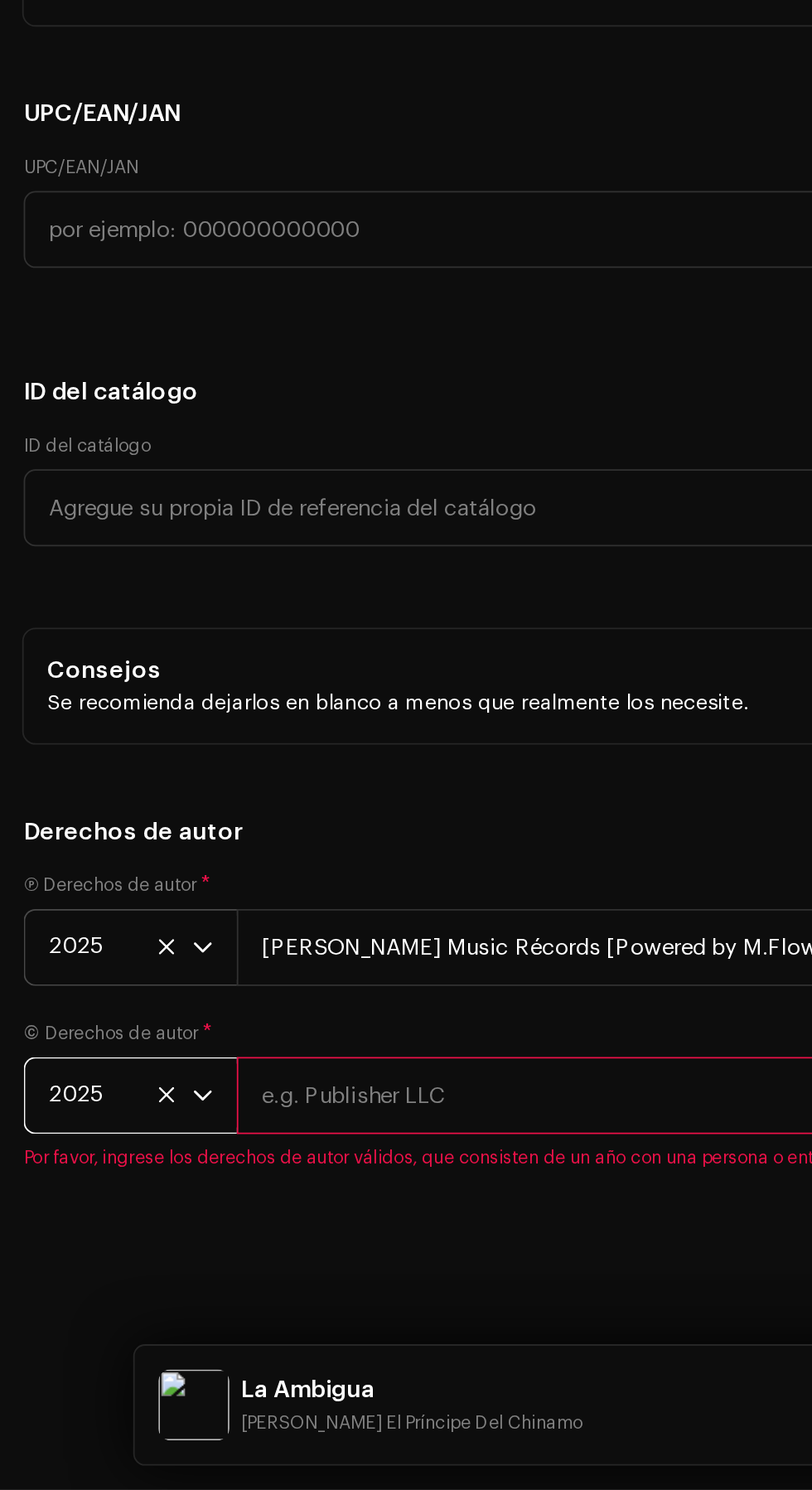
click at [329, 1291] on input "text" at bounding box center [466, 1269] width 666 height 43
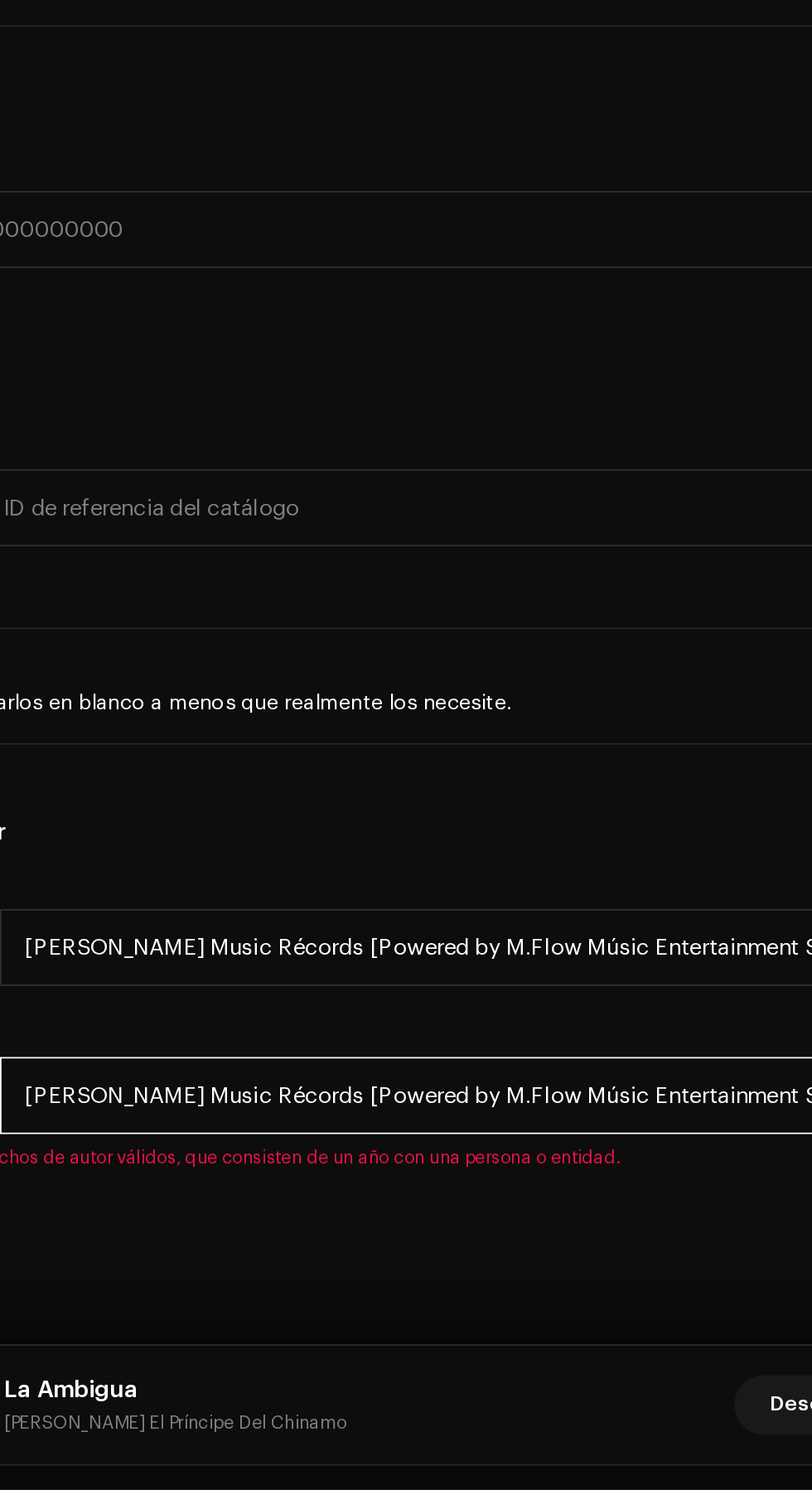
type input "[PERSON_NAME] Music Récords [Powered by M.Flow Músic Entertainment S.A]"
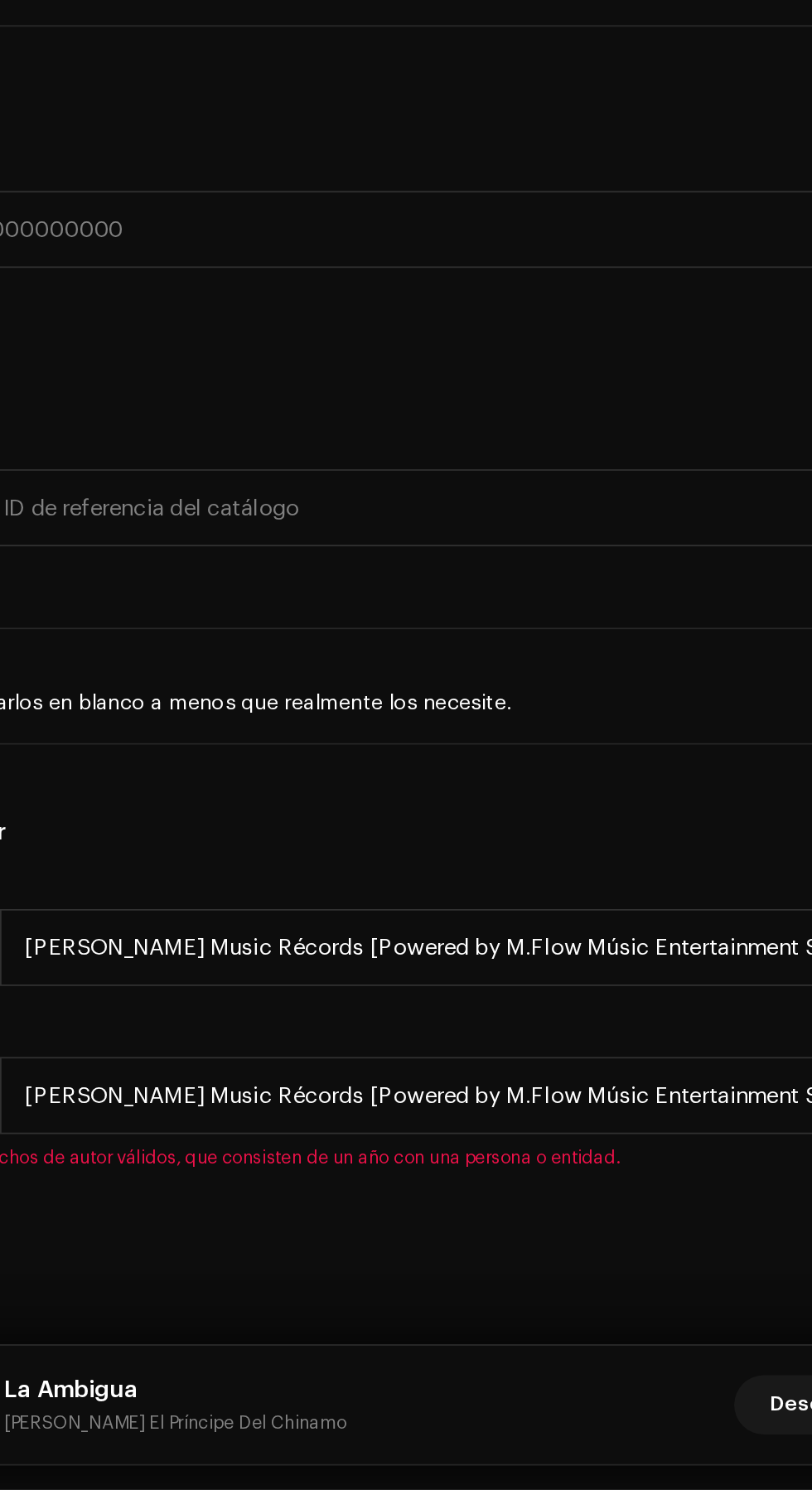
click at [507, 1132] on h5 "Derechos de autor" at bounding box center [406, 1122] width 785 height 20
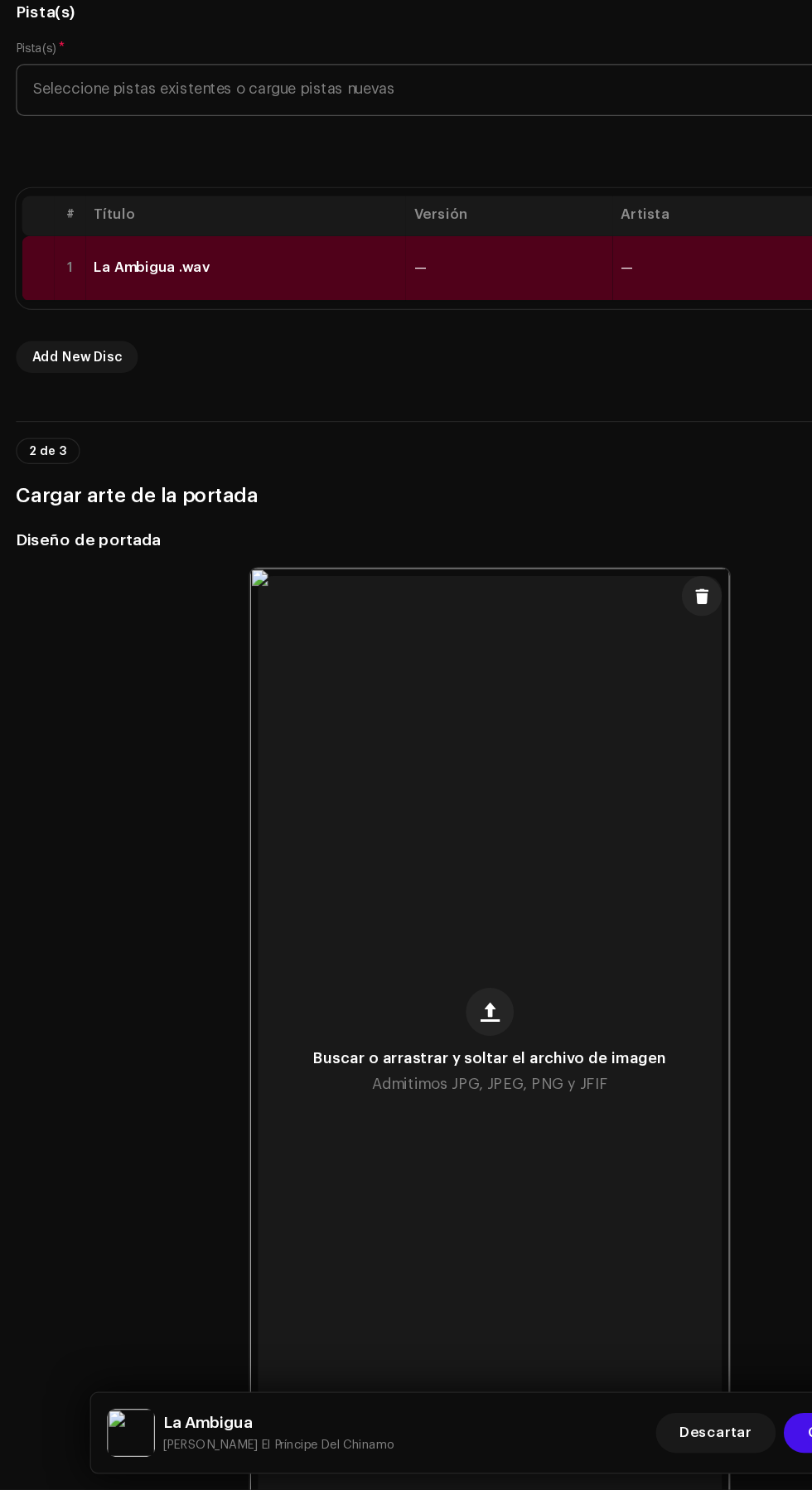
click at [443, 504] on td "—" at bounding box center [422, 477] width 171 height 54
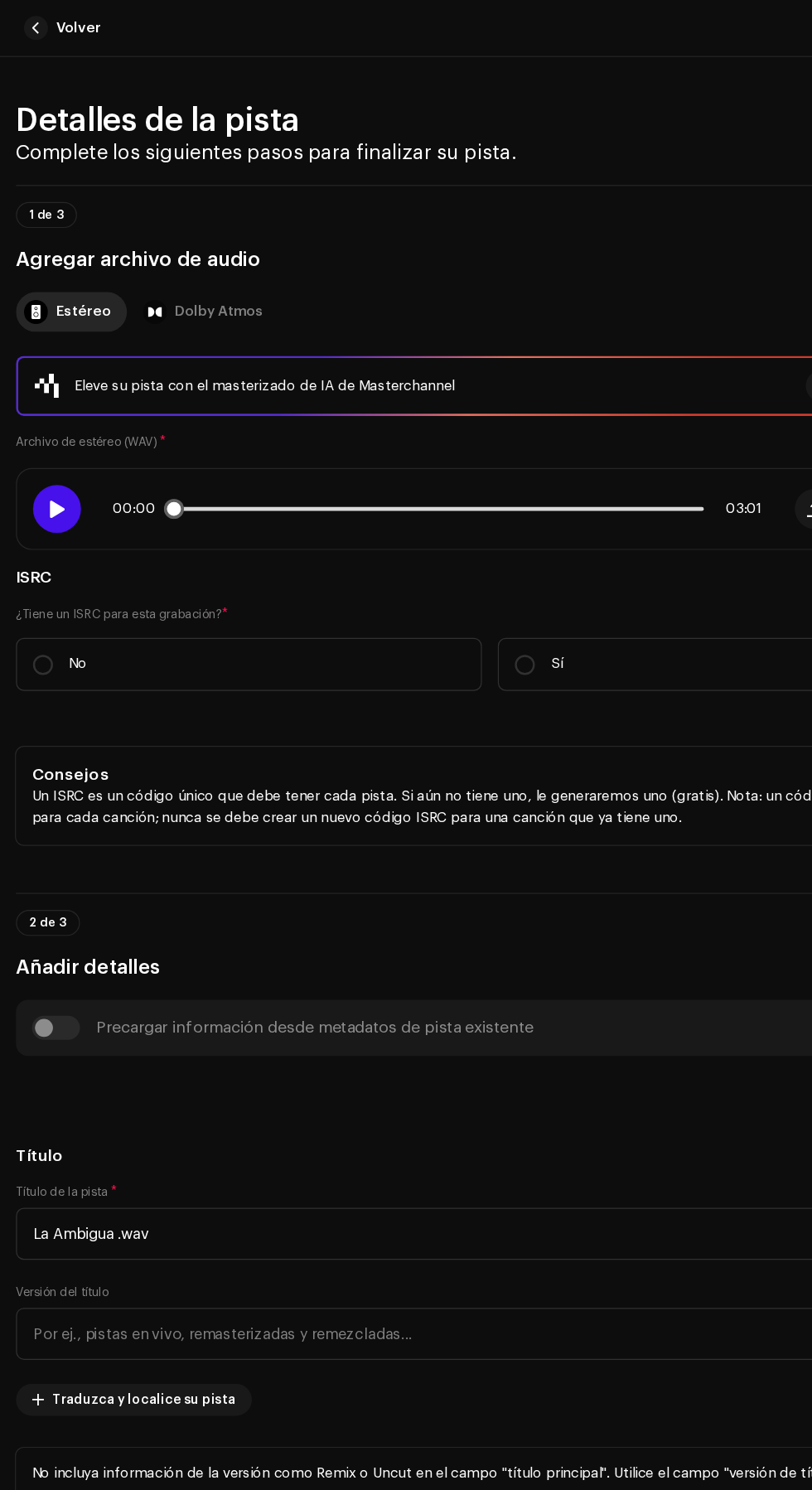
click at [46, 429] on span at bounding box center [46, 422] width 14 height 13
click at [37, 560] on input "No" at bounding box center [36, 551] width 17 height 17
radio input "true"
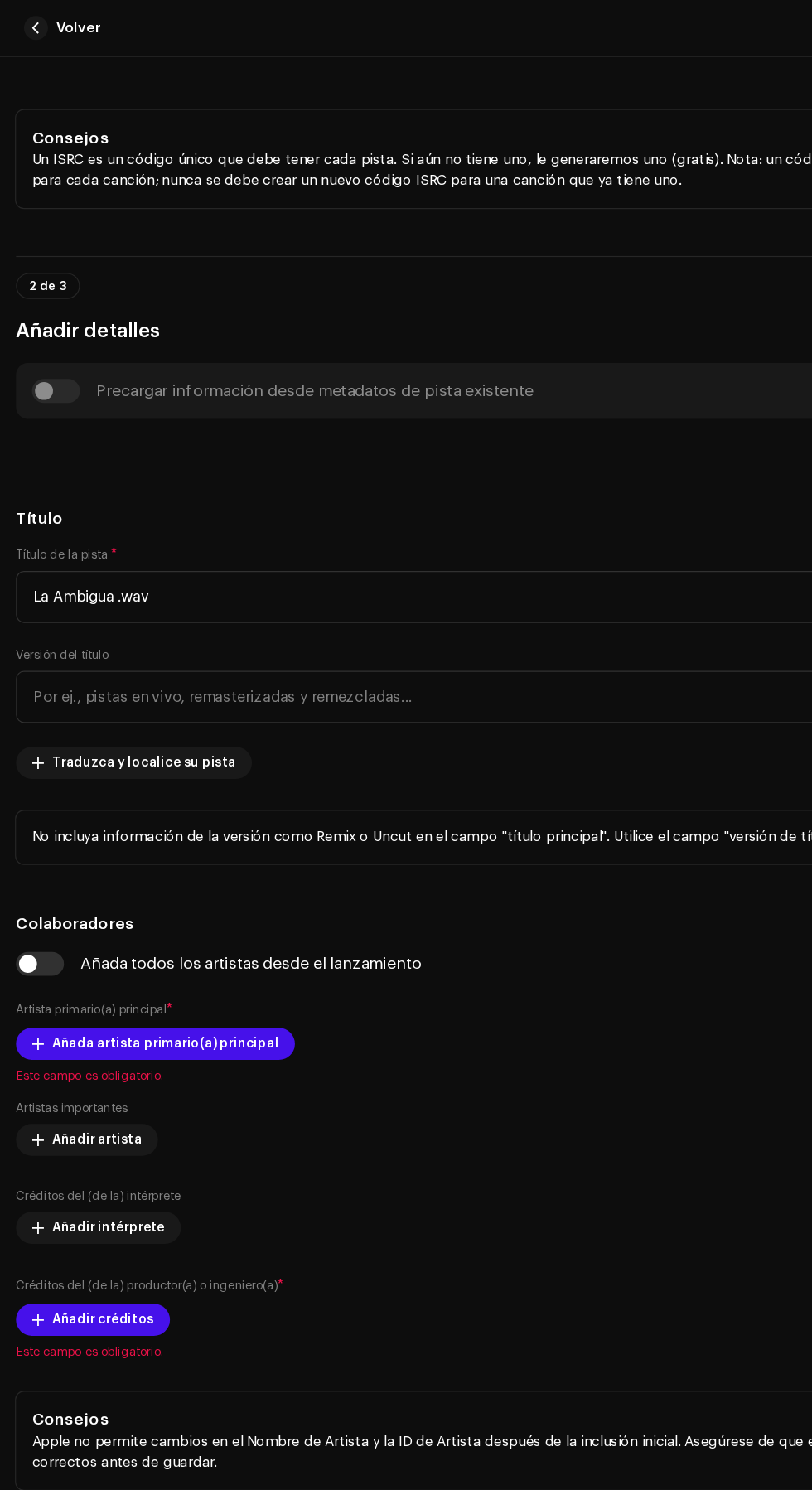
scroll to position [614, 0]
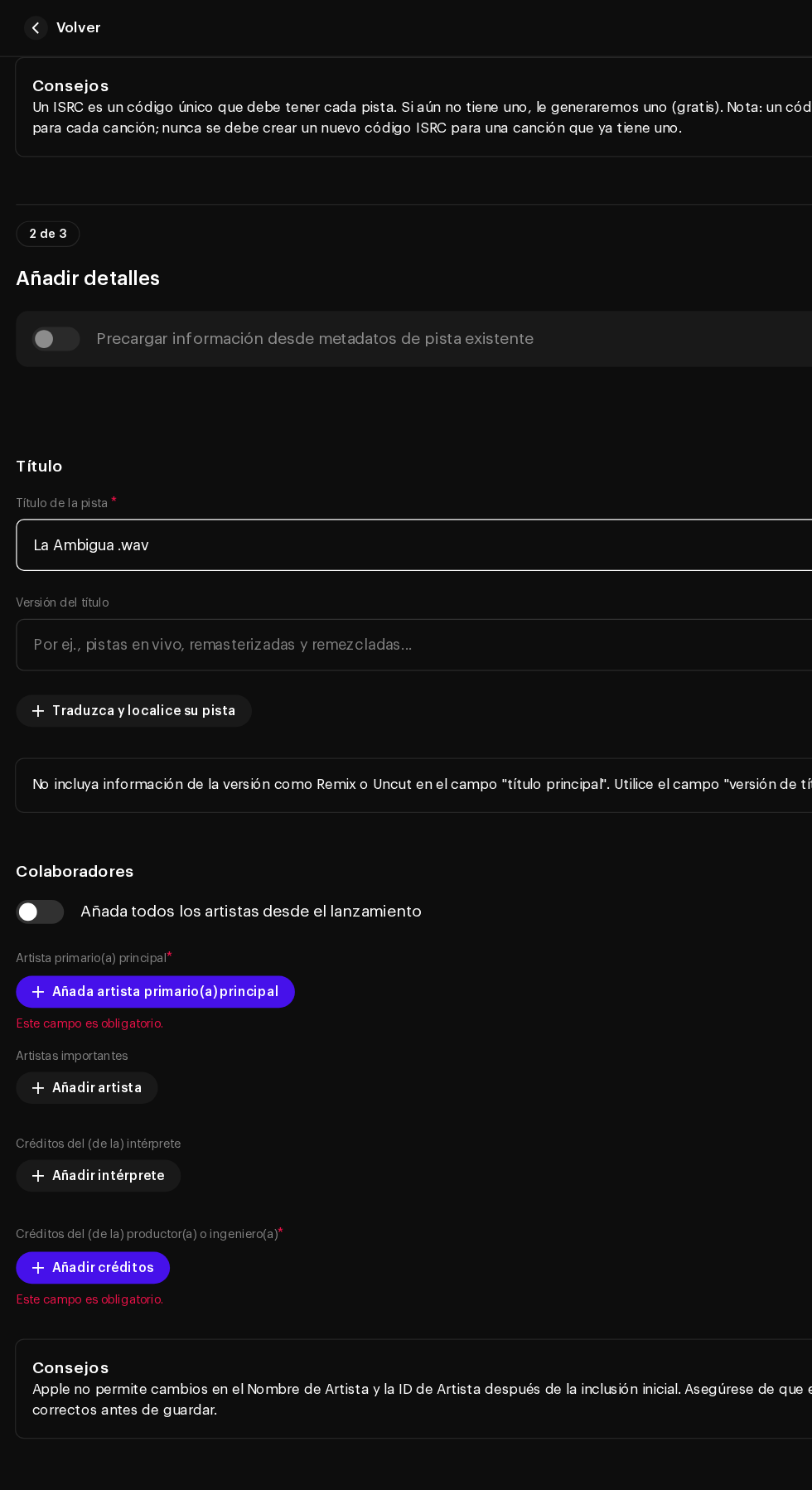
click at [510, 473] on input "La Ambigua .wav" at bounding box center [406, 451] width 785 height 43
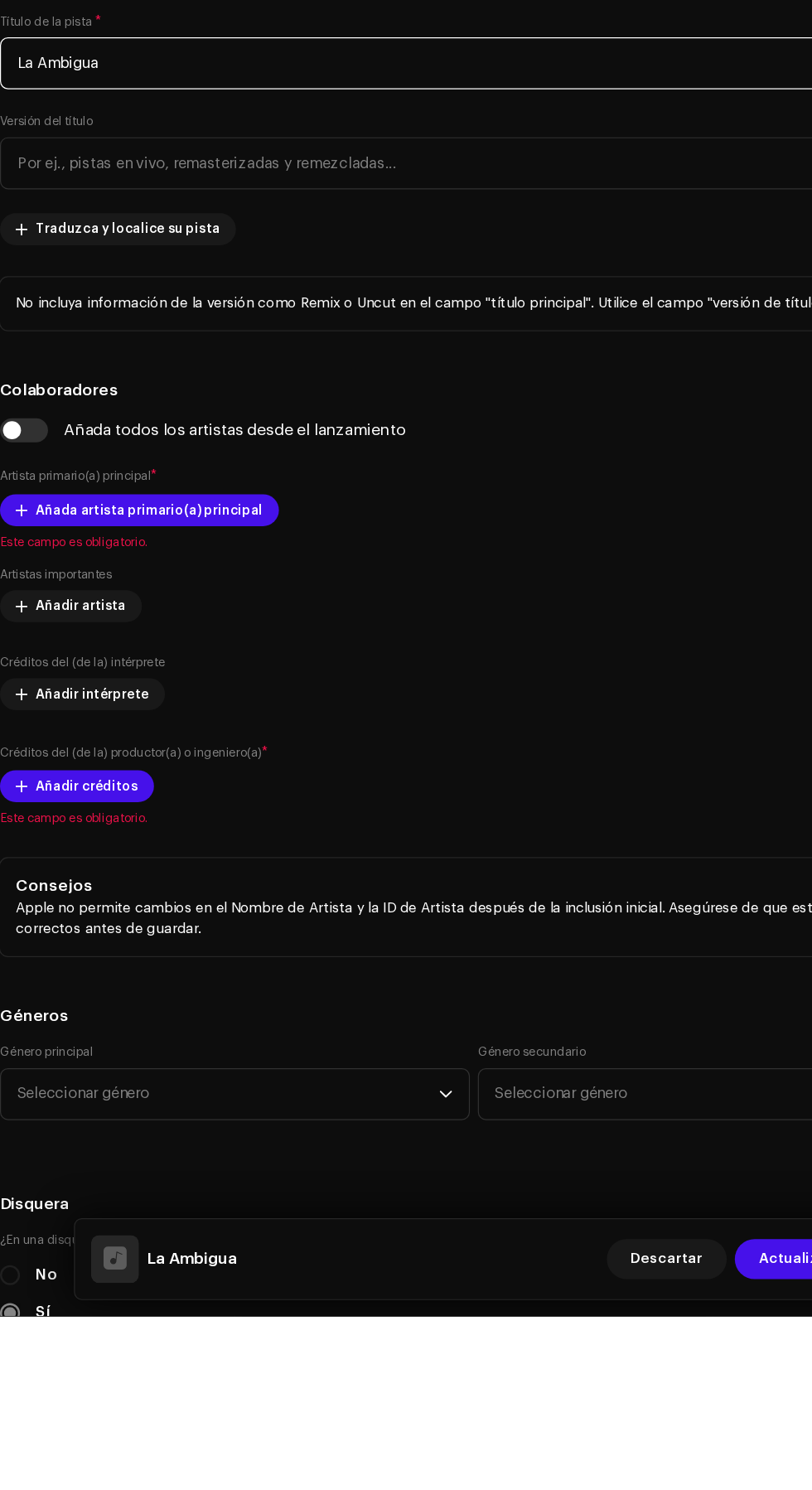
type input "La Ambigua"
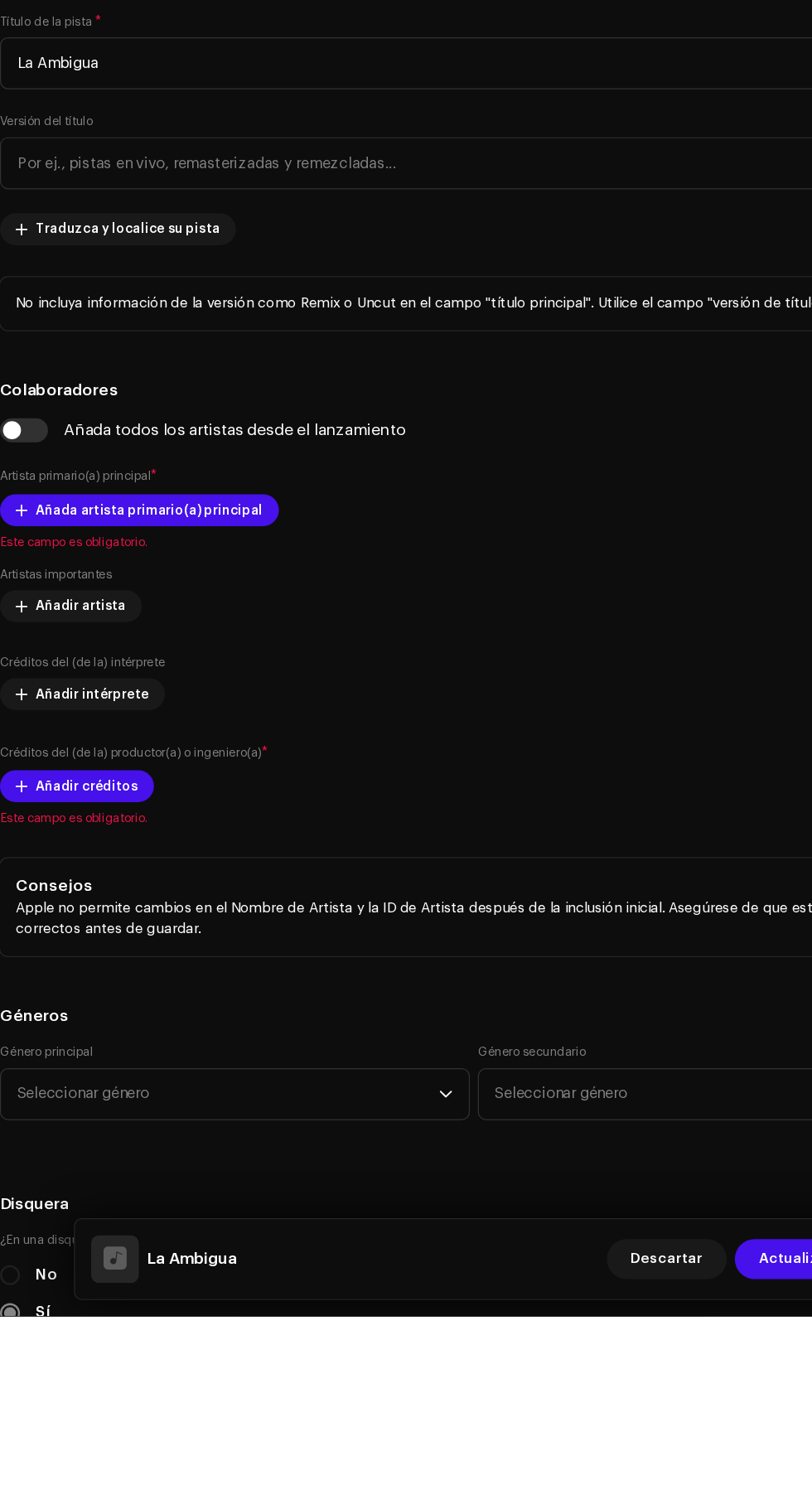
click at [573, 397] on h5 "Título" at bounding box center [406, 387] width 785 height 20
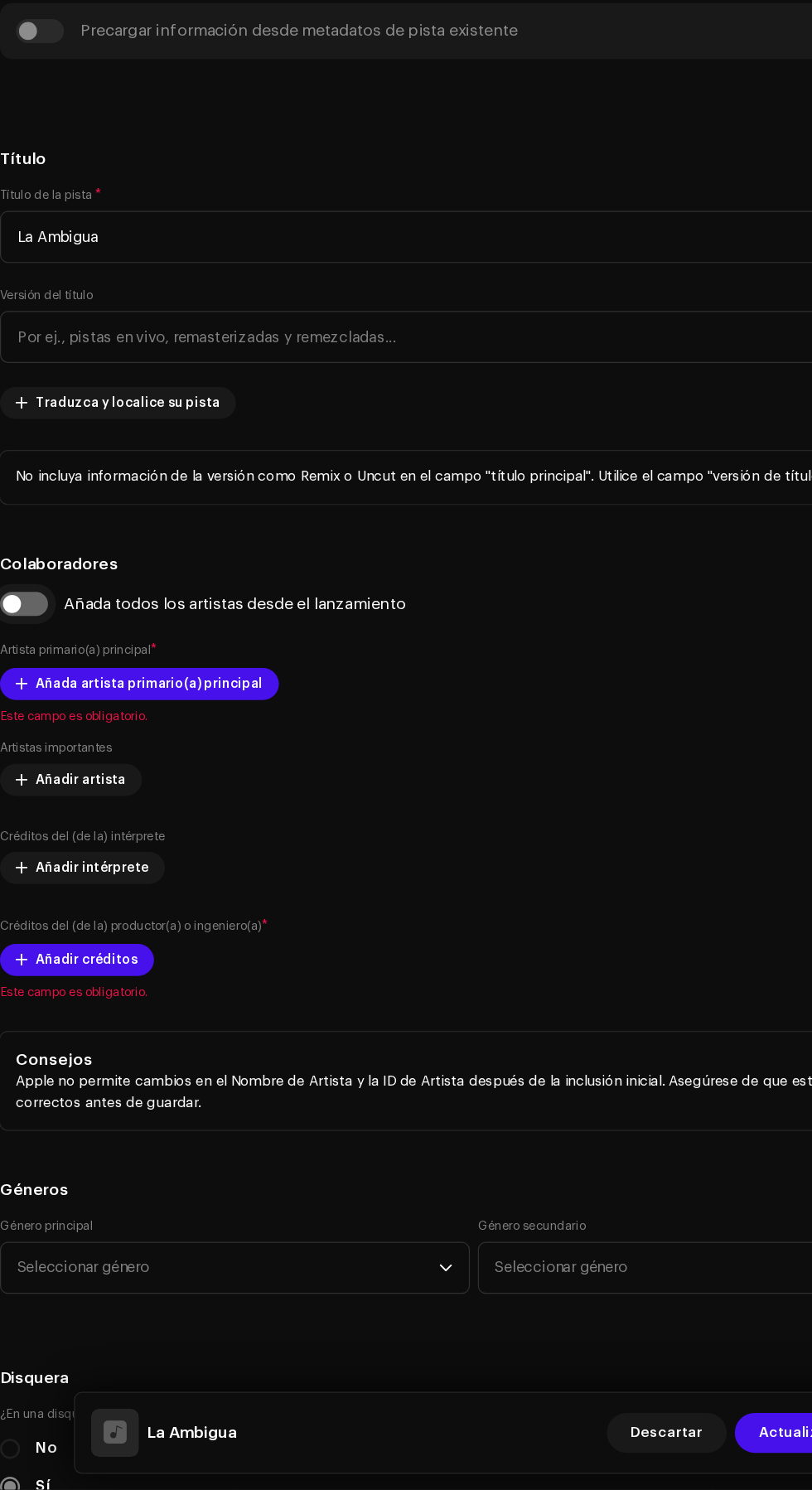
click at [46, 765] on input "checkbox" at bounding box center [33, 756] width 39 height 20
checkbox input "true"
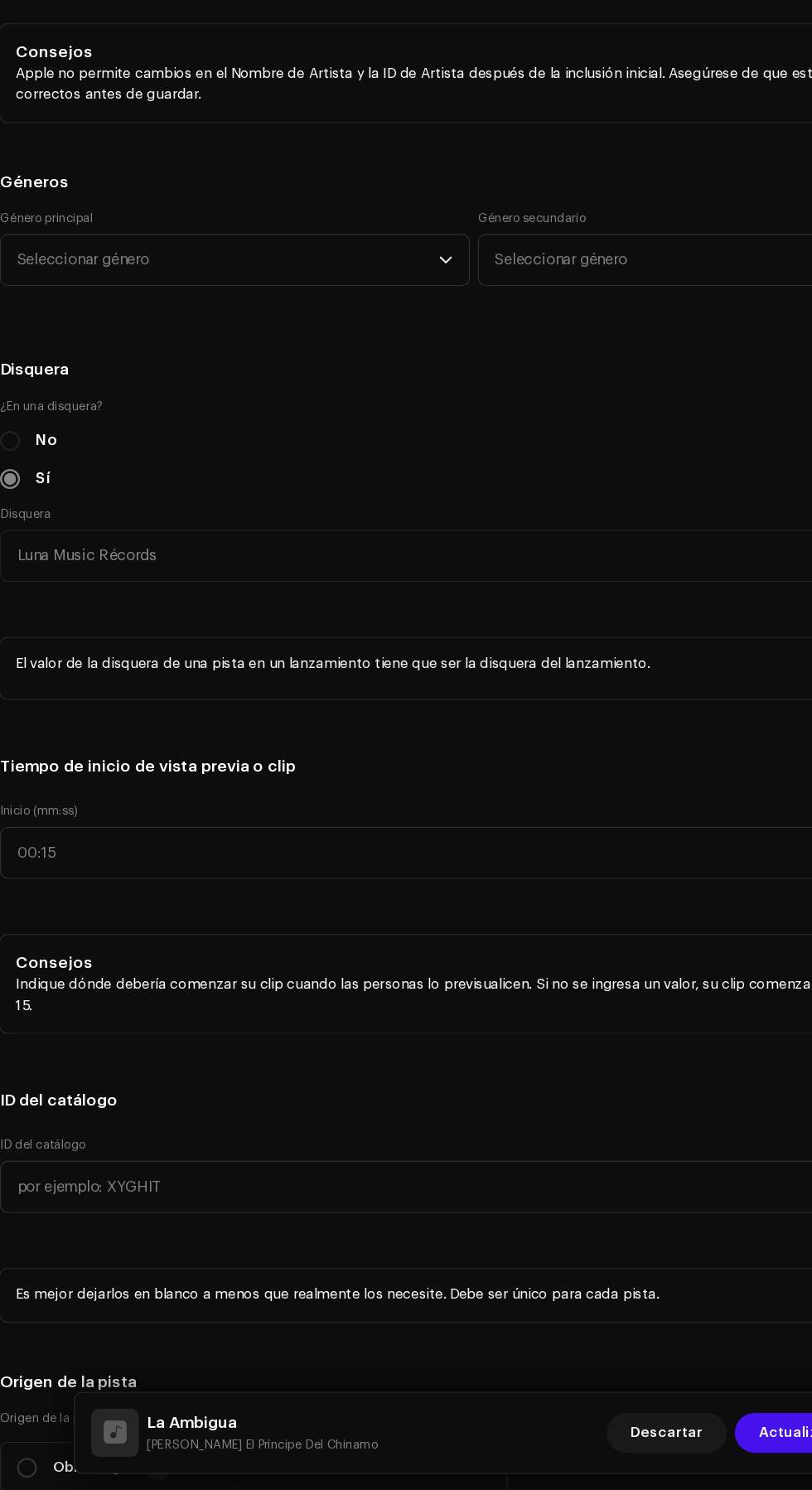
scroll to position [1627, 0]
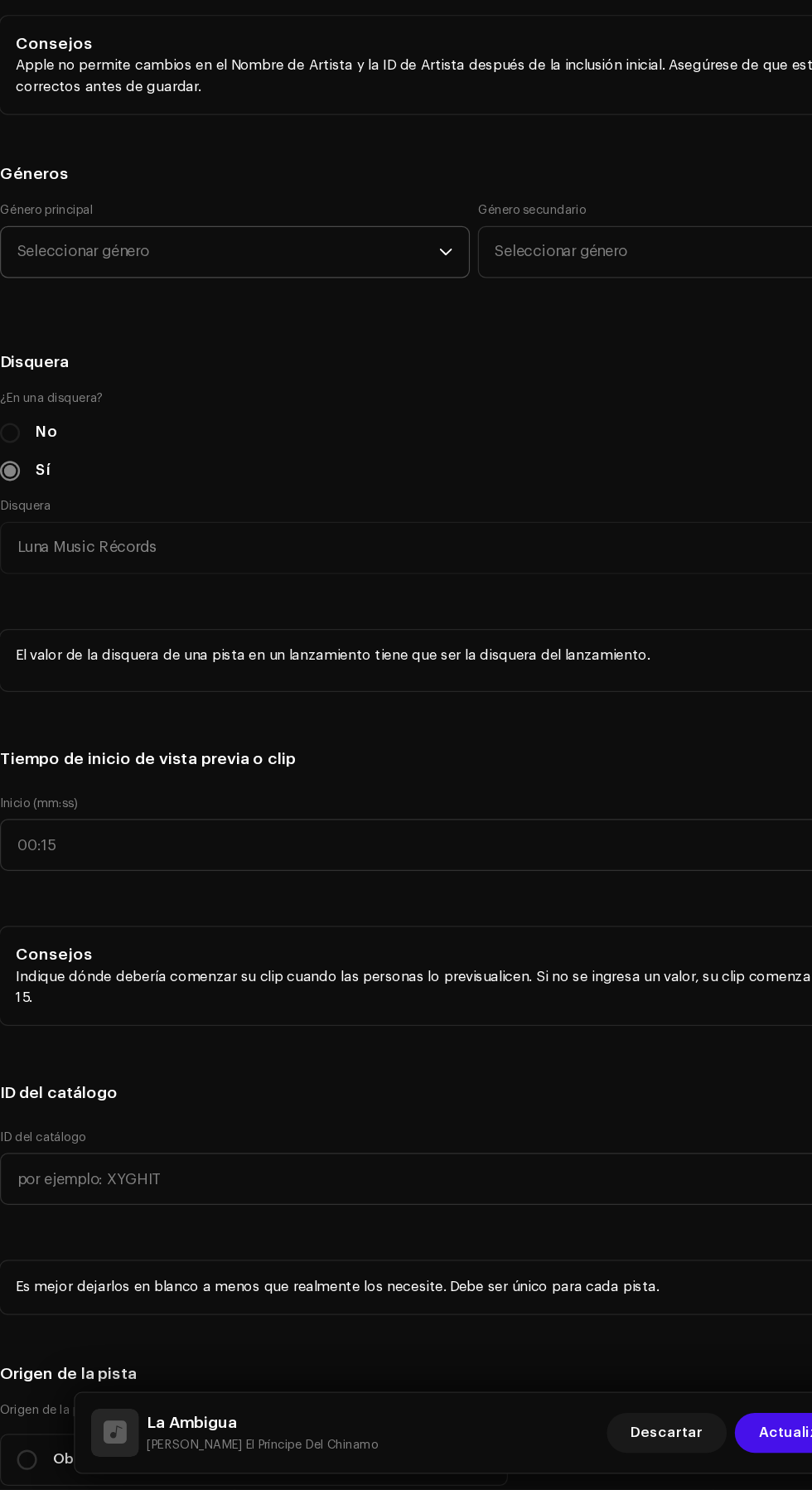
click at [69, 485] on span "Seleccionar género" at bounding box center [202, 463] width 350 height 41
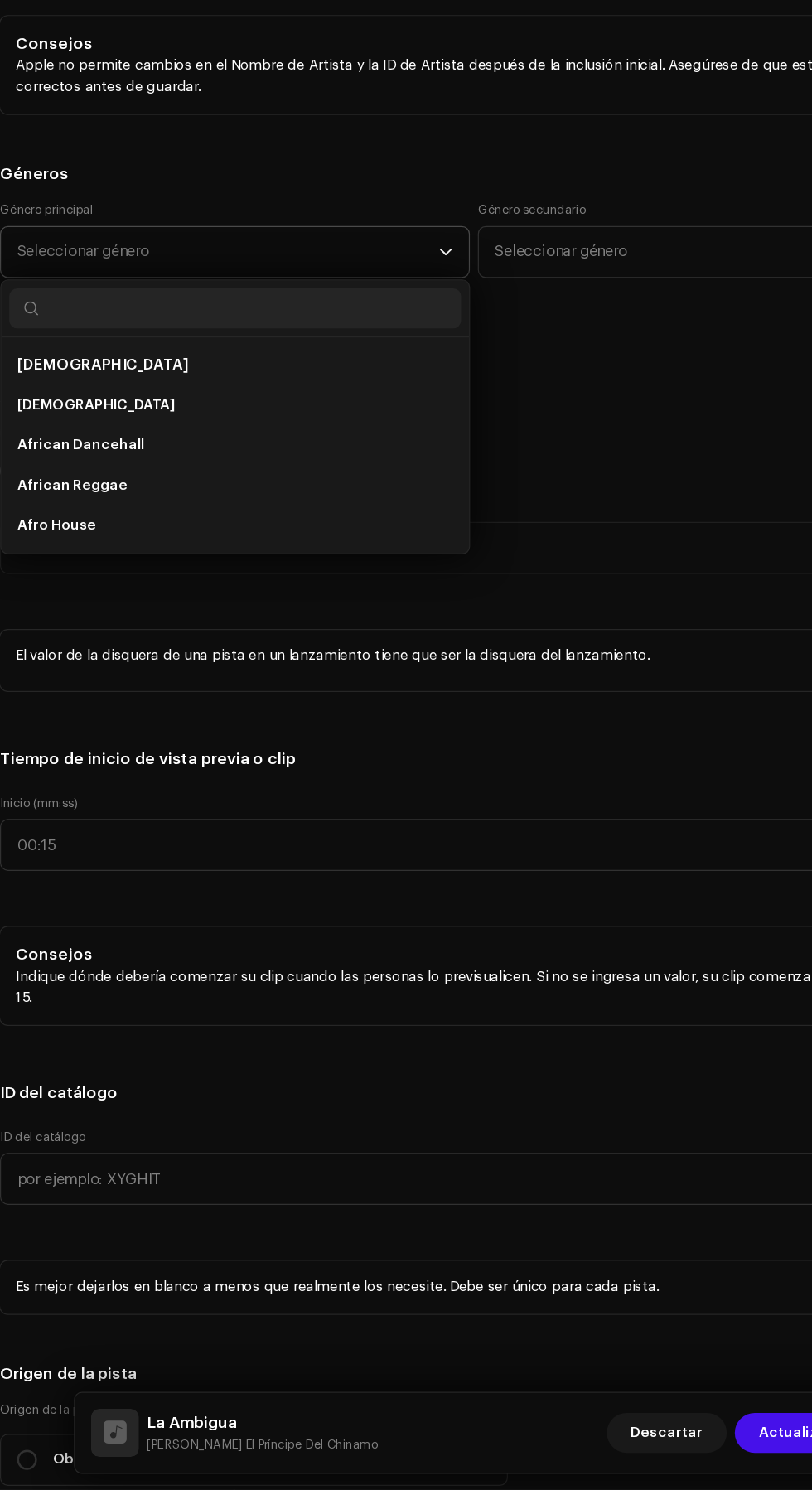
scroll to position [0, 0]
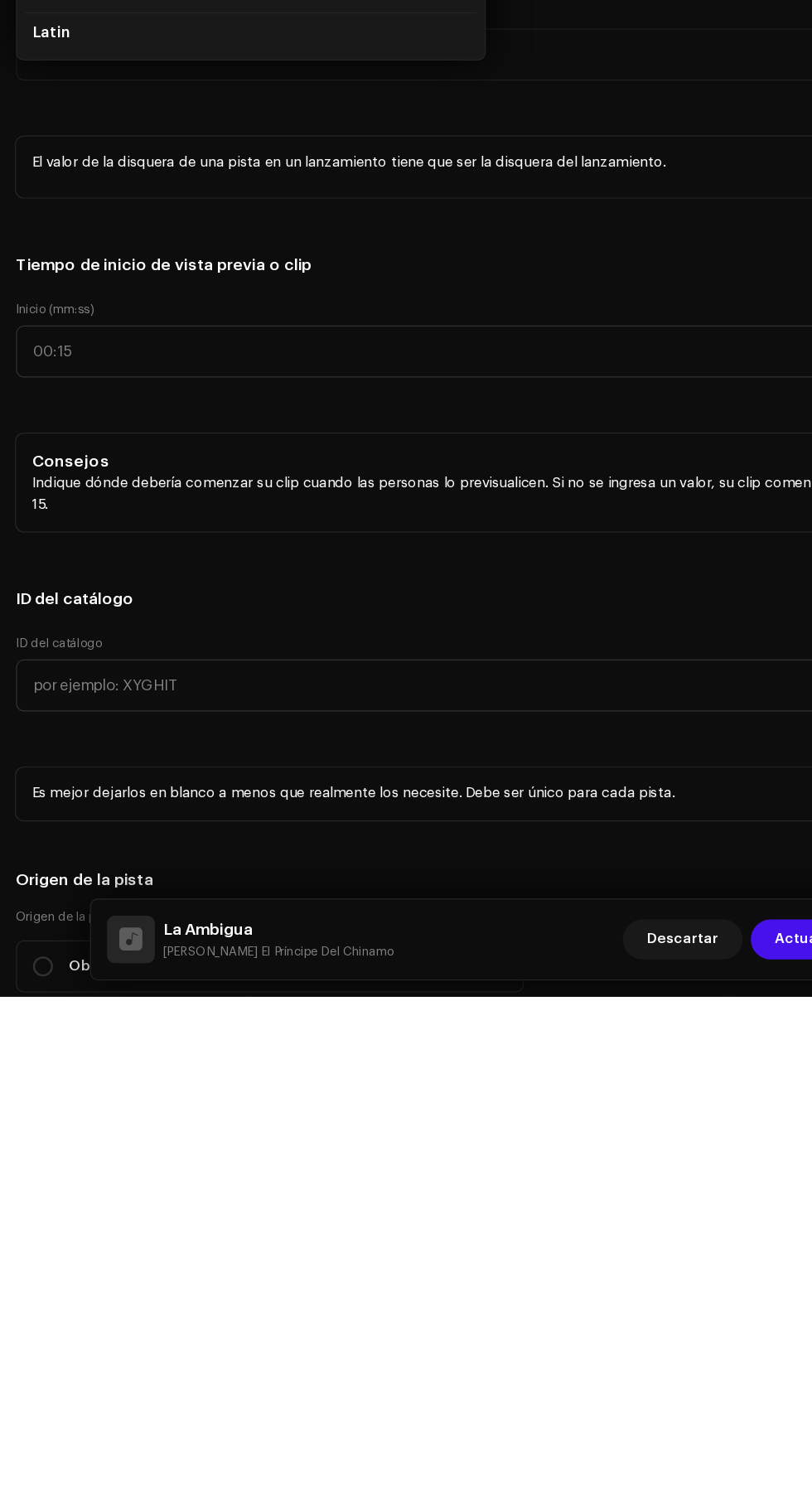
type input "Latin"
click at [150, 607] on li "Latin Rap" at bounding box center [208, 591] width 374 height 34
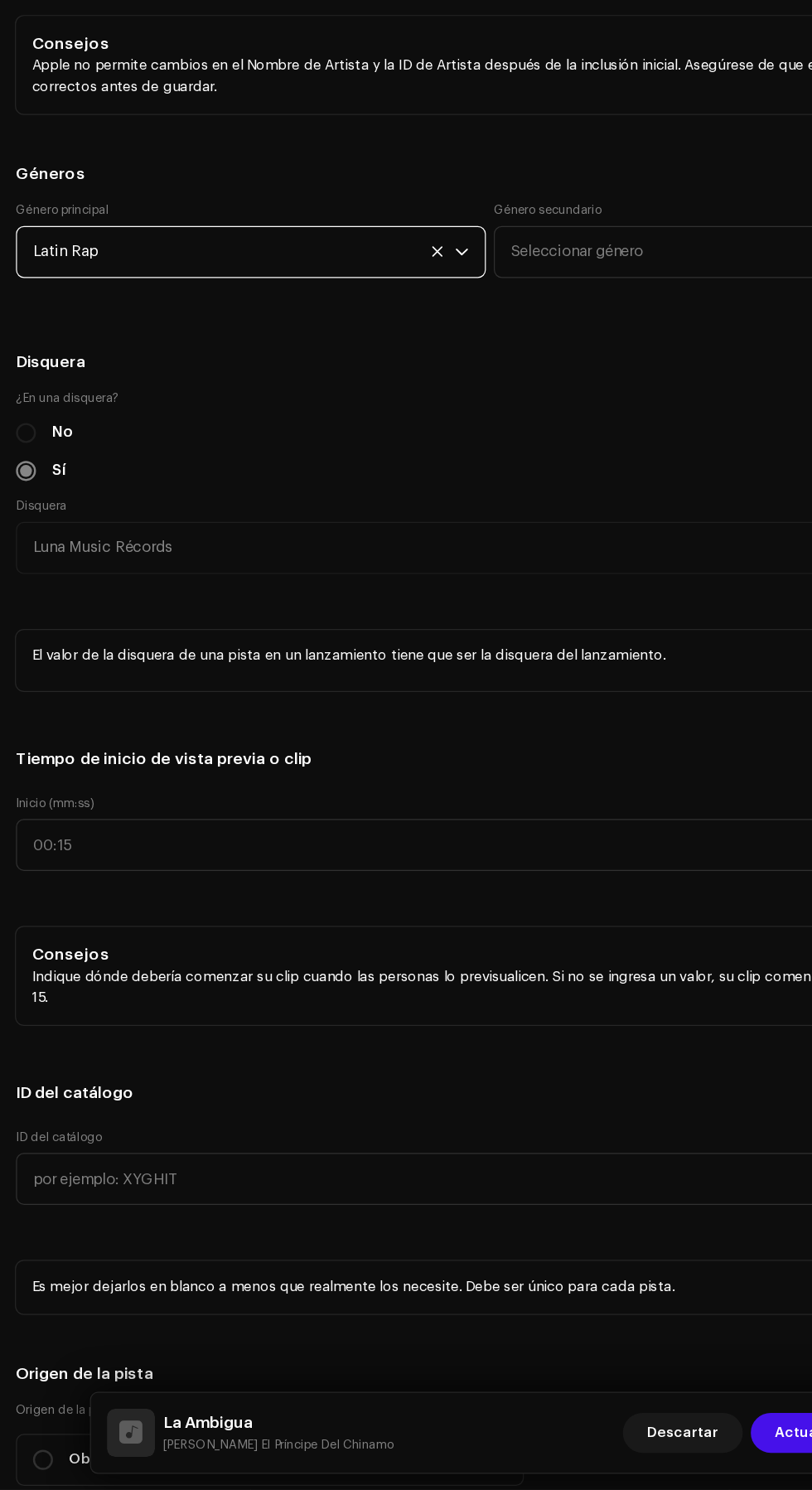
click at [292, 485] on span "Latin Rap" at bounding box center [202, 463] width 350 height 41
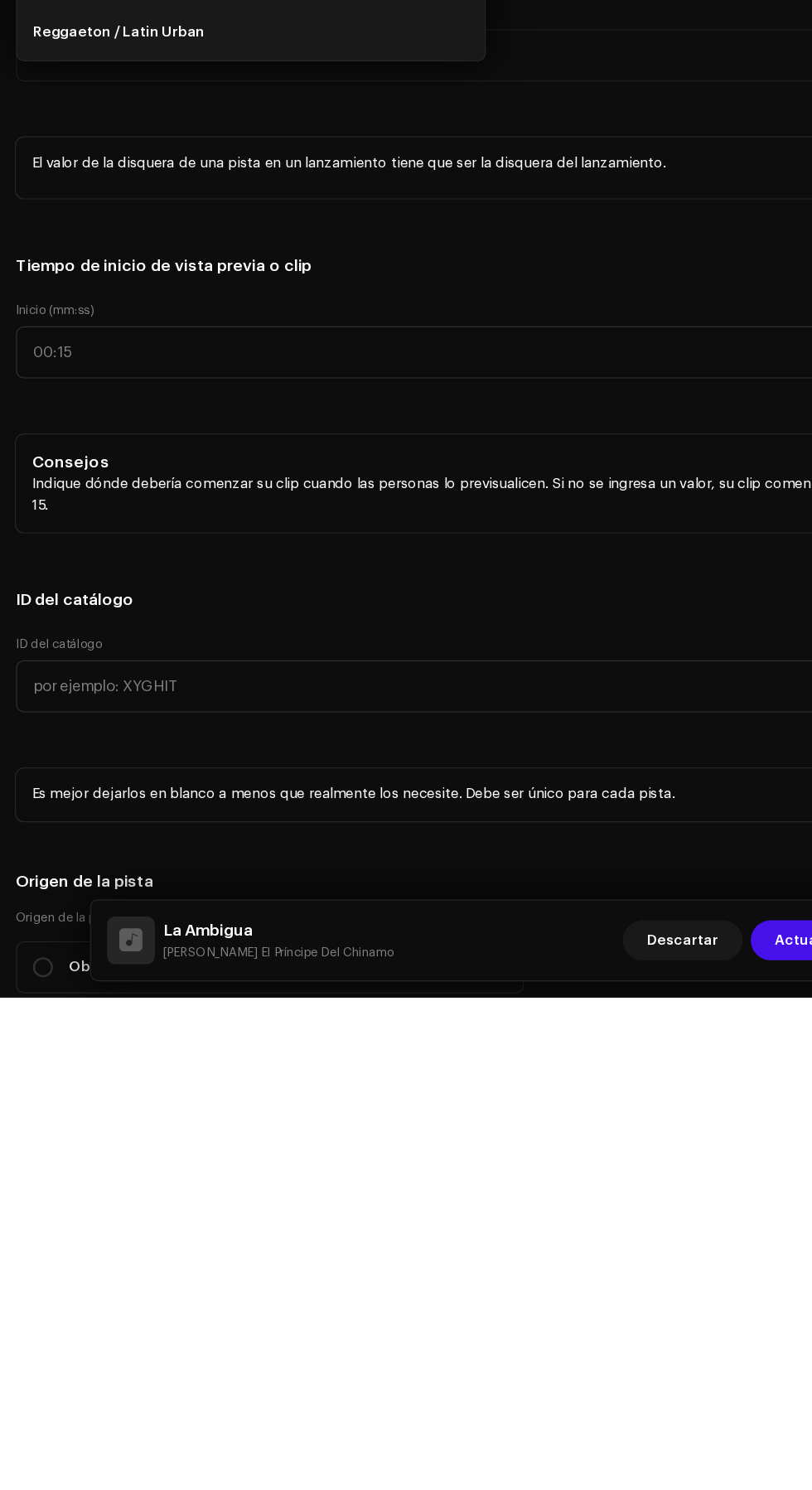
scroll to position [133, 0]
type input "Latin"
click at [153, 608] on li "Latin" at bounding box center [208, 591] width 374 height 34
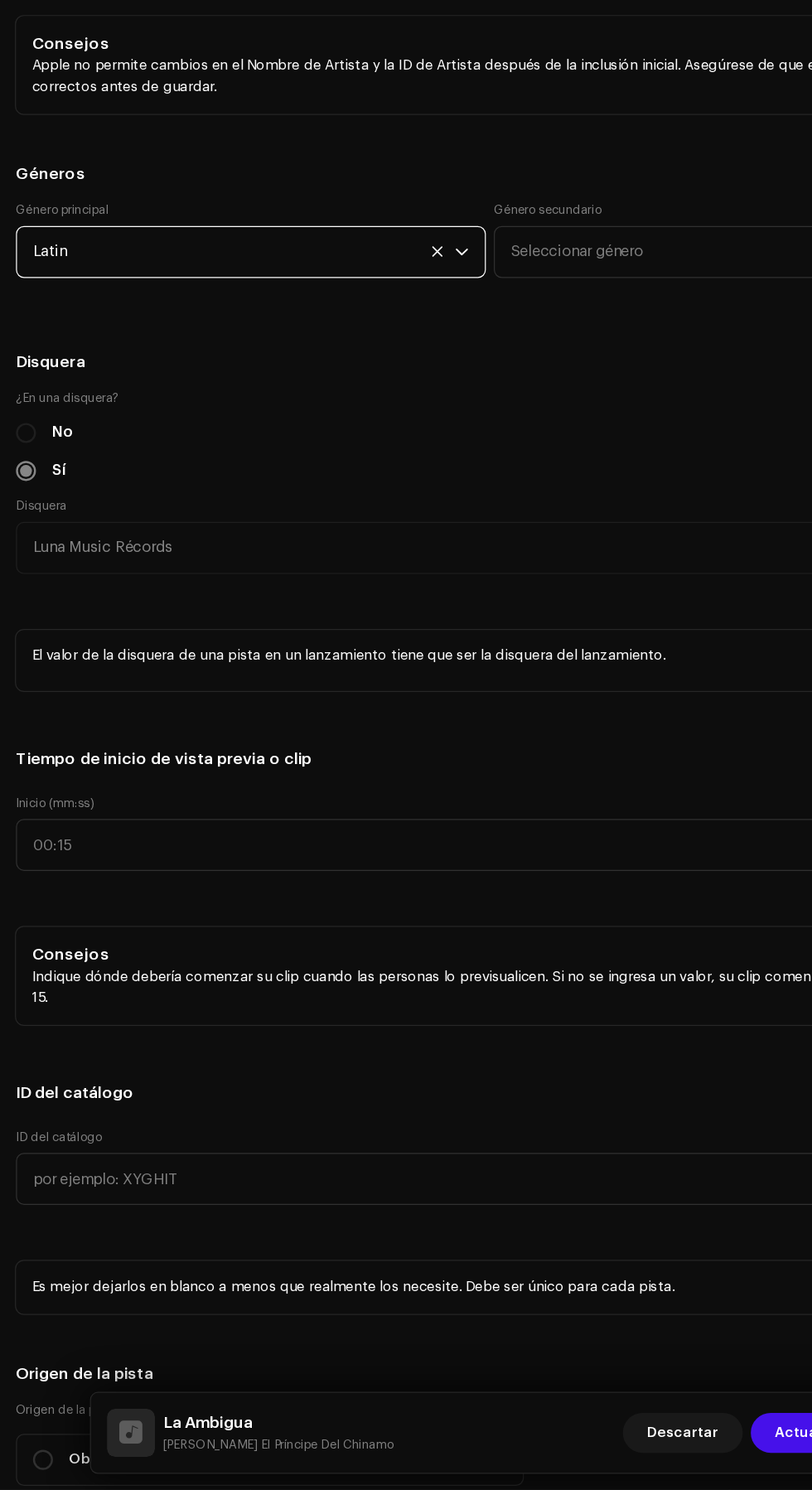
scroll to position [0, 0]
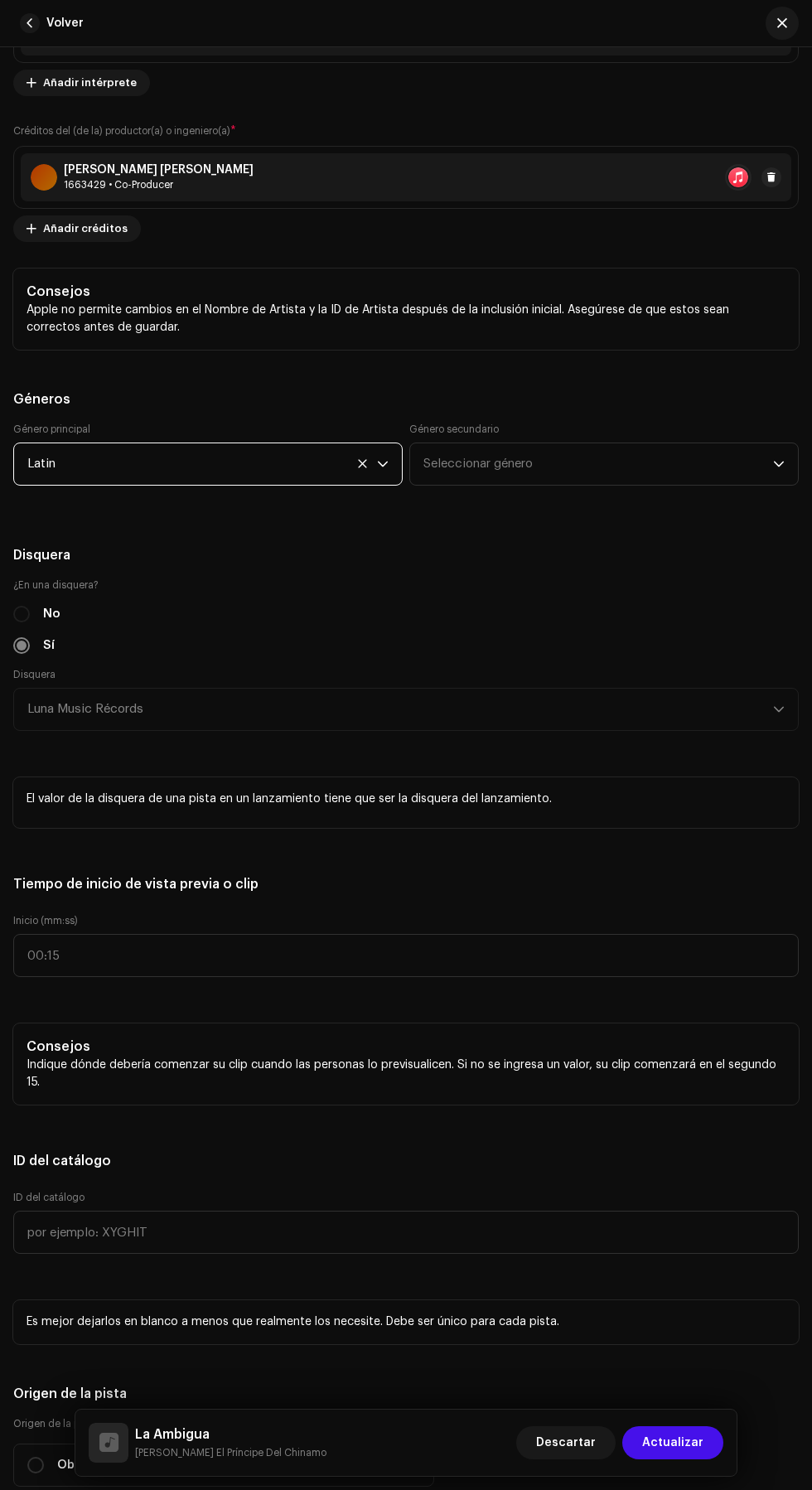
click at [299, 409] on h5 "Géneros" at bounding box center [406, 399] width 785 height 20
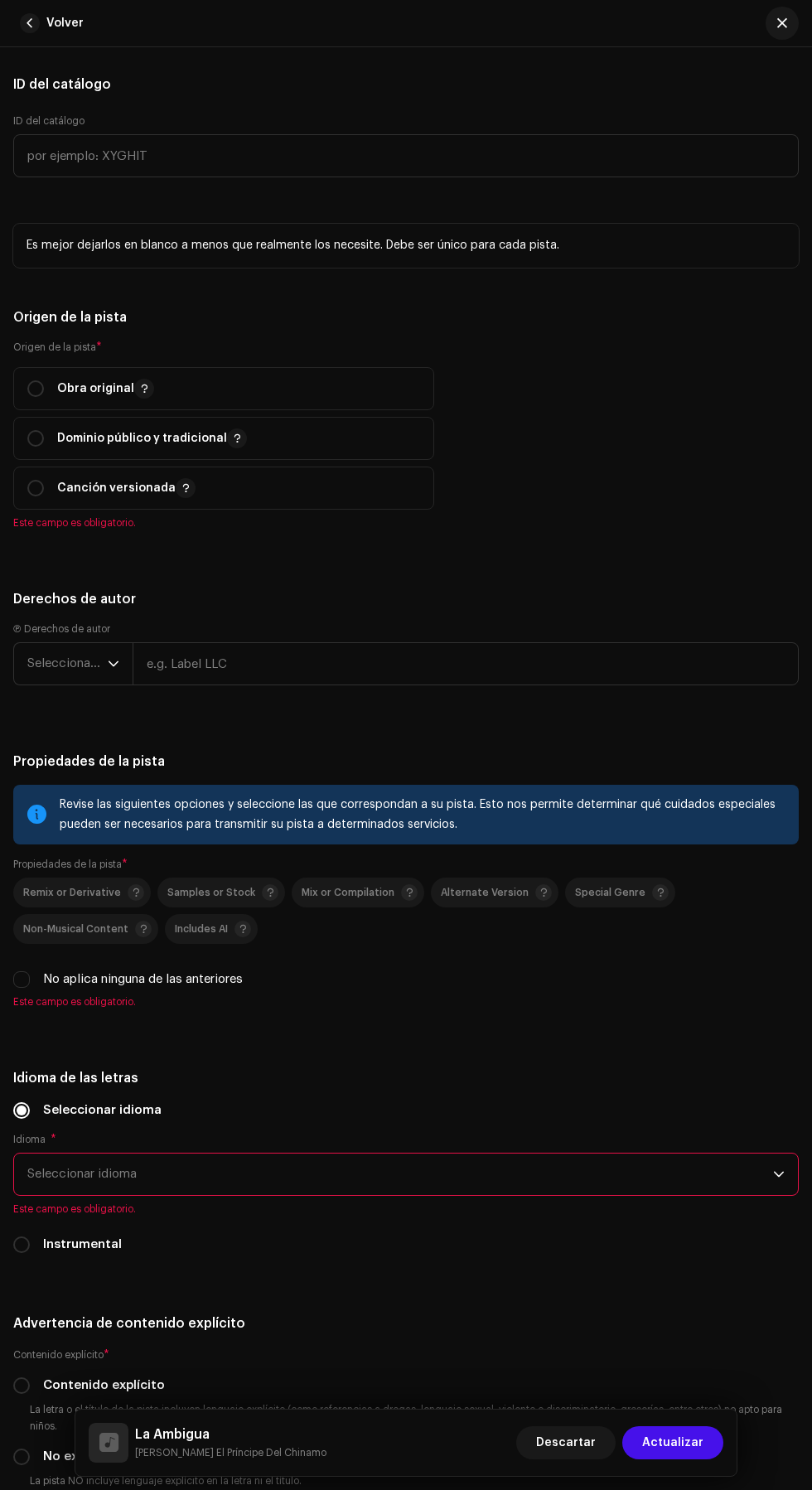
scroll to position [2712, 0]
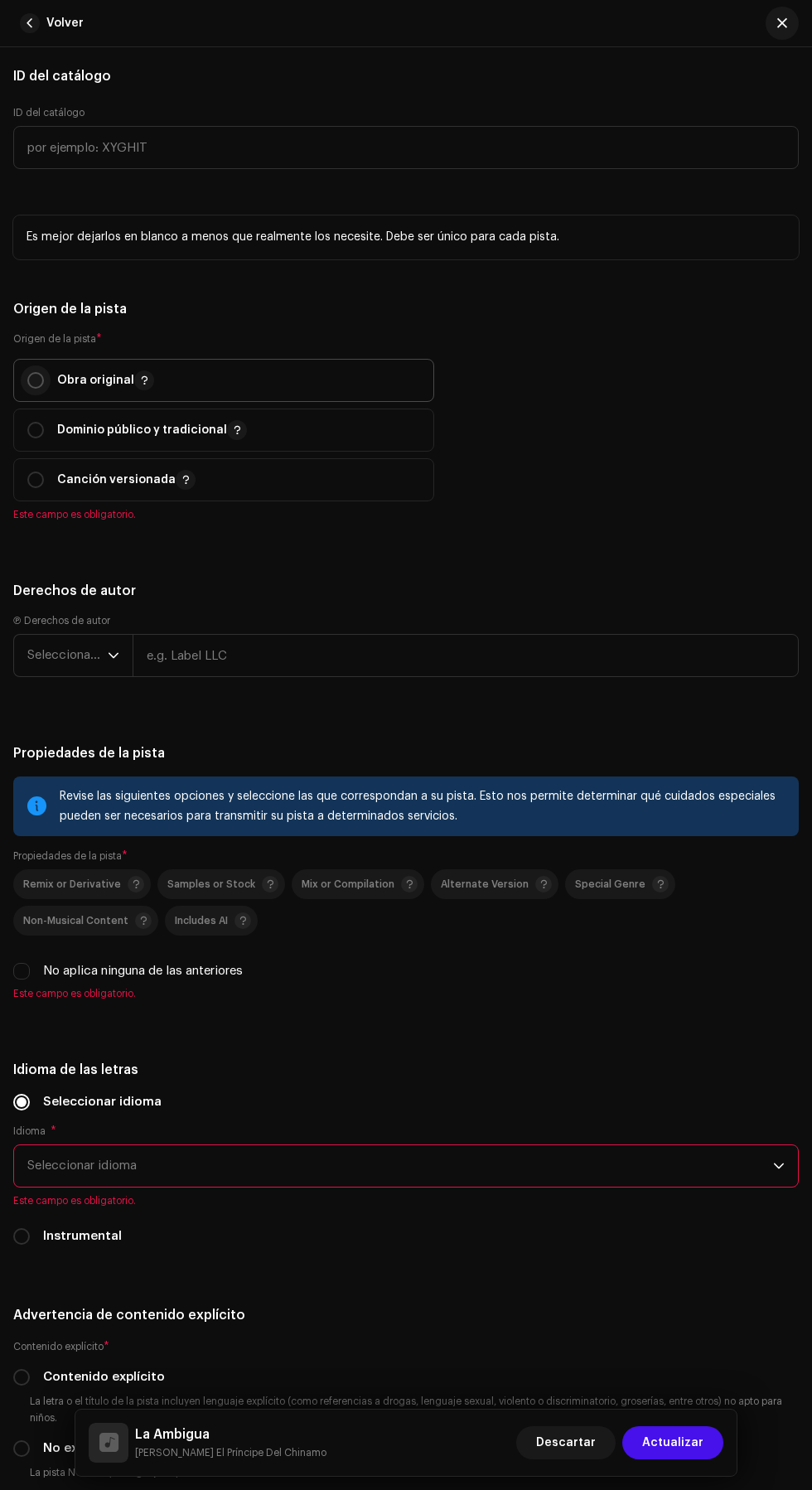
click at [34, 388] on input "radio" at bounding box center [36, 380] width 17 height 17
radio input "true"
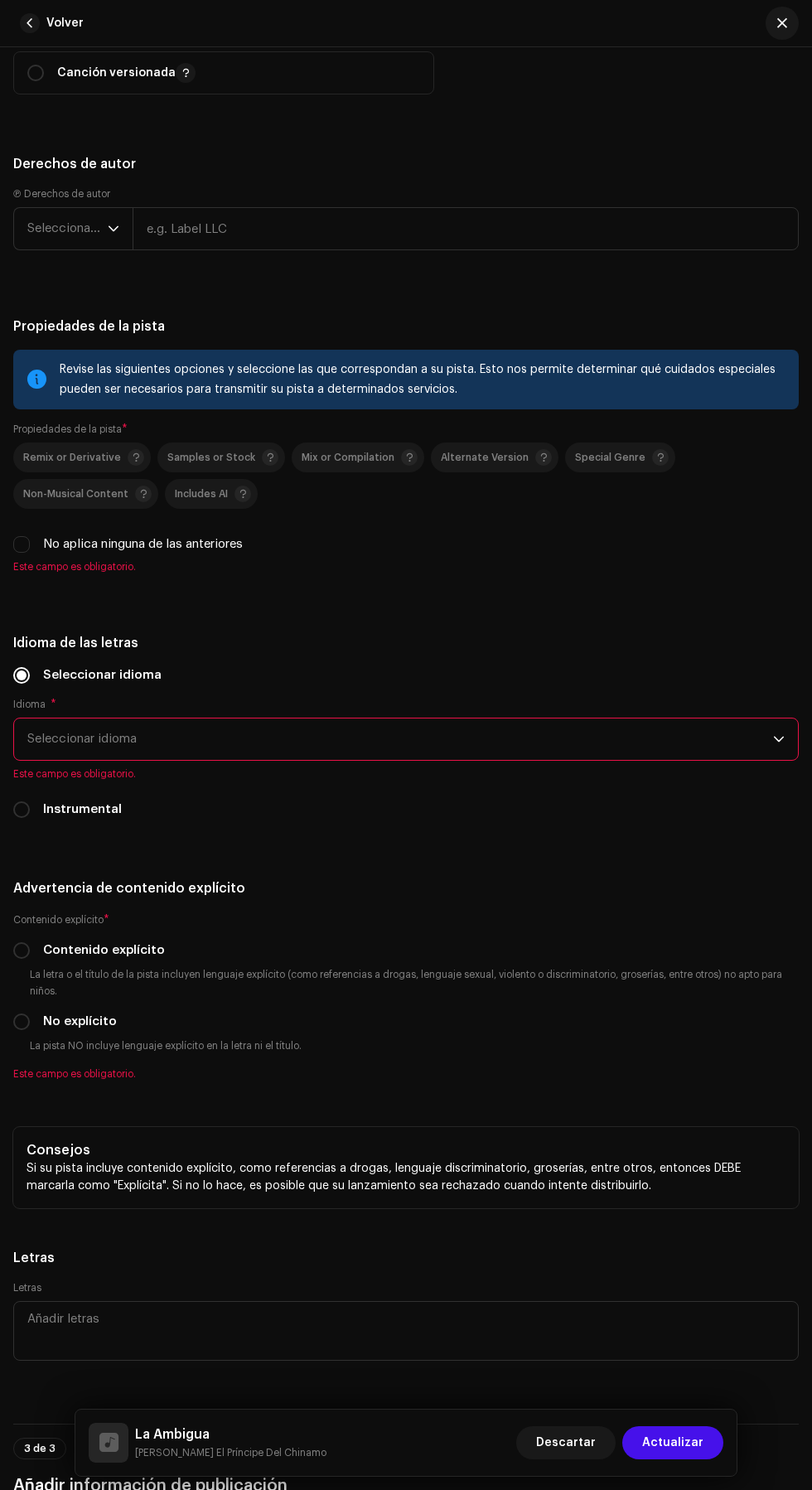
scroll to position [3120, 0]
click at [57, 247] on span "Seleccionar año" at bounding box center [68, 227] width 81 height 41
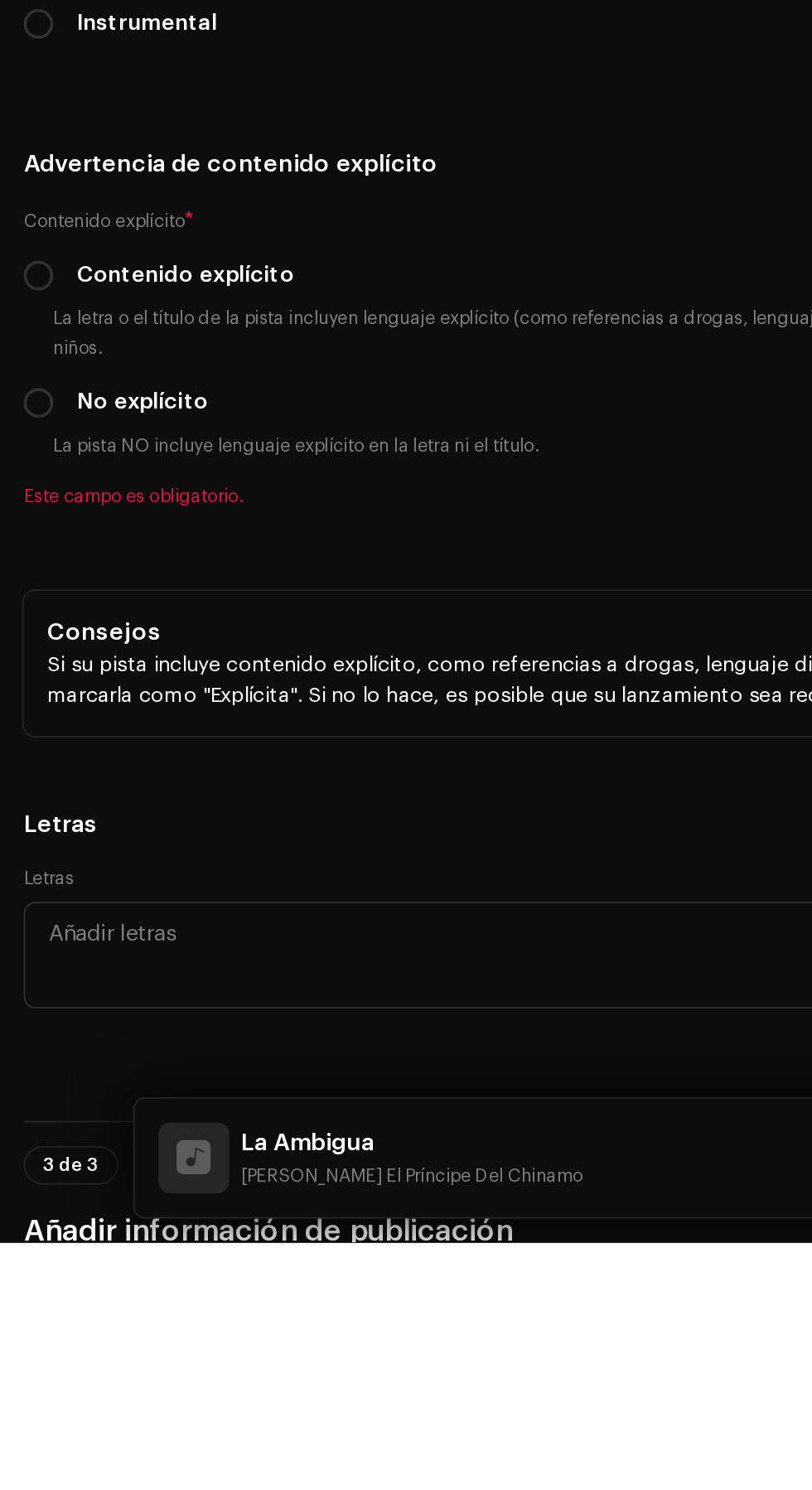
click at [76, 370] on li "2025" at bounding box center [80, 354] width 117 height 34
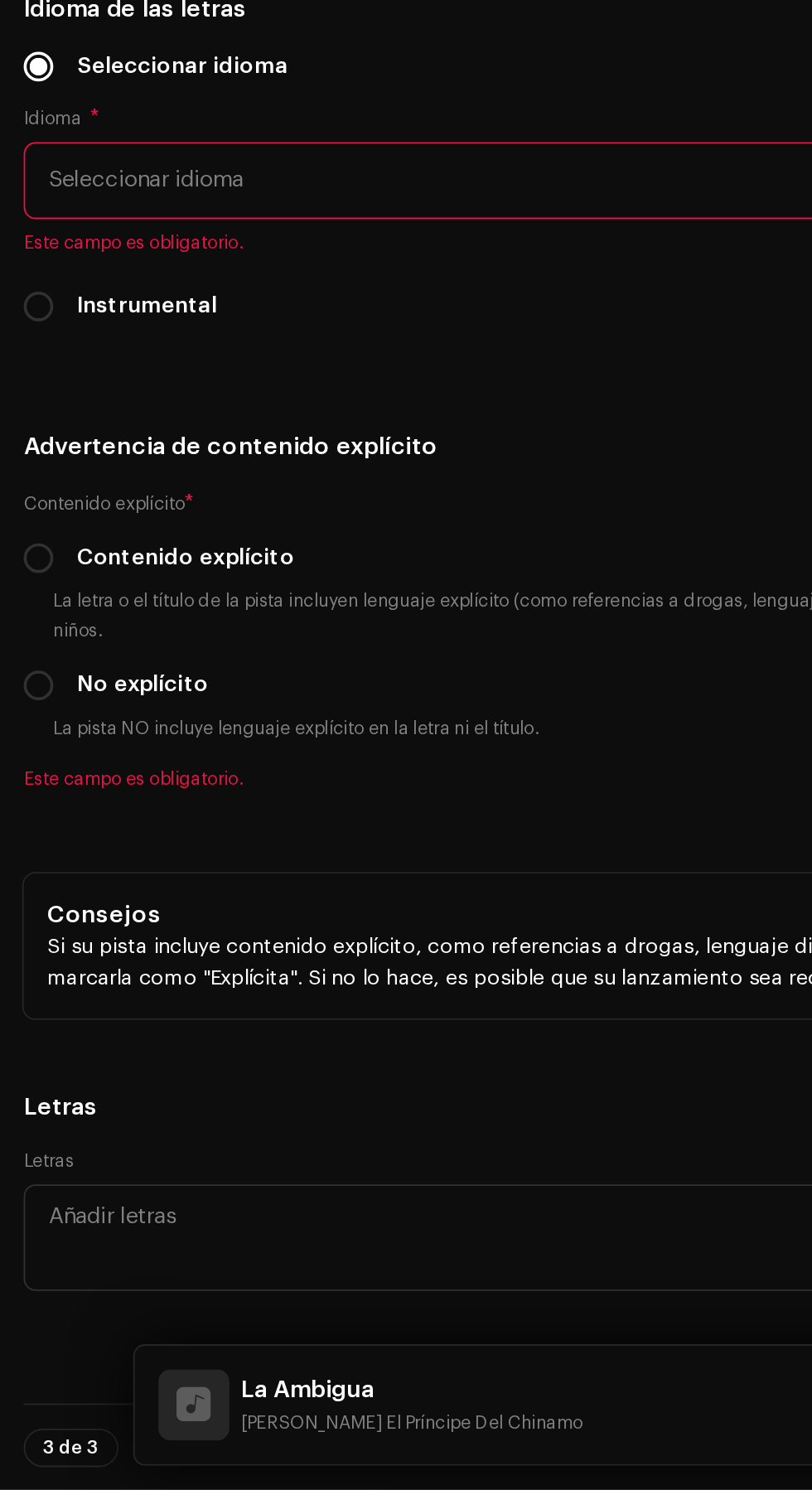
click at [336, 248] on input "text" at bounding box center [466, 227] width 666 height 43
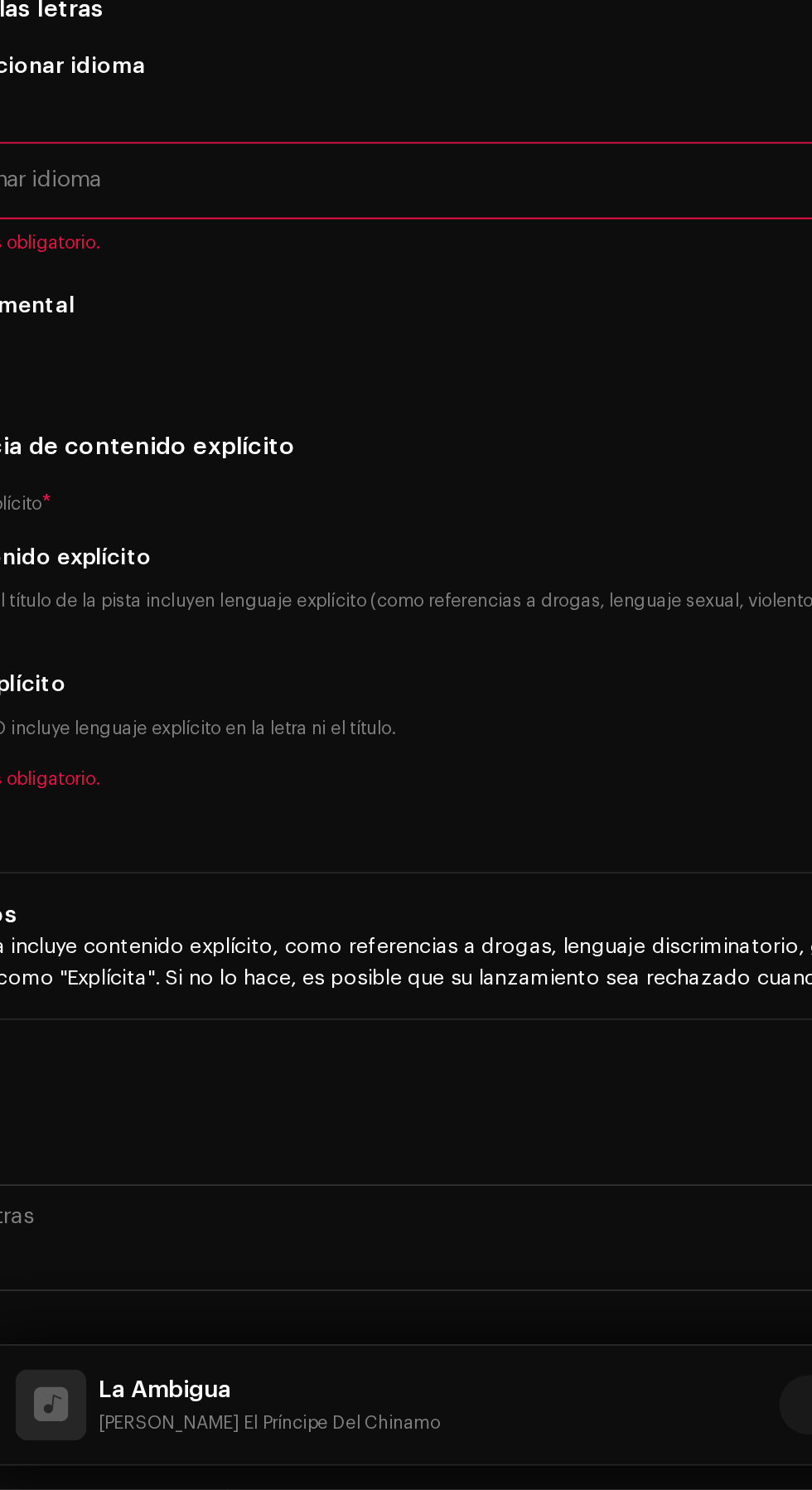
type input "[PERSON_NAME] Music Récords [Powered by M.Flow Músic Entertainment S.A]"
click at [467, 172] on h5 "Derechos de autor" at bounding box center [406, 163] width 785 height 20
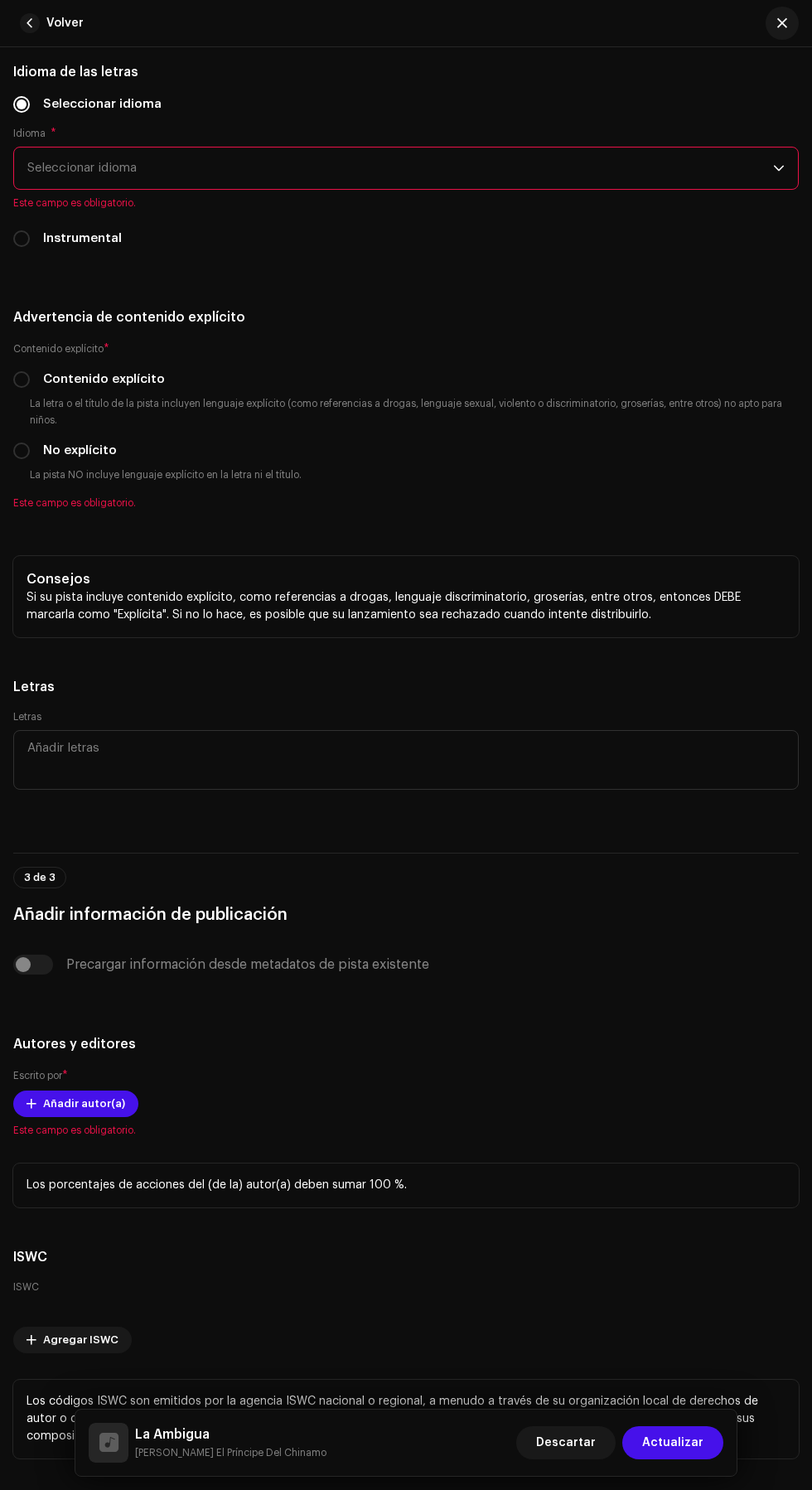
scroll to position [3790, 0]
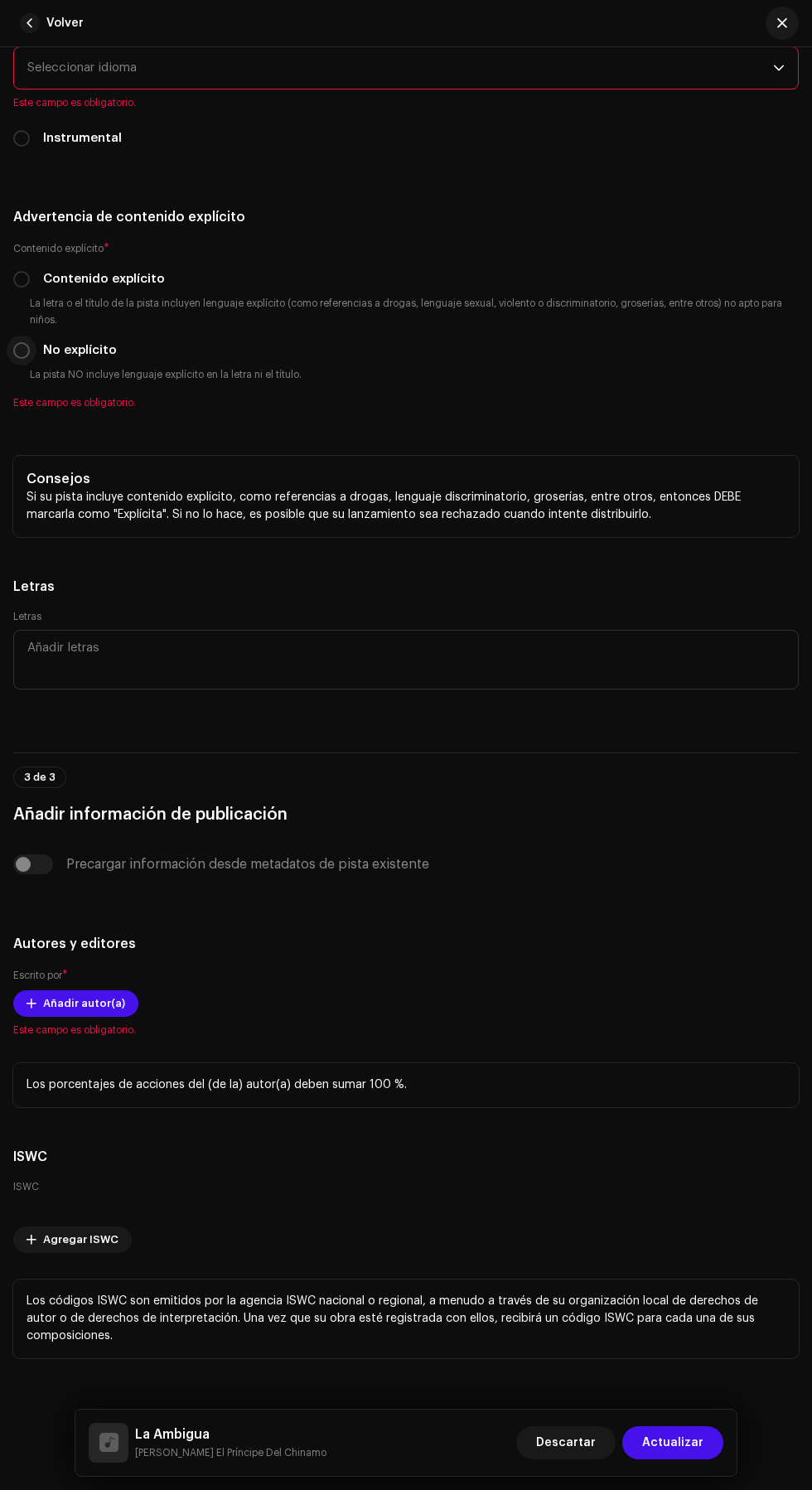
click at [22, 359] on input "No explícito" at bounding box center [22, 351] width 17 height 17
radio input "true"
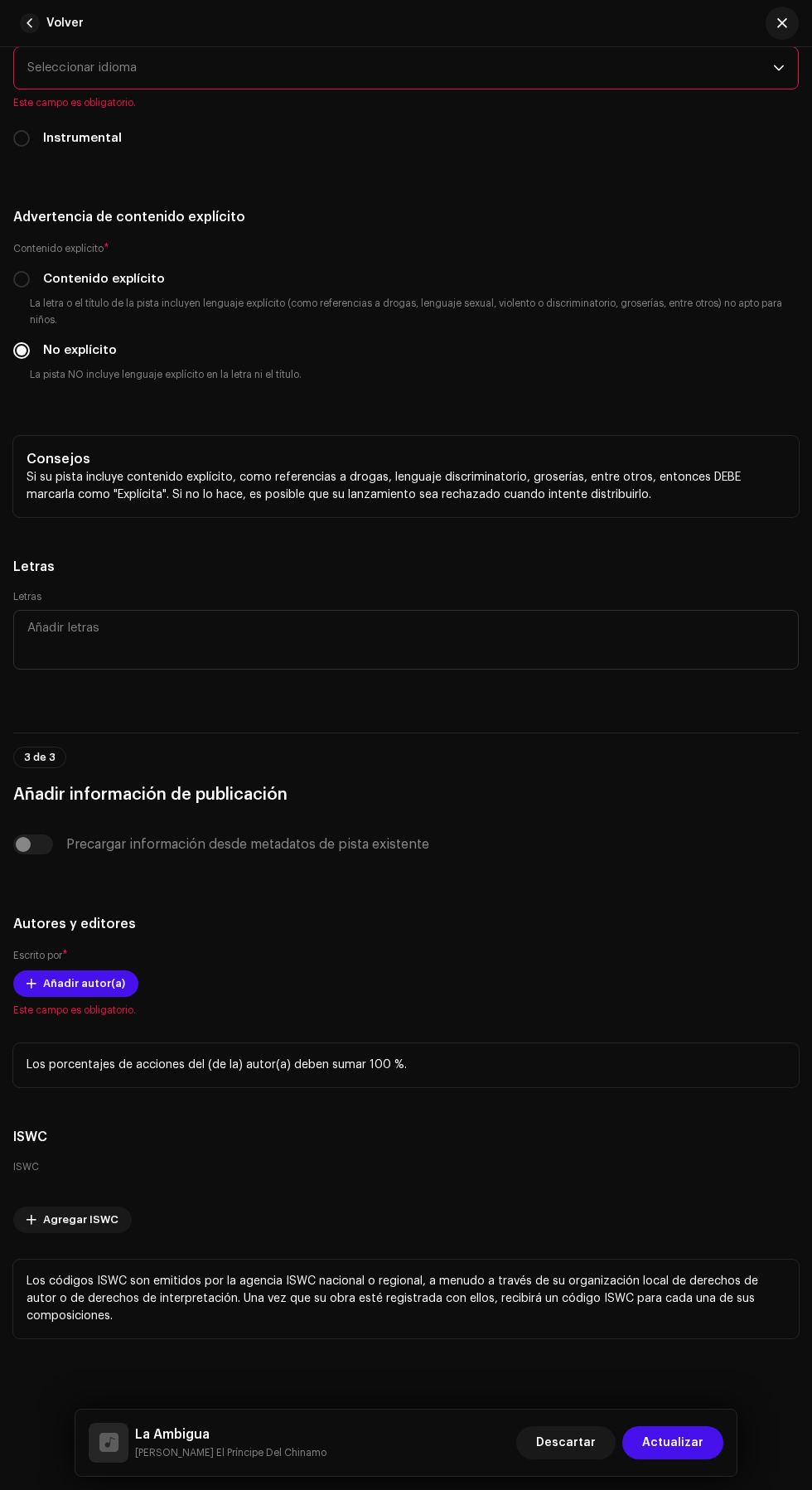
click at [578, 89] on span "Seleccionar idioma" at bounding box center [400, 67] width 746 height 41
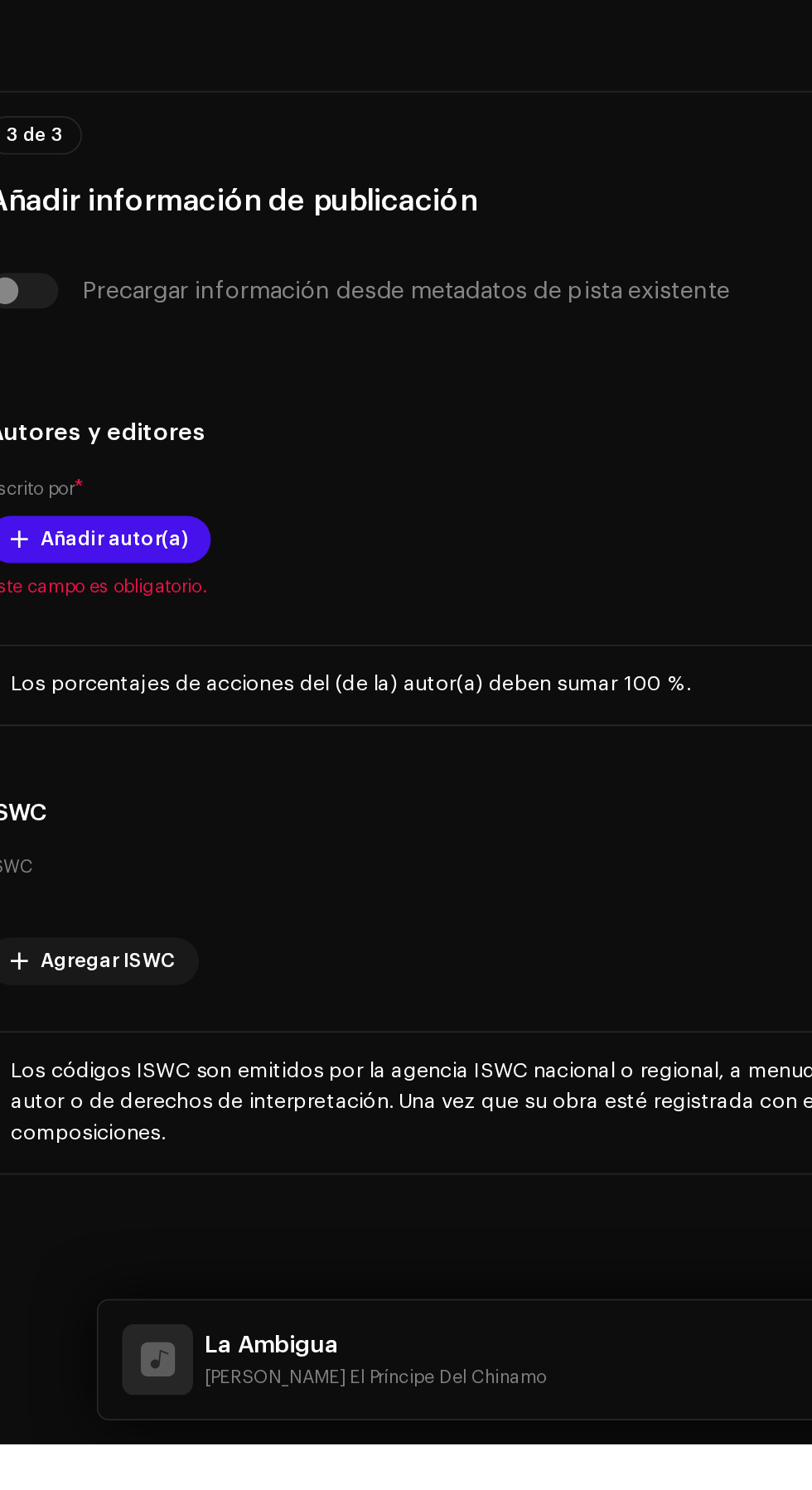
scroll to position [0, 0]
type input "Spa"
click at [220, 178] on li "Spanish" at bounding box center [406, 162] width 770 height 34
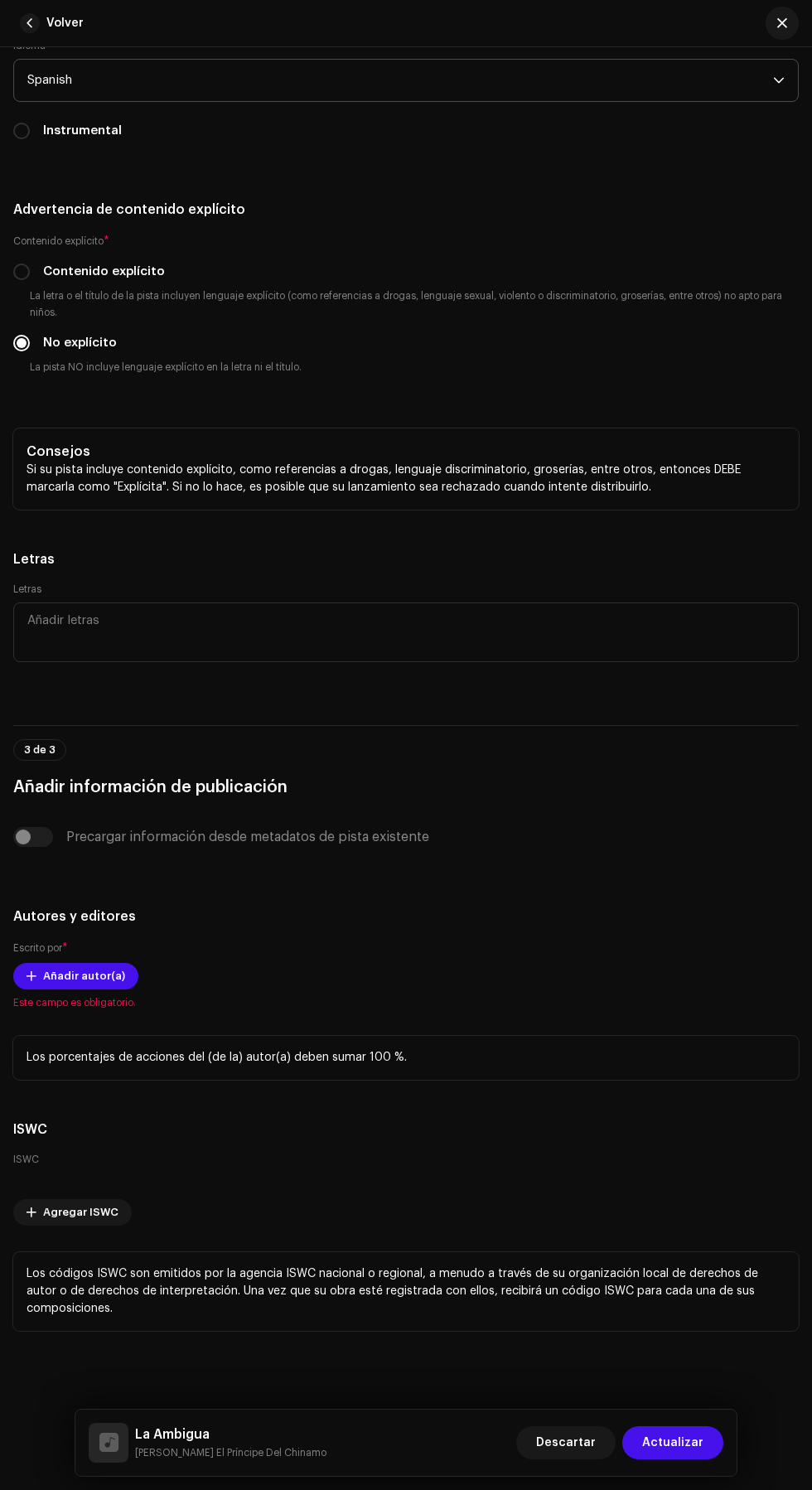
checkbox input "true"
click at [56, 992] on span "Añadir autor(a)" at bounding box center [84, 977] width 82 height 34
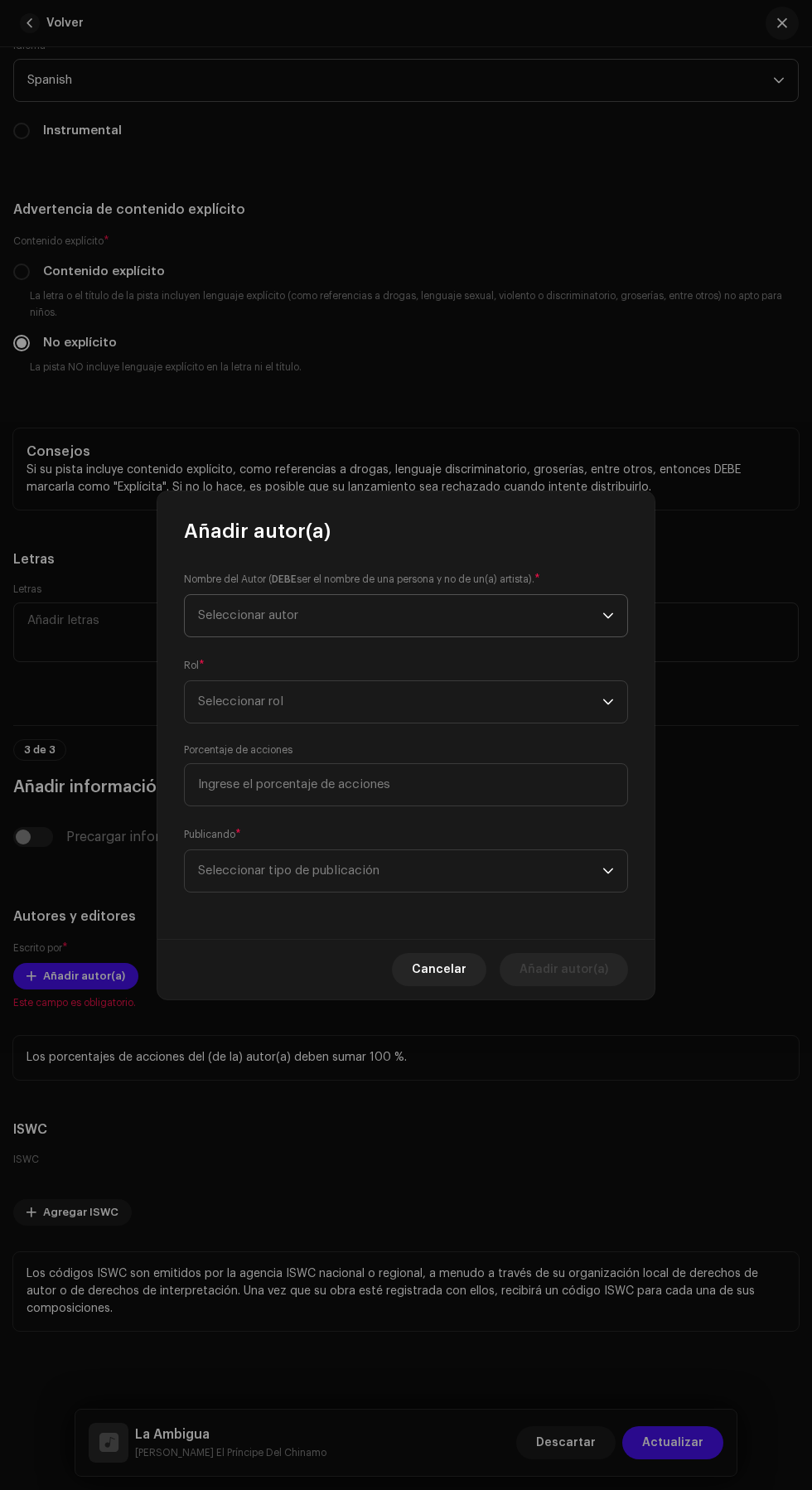
click at [493, 630] on span "Seleccionar autor" at bounding box center [400, 615] width 404 height 41
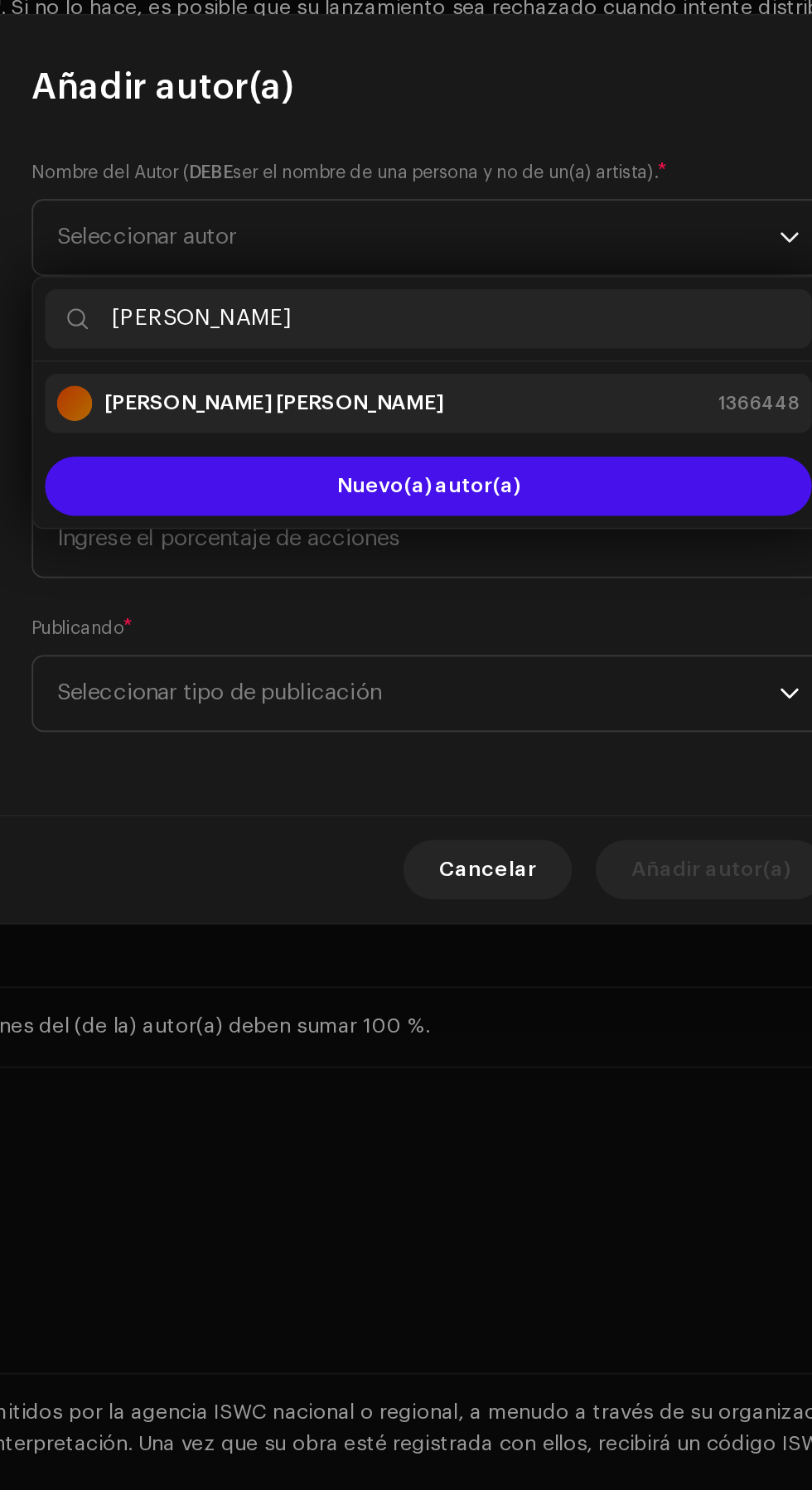
type input "[PERSON_NAME]"
click at [475, 699] on div "[PERSON_NAME] [PERSON_NAME] 1366448" at bounding box center [406, 708] width 416 height 20
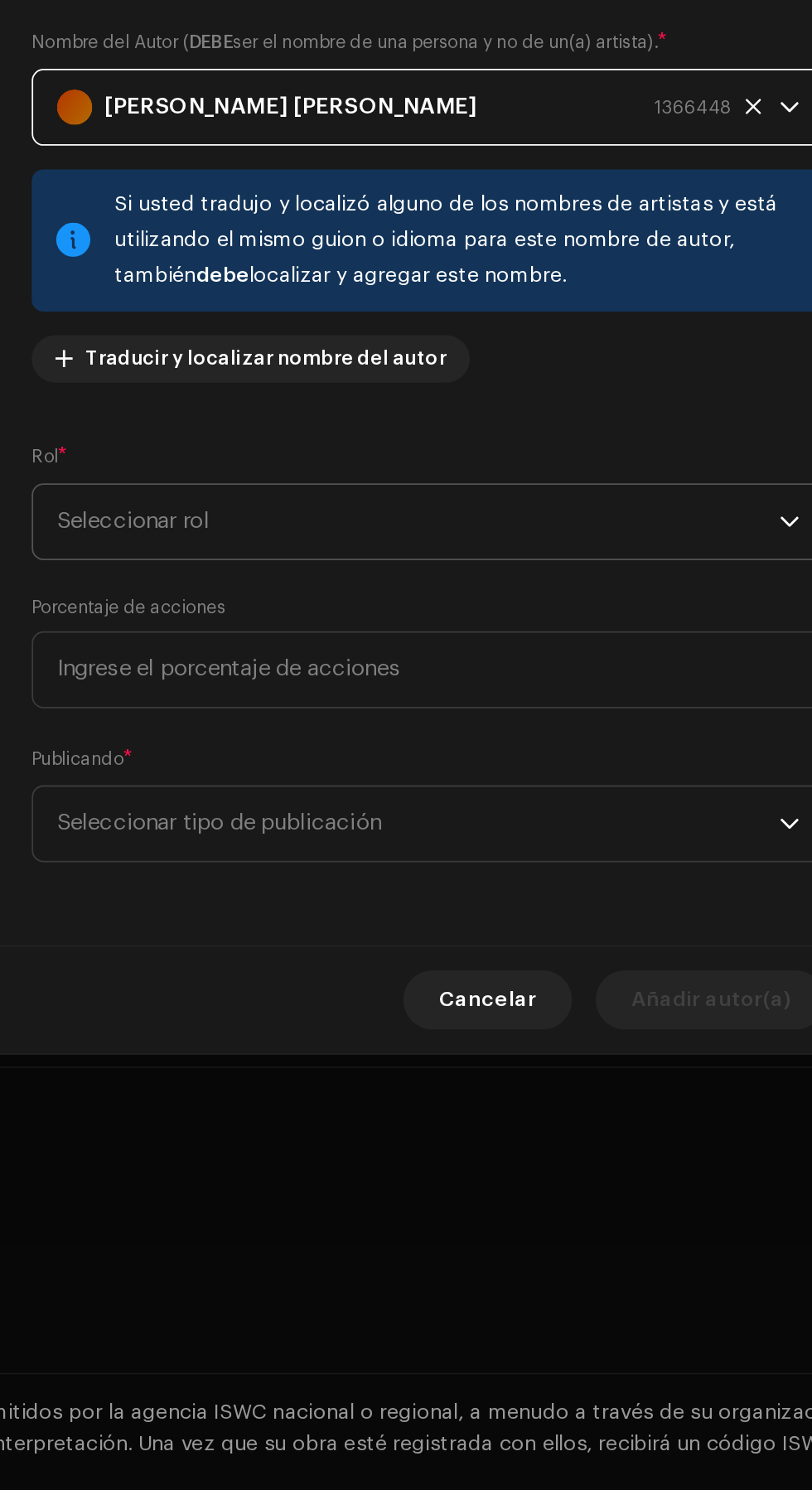
click at [510, 784] on span "Seleccionar rol" at bounding box center [400, 774] width 404 height 41
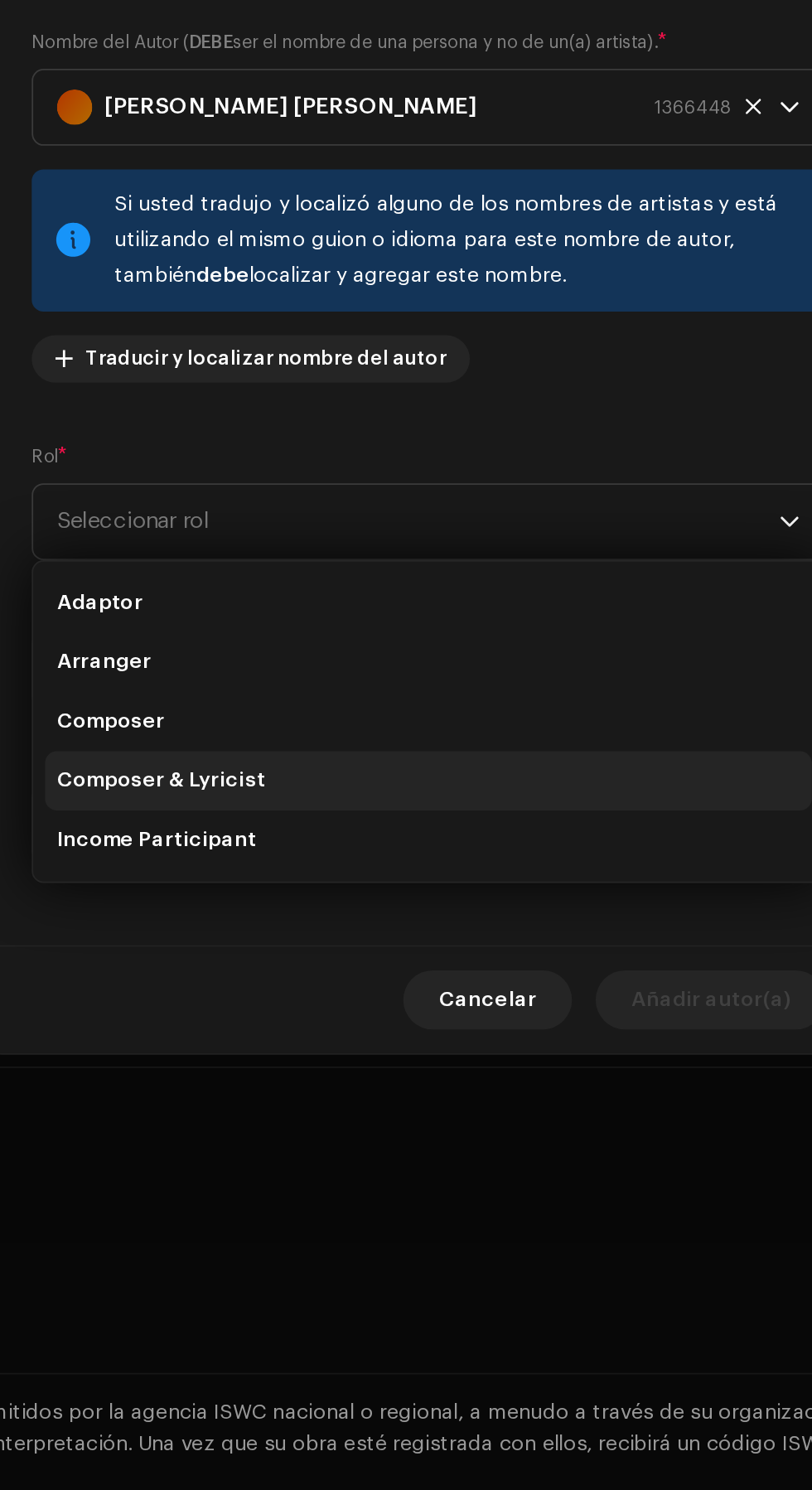
click at [220, 922] on span "Composer & Lyricist" at bounding box center [256, 920] width 117 height 17
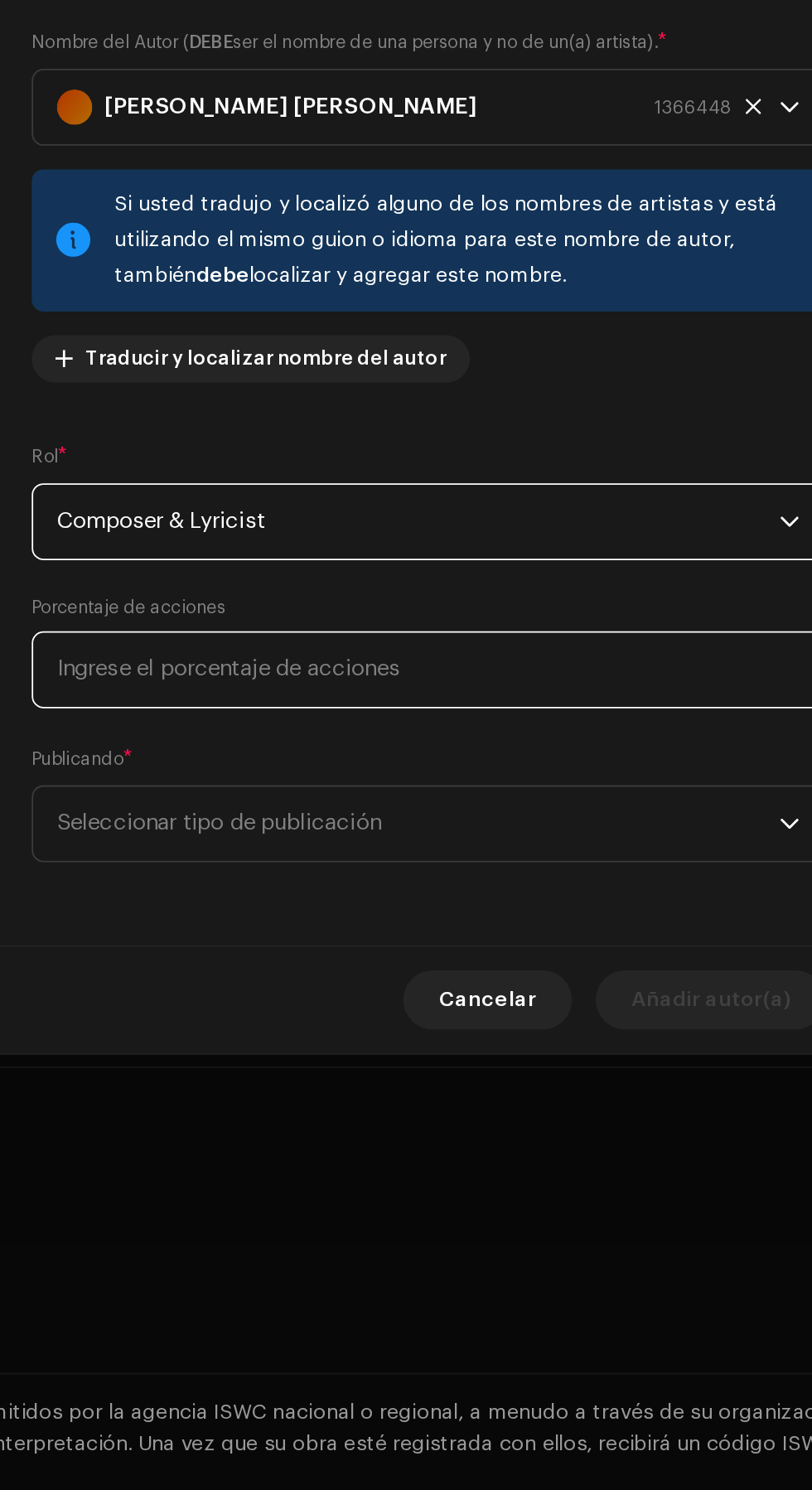
click at [476, 862] on input at bounding box center [405, 857] width 444 height 43
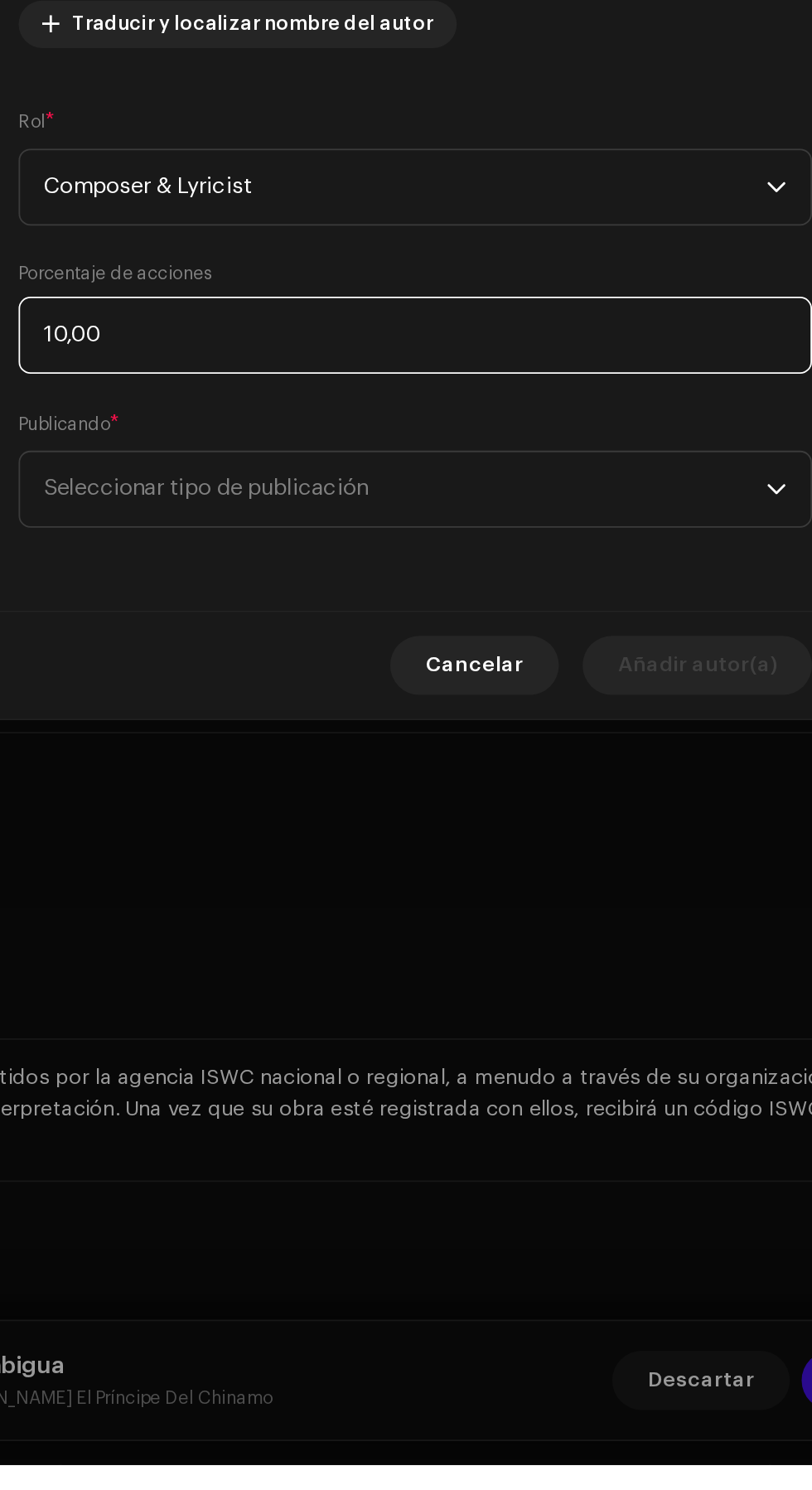
type input "100,00"
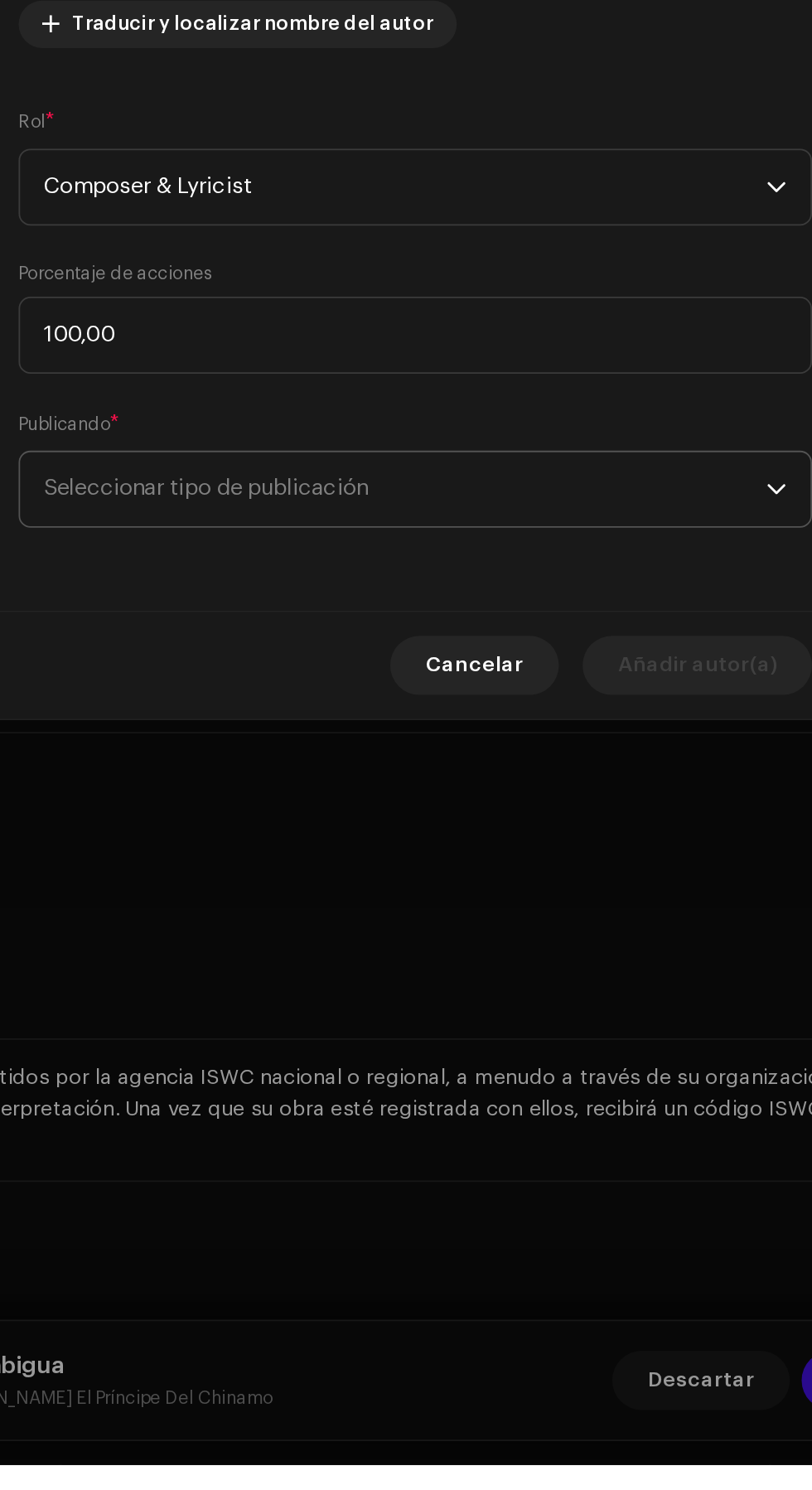
click at [539, 935] on span "Seleccionar tipo de publicación" at bounding box center [400, 943] width 404 height 41
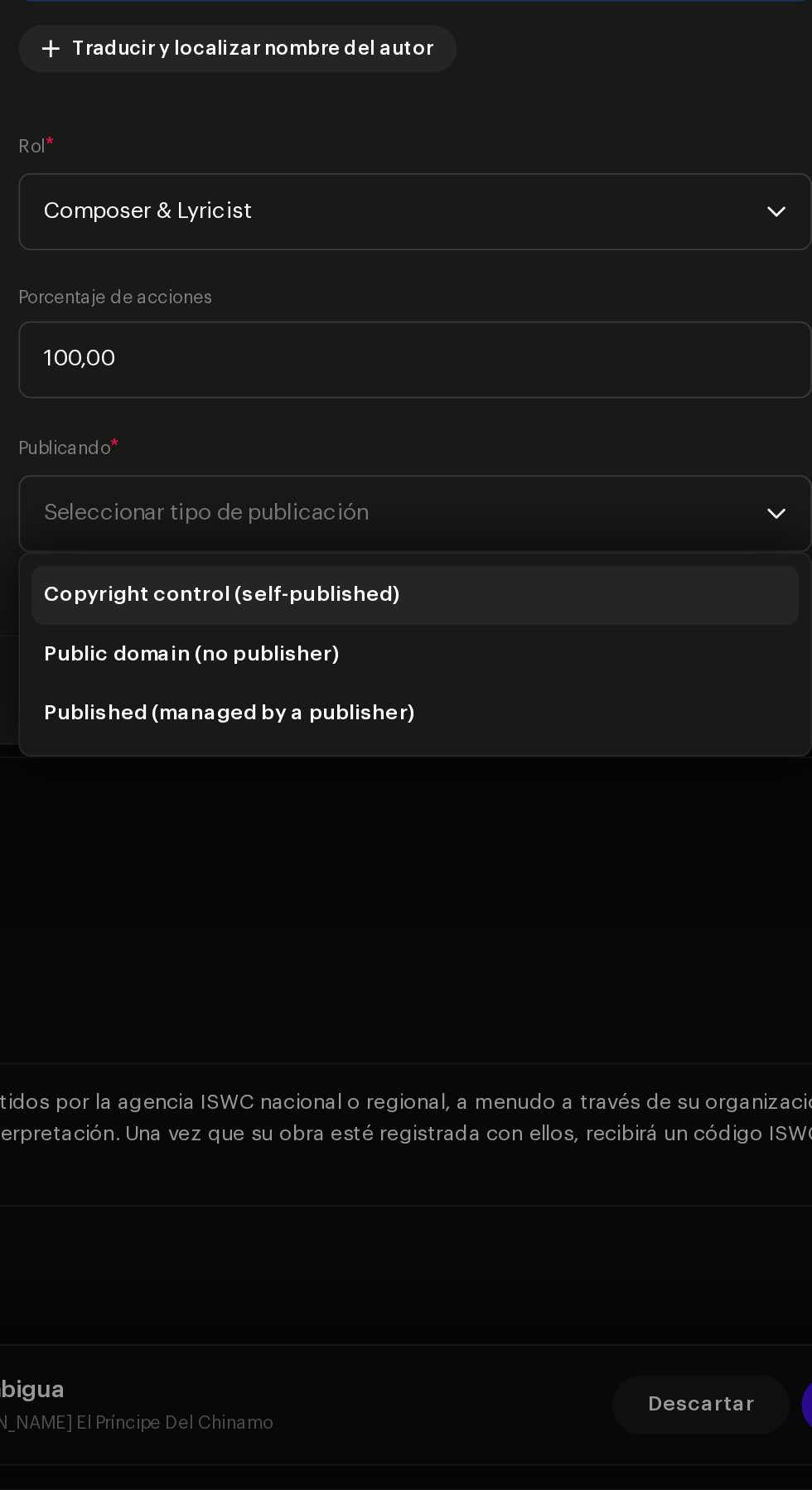
click at [506, 988] on li "Copyright control (self-published)" at bounding box center [406, 989] width 429 height 34
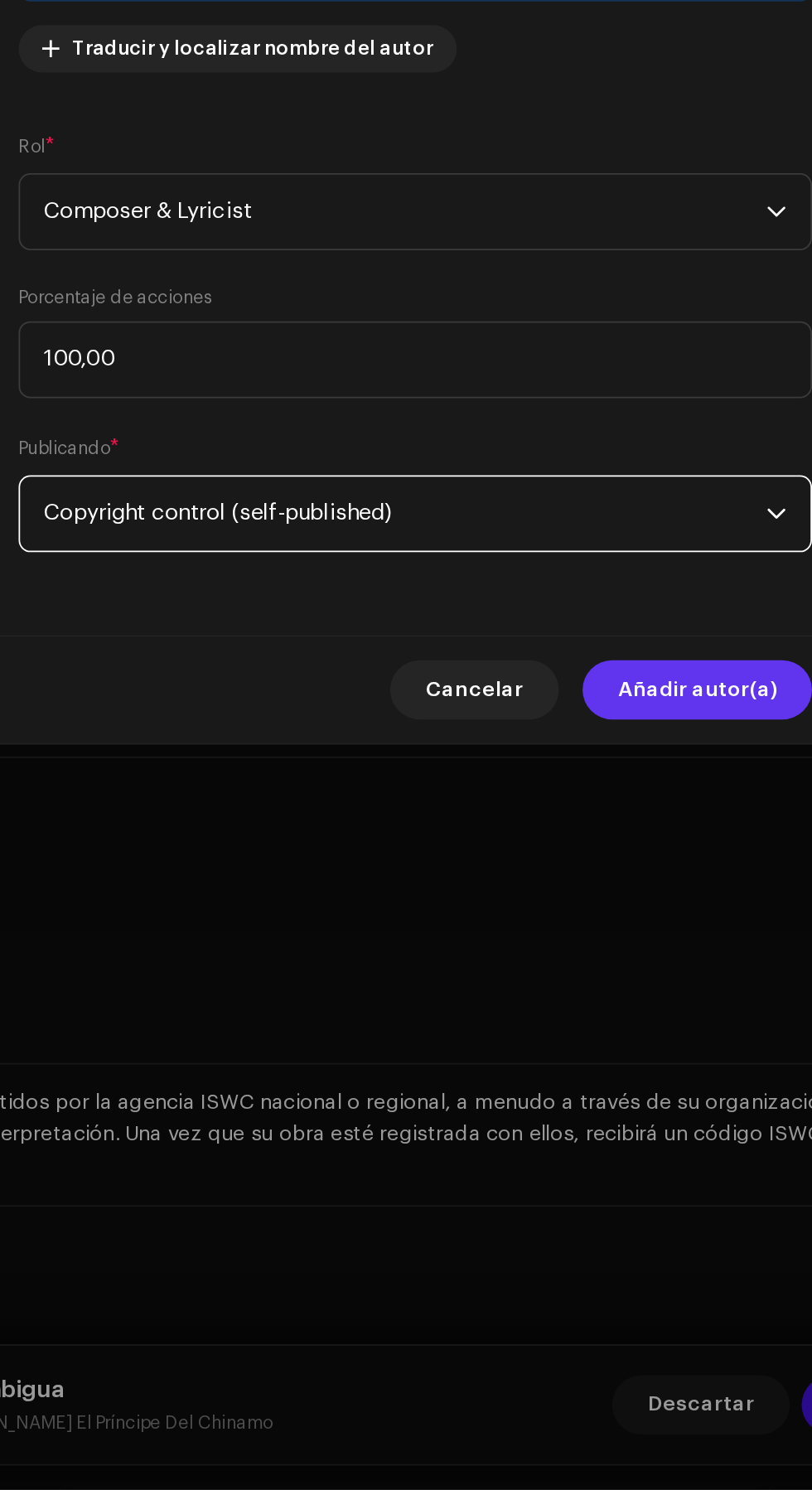
click at [586, 1046] on span "Añadir autor(a)" at bounding box center [564, 1043] width 89 height 34
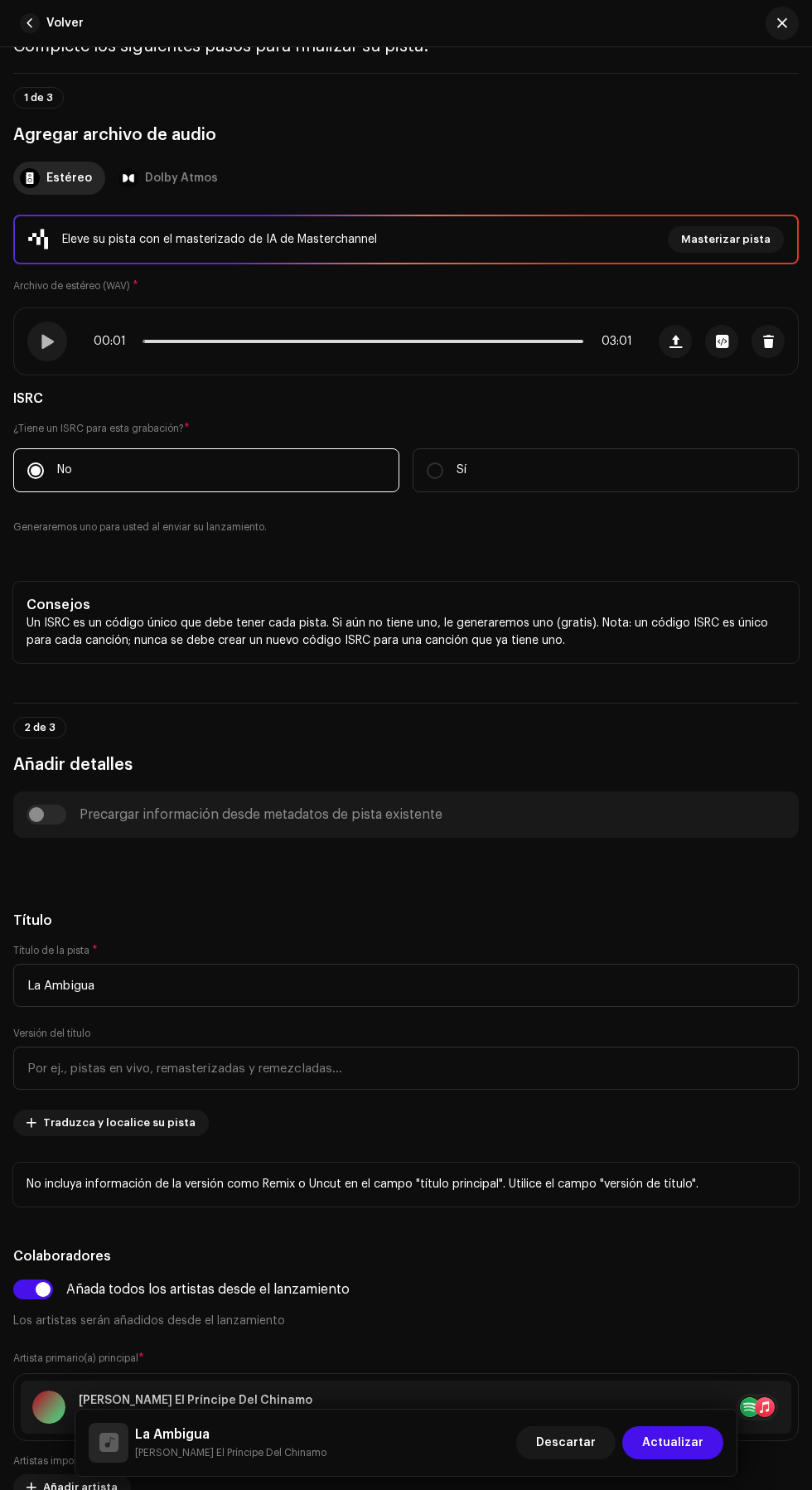
scroll to position [0, 0]
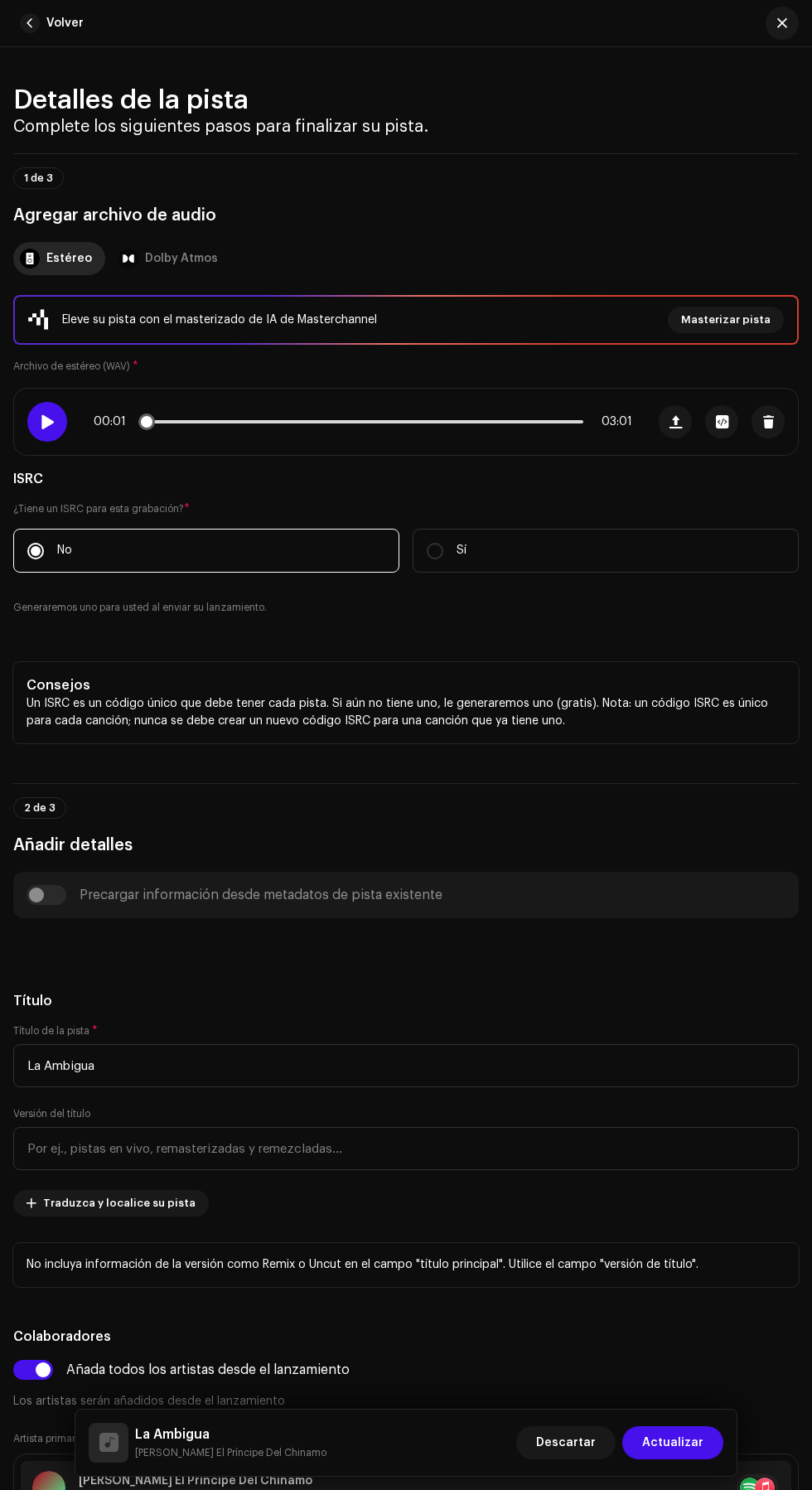
click at [47, 429] on span at bounding box center [46, 422] width 14 height 13
click at [684, 1443] on span "Actualizar" at bounding box center [672, 1443] width 61 height 34
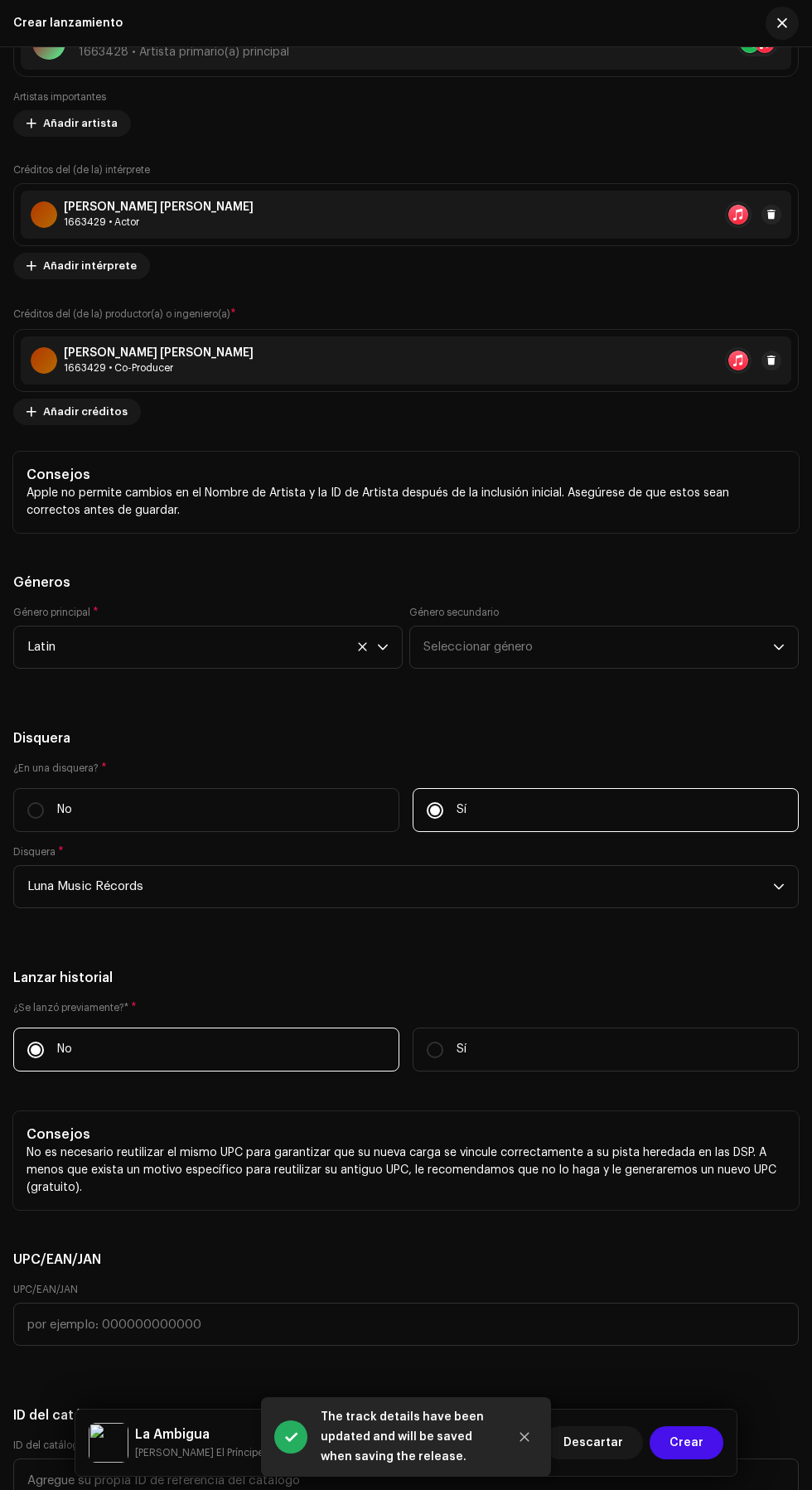
scroll to position [3027, 0]
click at [688, 57] on div at bounding box center [545, 44] width 467 height 27
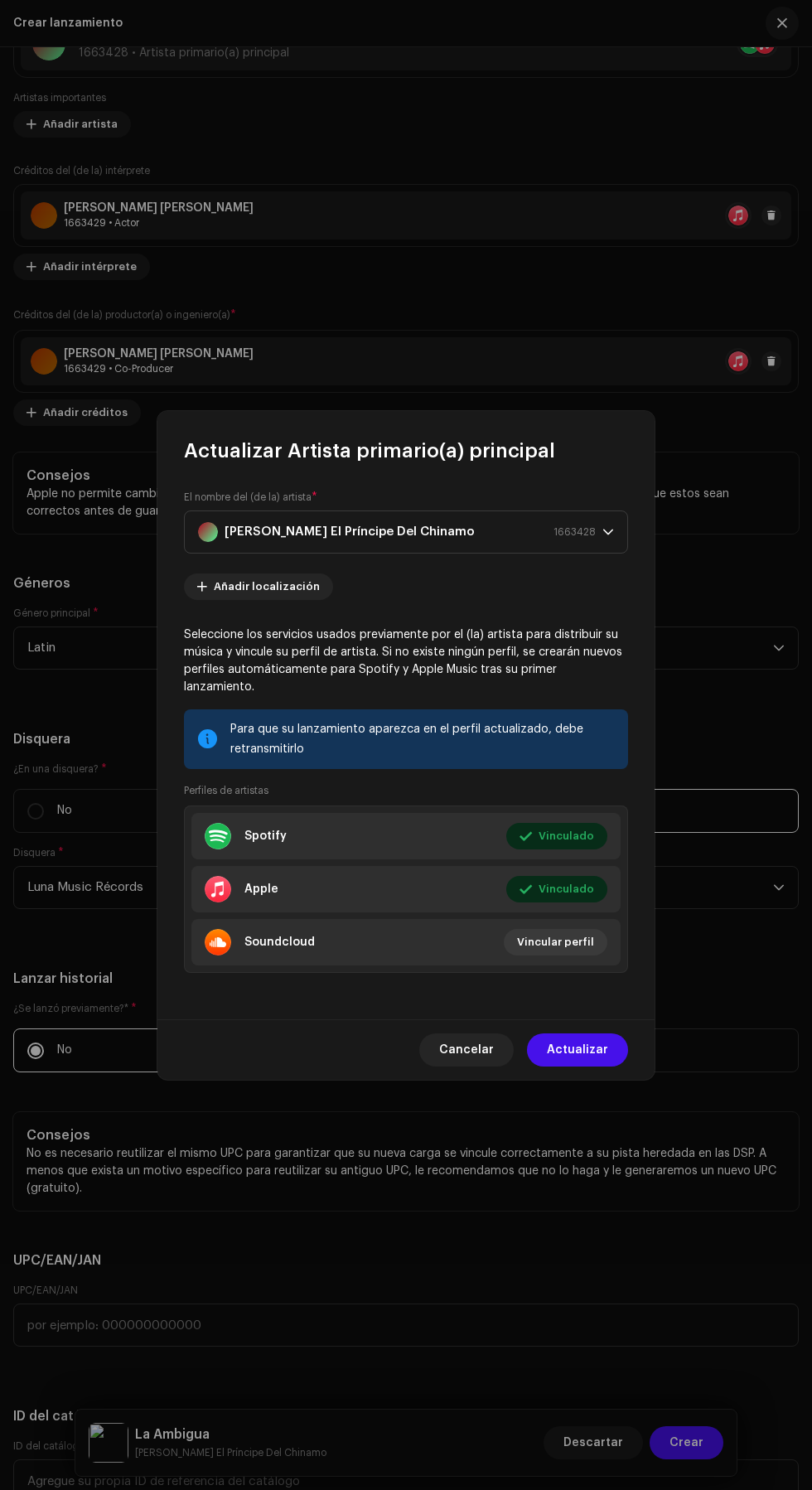
click at [767, 549] on div "Actualizar Artista primario(a) principal El nombre del (de la) artista * [PERSO…" at bounding box center [406, 745] width 812 height 1490
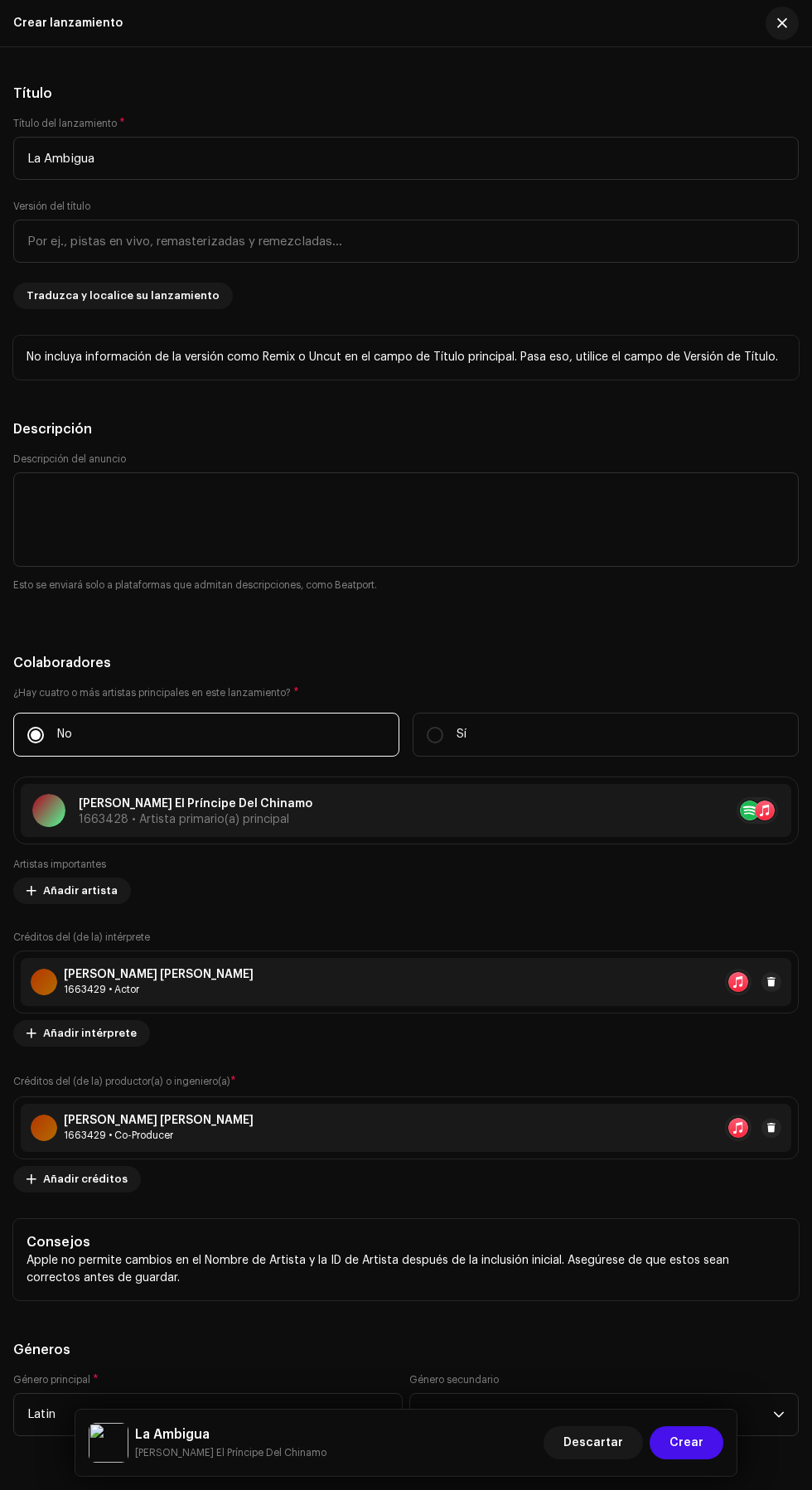
scroll to position [2249, 0]
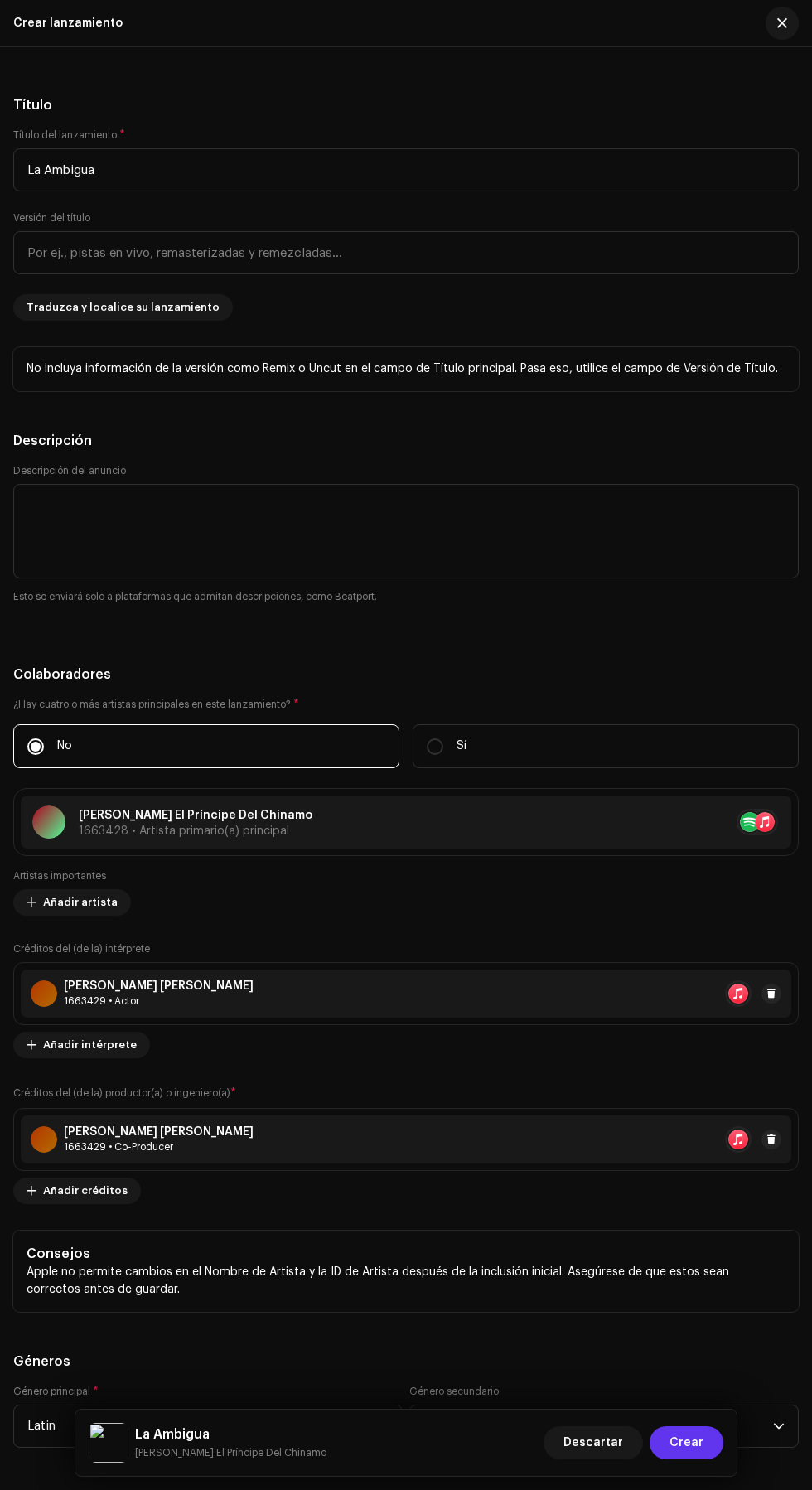
click at [692, 1447] on span "Crear" at bounding box center [686, 1443] width 34 height 34
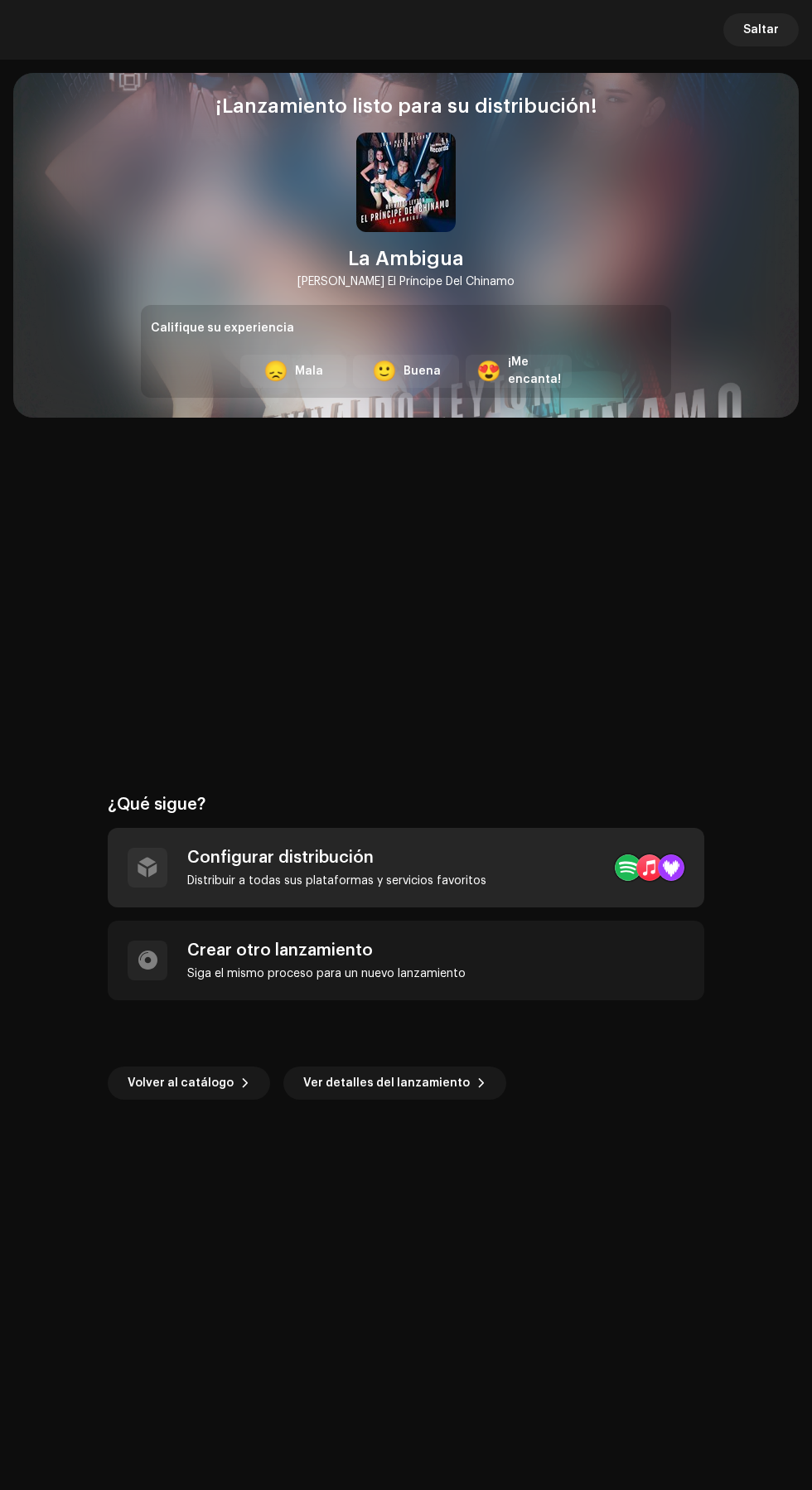
click at [465, 874] on div "Distribuir a todas sus plataformas y servicios favoritos" at bounding box center [336, 881] width 299 height 13
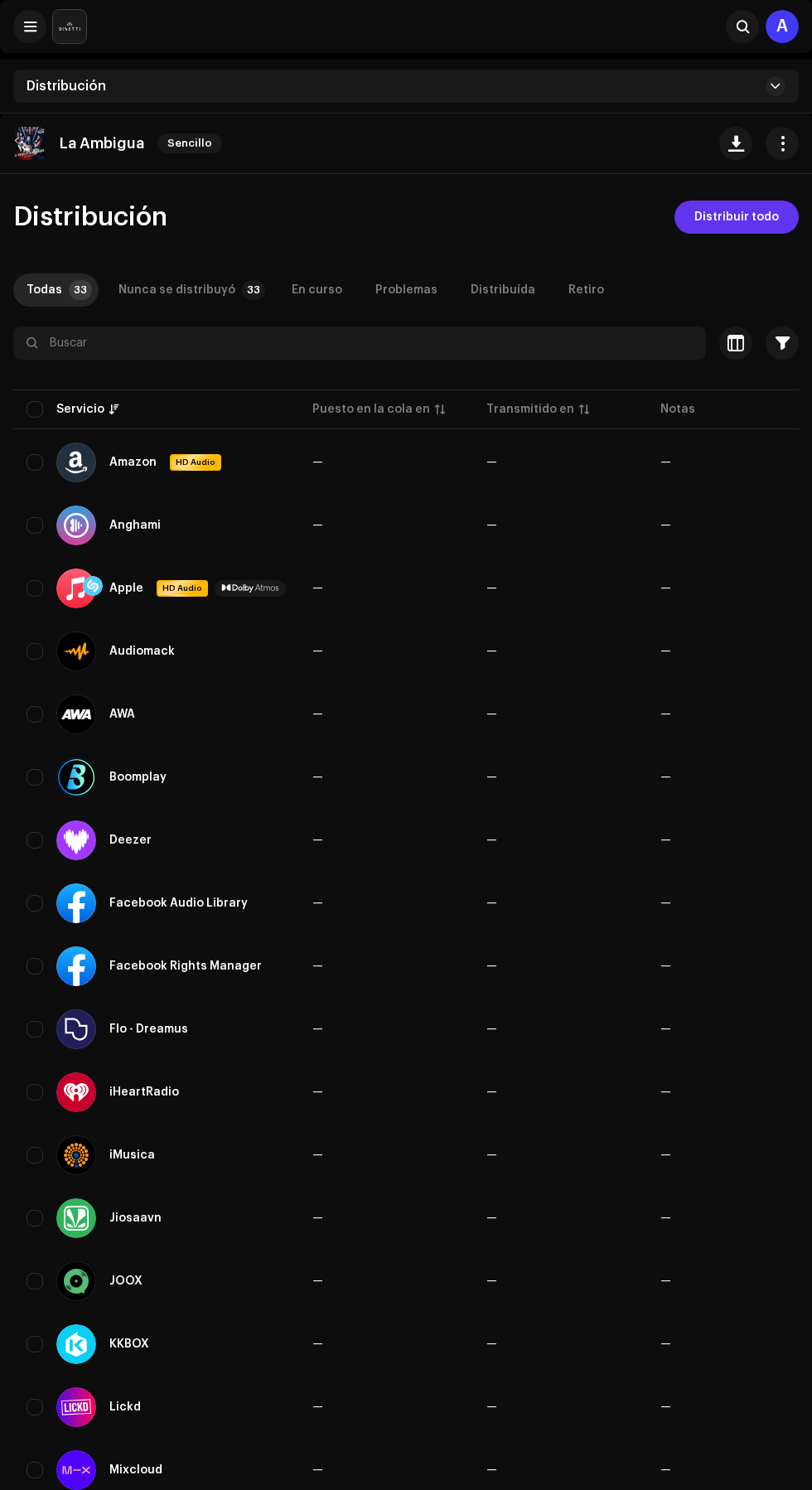
click at [755, 219] on span "Distribuir todo" at bounding box center [737, 217] width 85 height 34
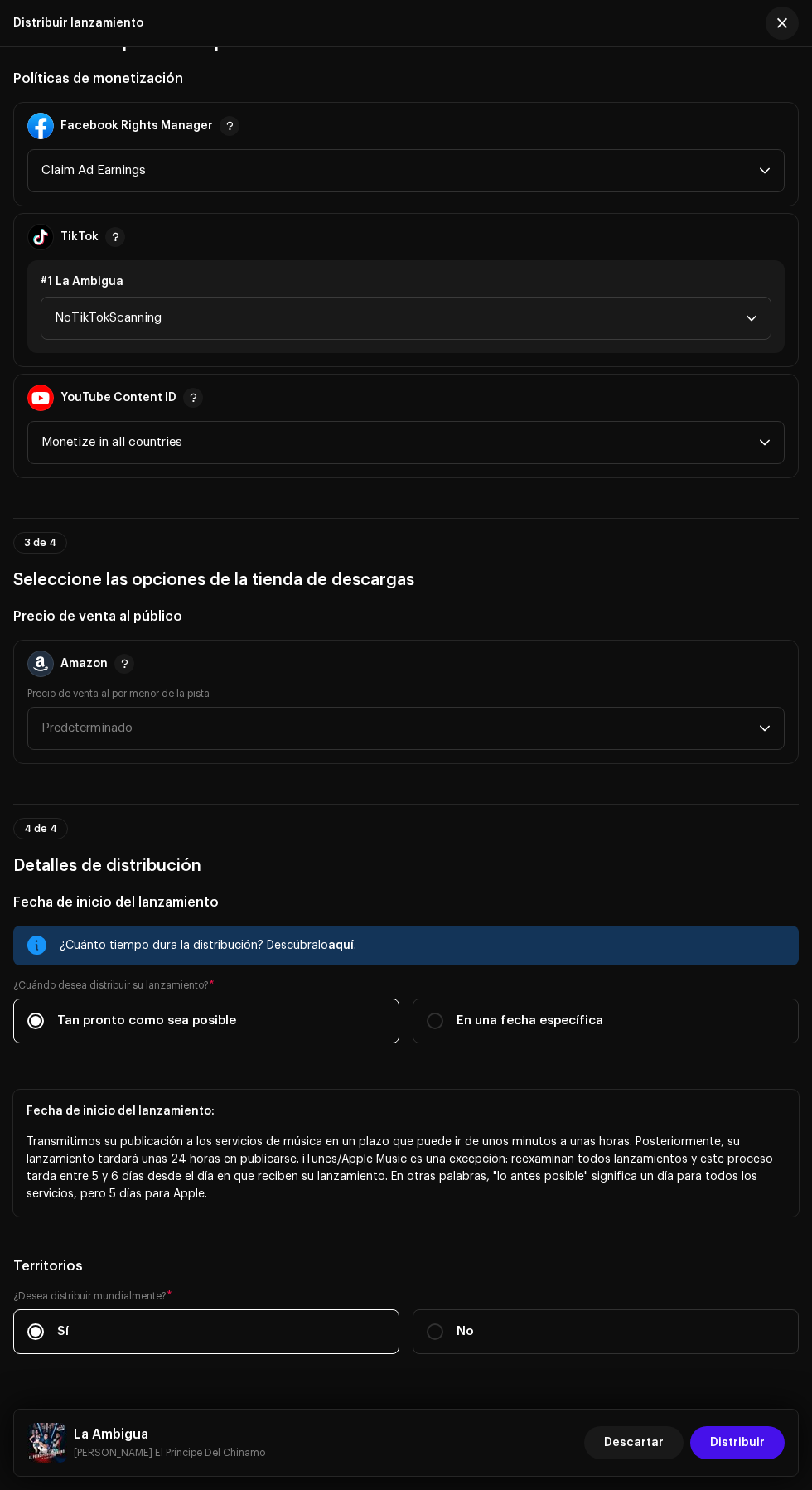
scroll to position [1991, 0]
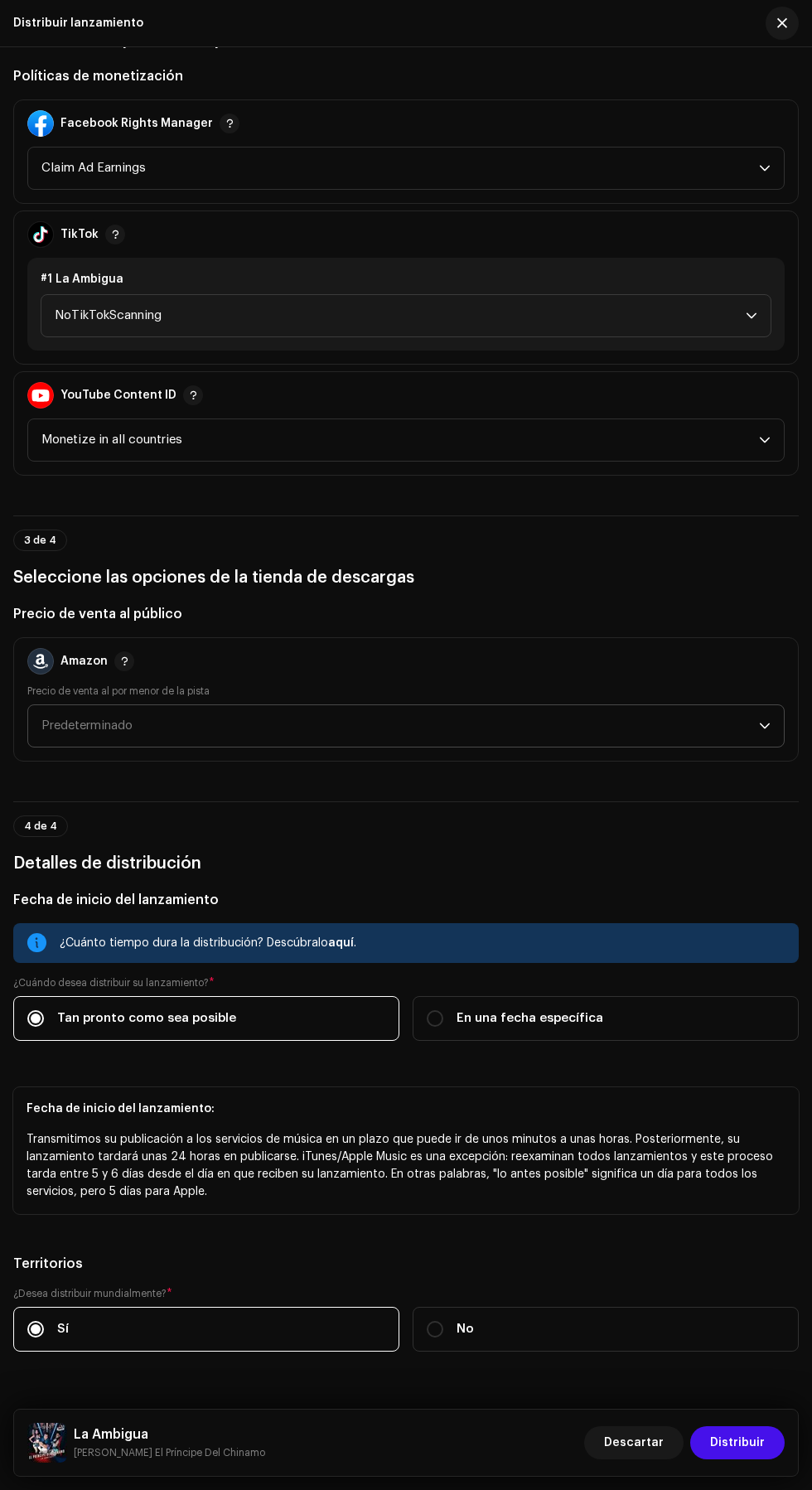
click at [539, 747] on span "Predeterminado" at bounding box center [399, 725] width 717 height 41
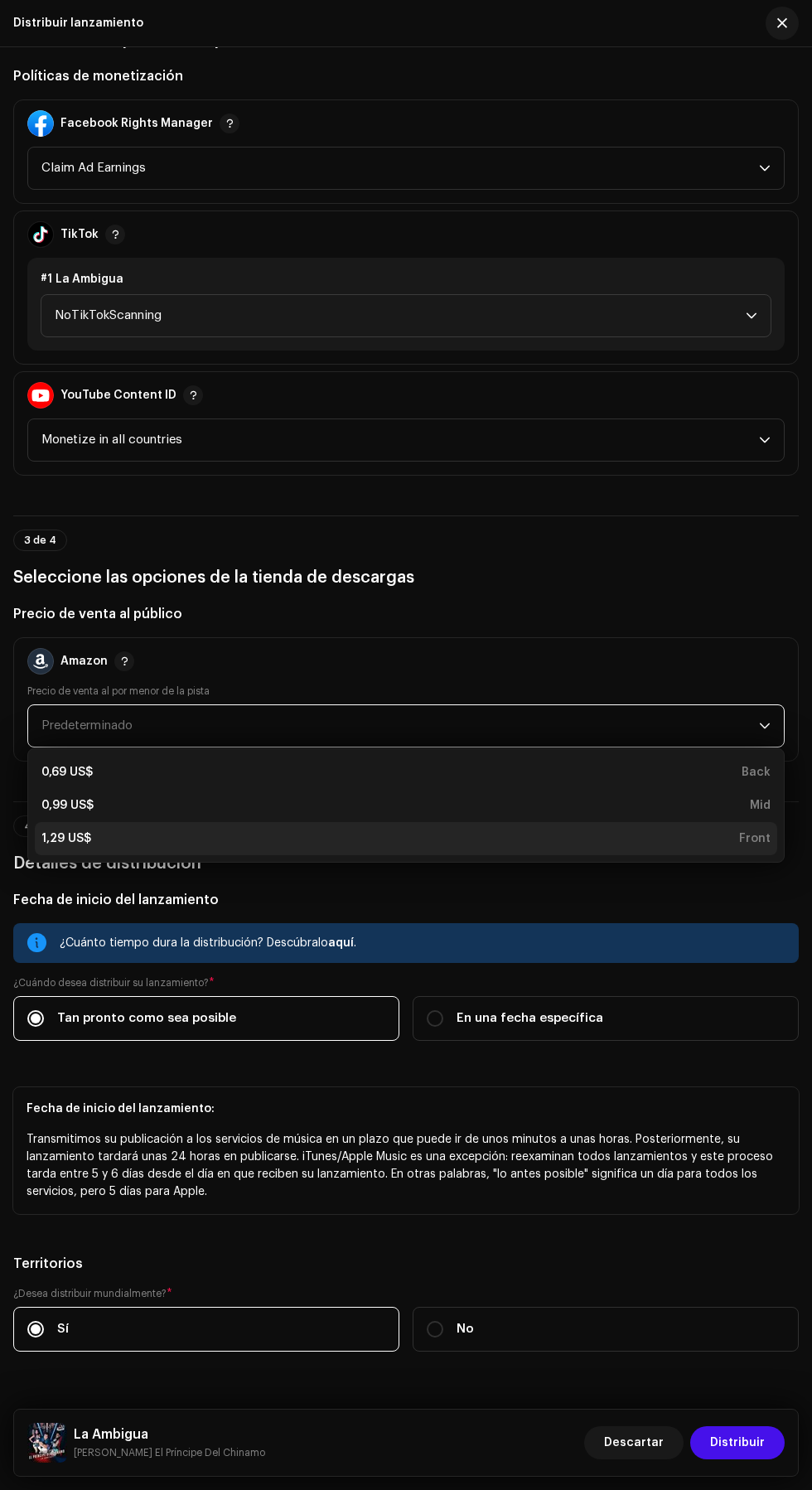
click at [495, 847] on div "1,29 US$ Front" at bounding box center [405, 838] width 729 height 17
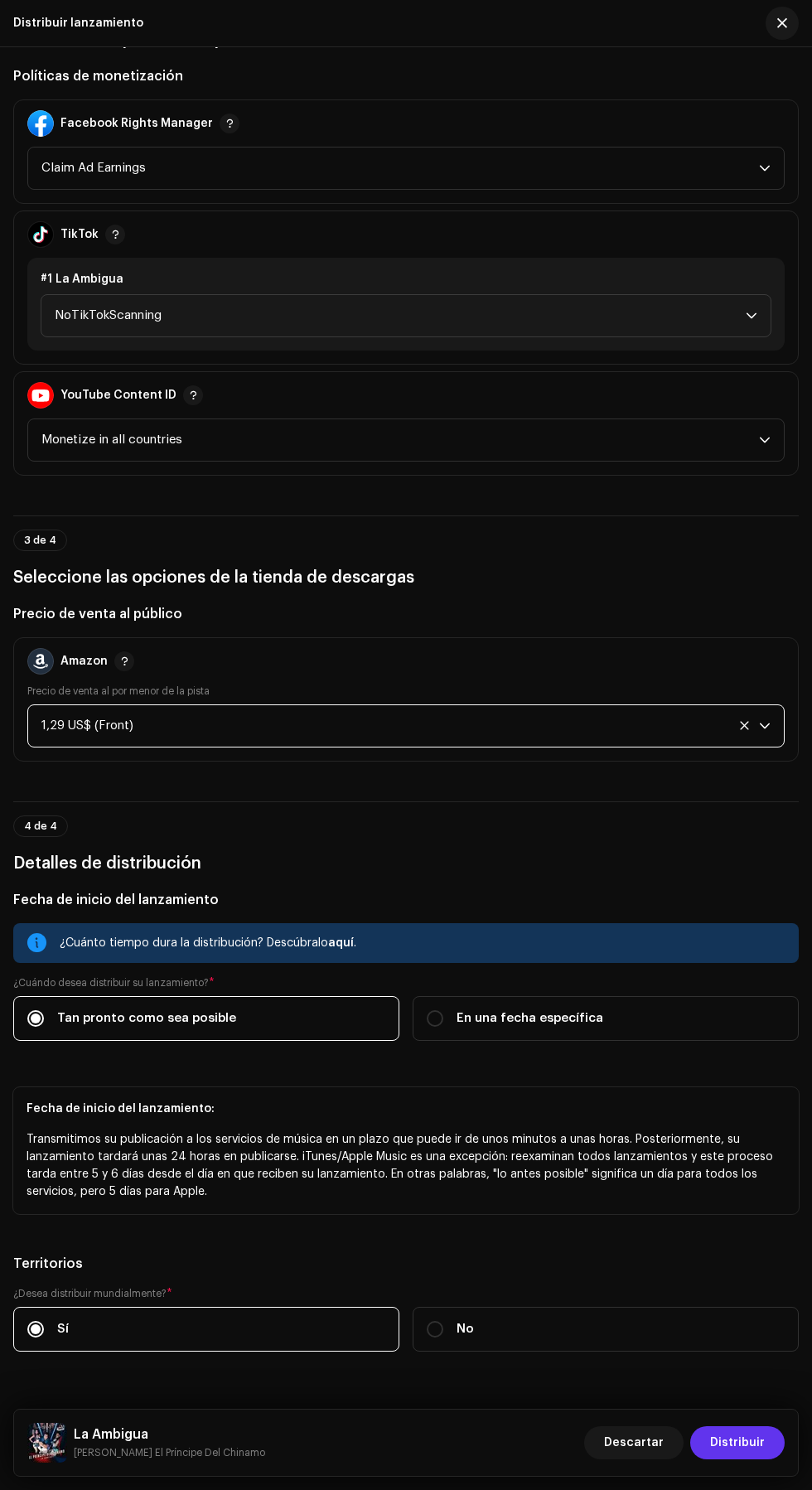
click at [753, 1445] on span "Distribuir" at bounding box center [737, 1443] width 55 height 34
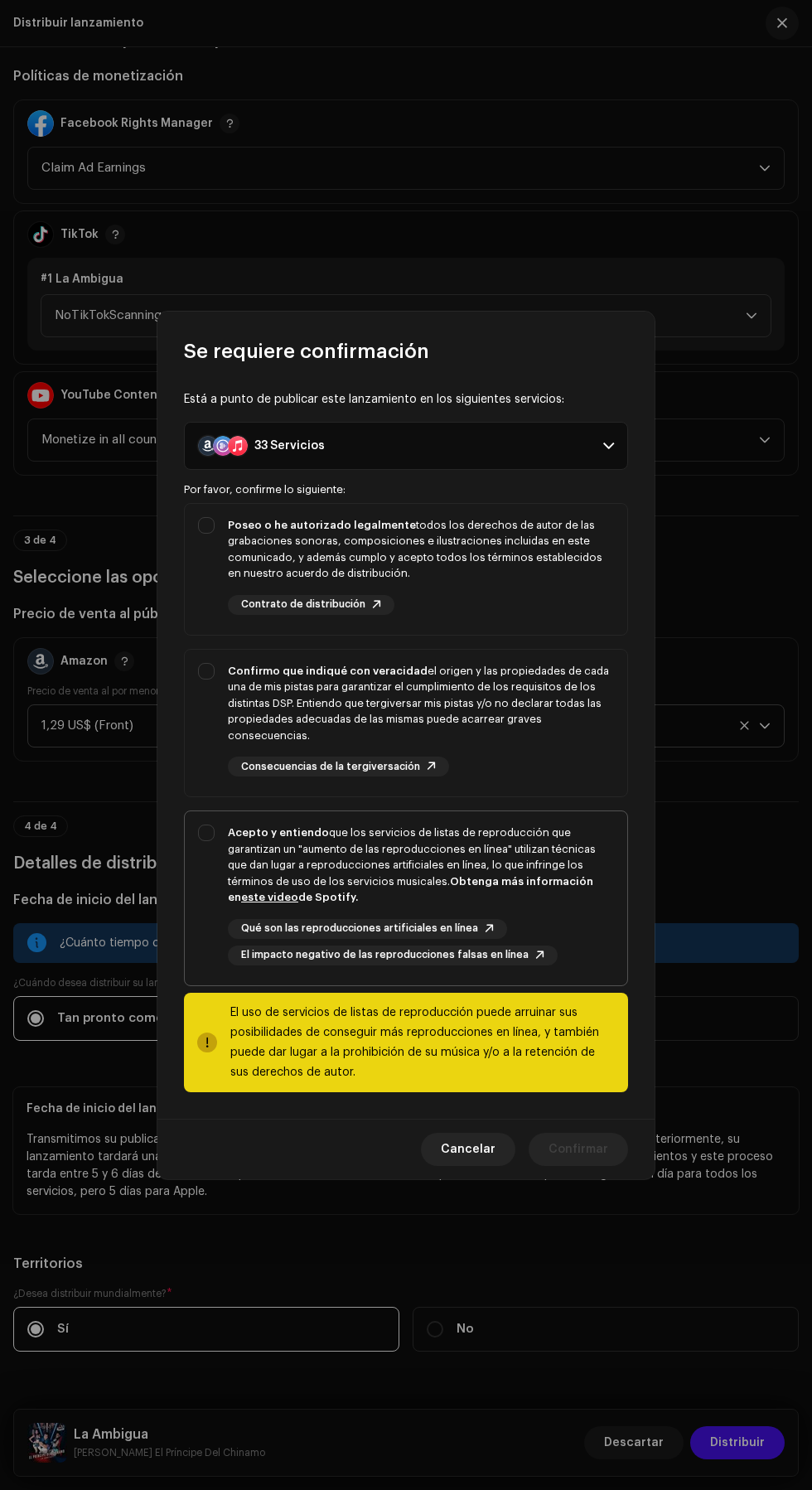
click at [191, 854] on div "Acepto y entiendo que los servicios de listas de reproducción que garantizan un…" at bounding box center [405, 894] width 442 height 167
checkbox input "true"
click at [451, 720] on div "Confirmo que indiqué con veracidad el origen y las propiedades de cada una de m…" at bounding box center [421, 703] width 386 height 81
checkbox input "true"
click at [458, 546] on div "Poseo o he autorizado legalmente todos los derechos de autor de las grabaciones…" at bounding box center [421, 549] width 386 height 65
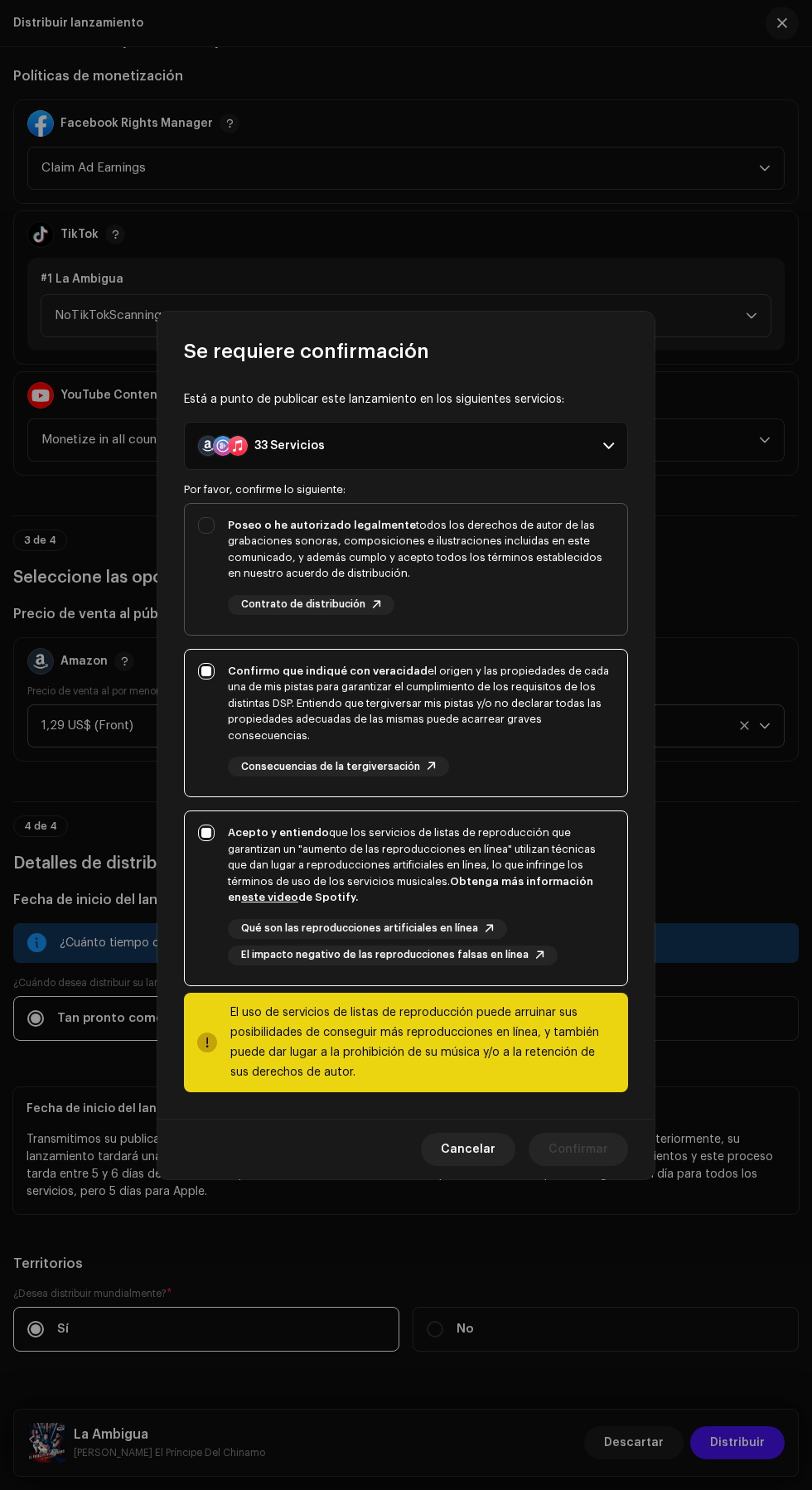
checkbox input "true"
click at [588, 1155] on span "Confirmar" at bounding box center [578, 1149] width 60 height 34
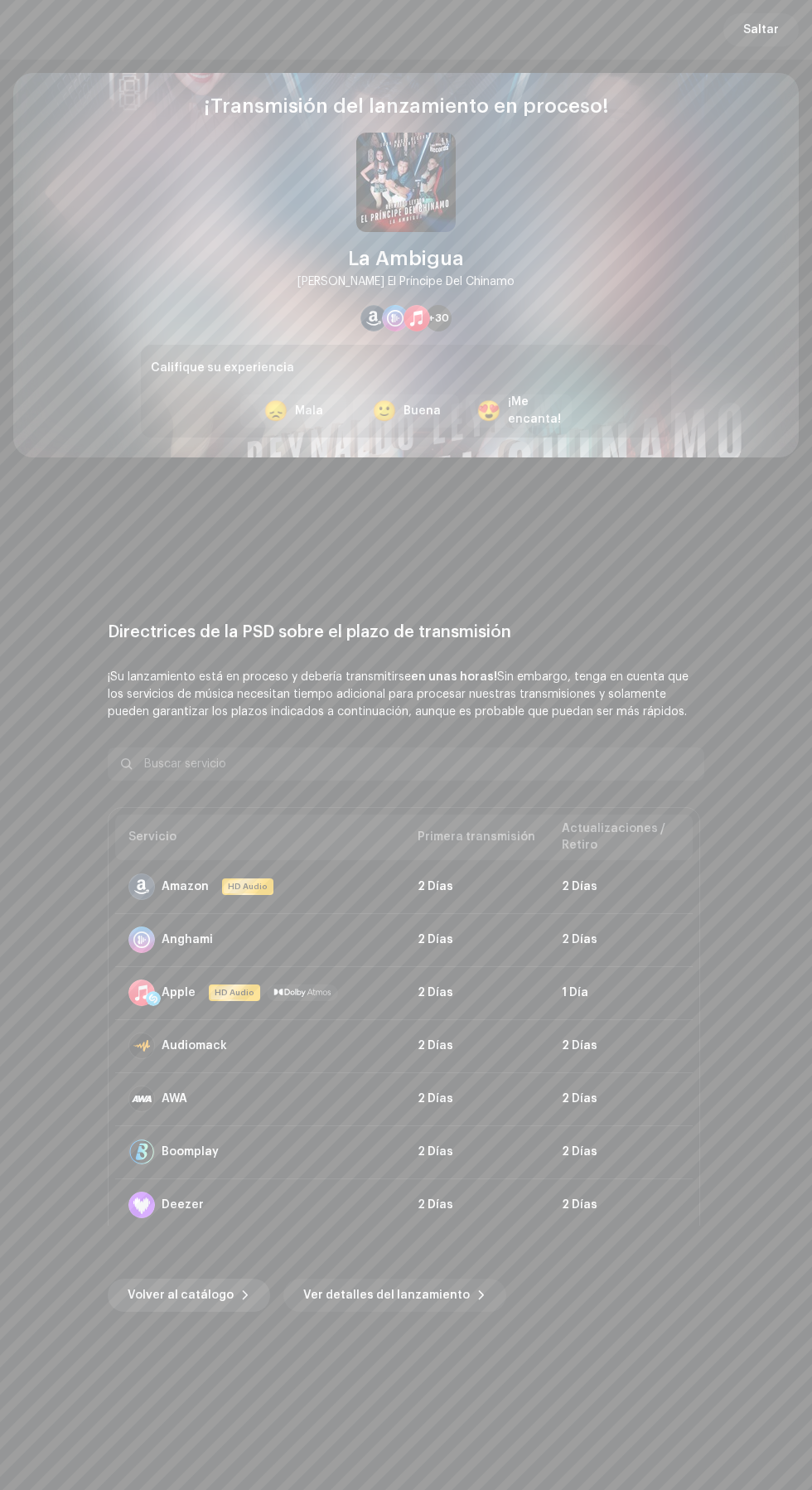
click at [195, 1293] on span "Volver al catálogo" at bounding box center [180, 1295] width 106 height 34
